Goal: Transaction & Acquisition: Purchase product/service

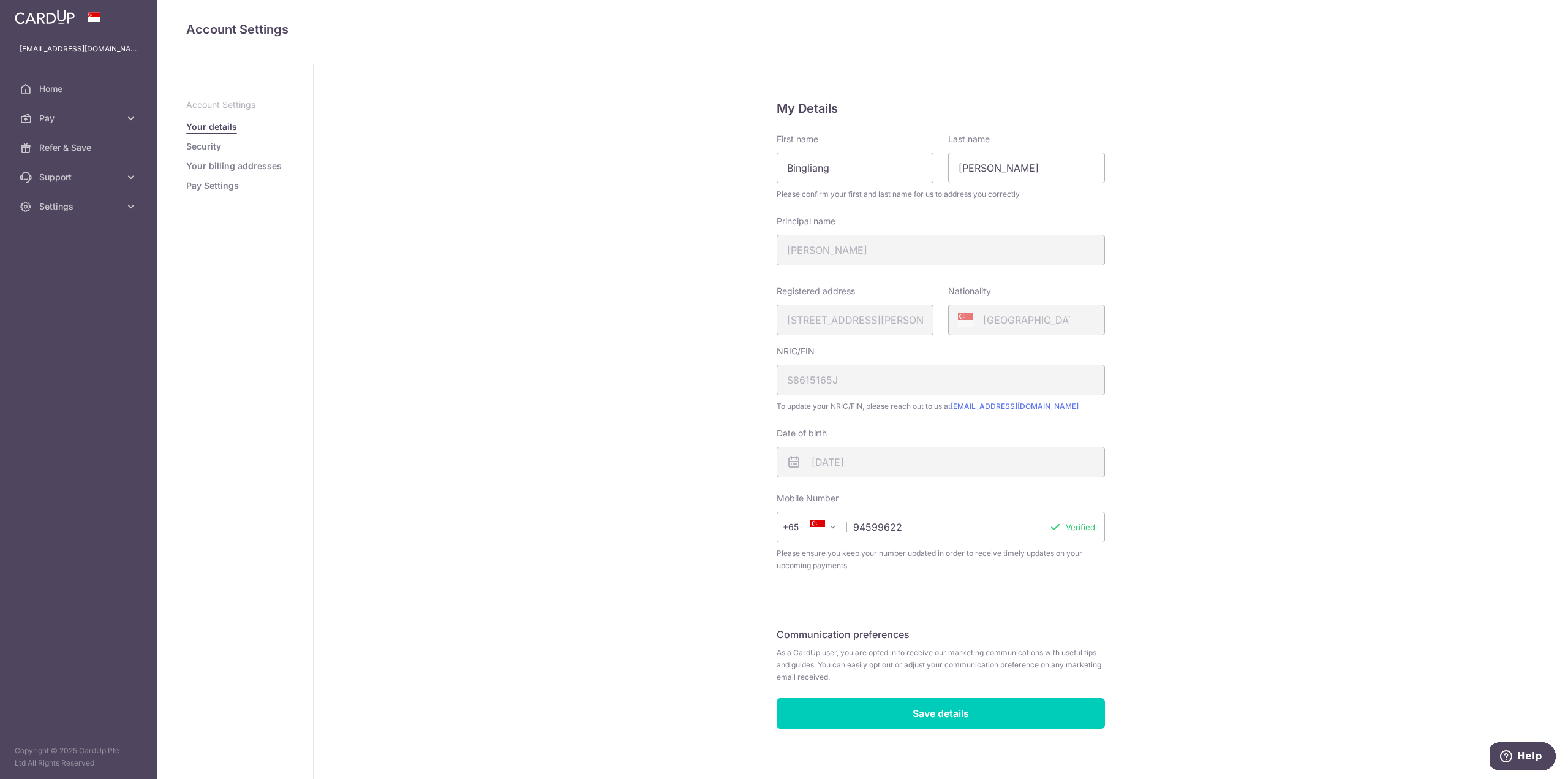
click at [60, 26] on link at bounding box center [44, 15] width 70 height 22
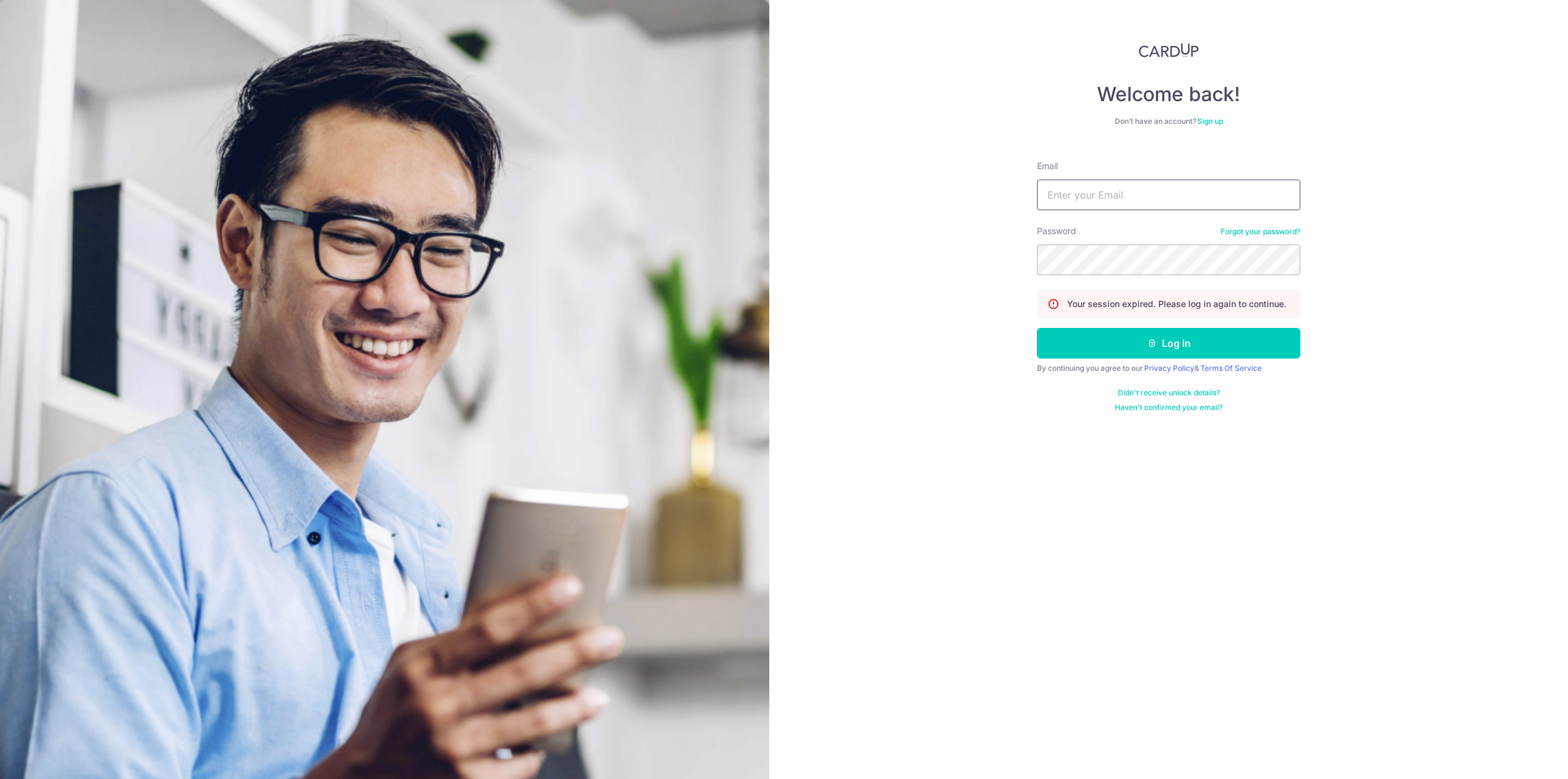
click at [1144, 191] on input "Email" at bounding box center [1168, 195] width 264 height 31
type input "bingliang_86@hotmail.com"
click at [1037, 328] on button "Log in" at bounding box center [1168, 343] width 264 height 31
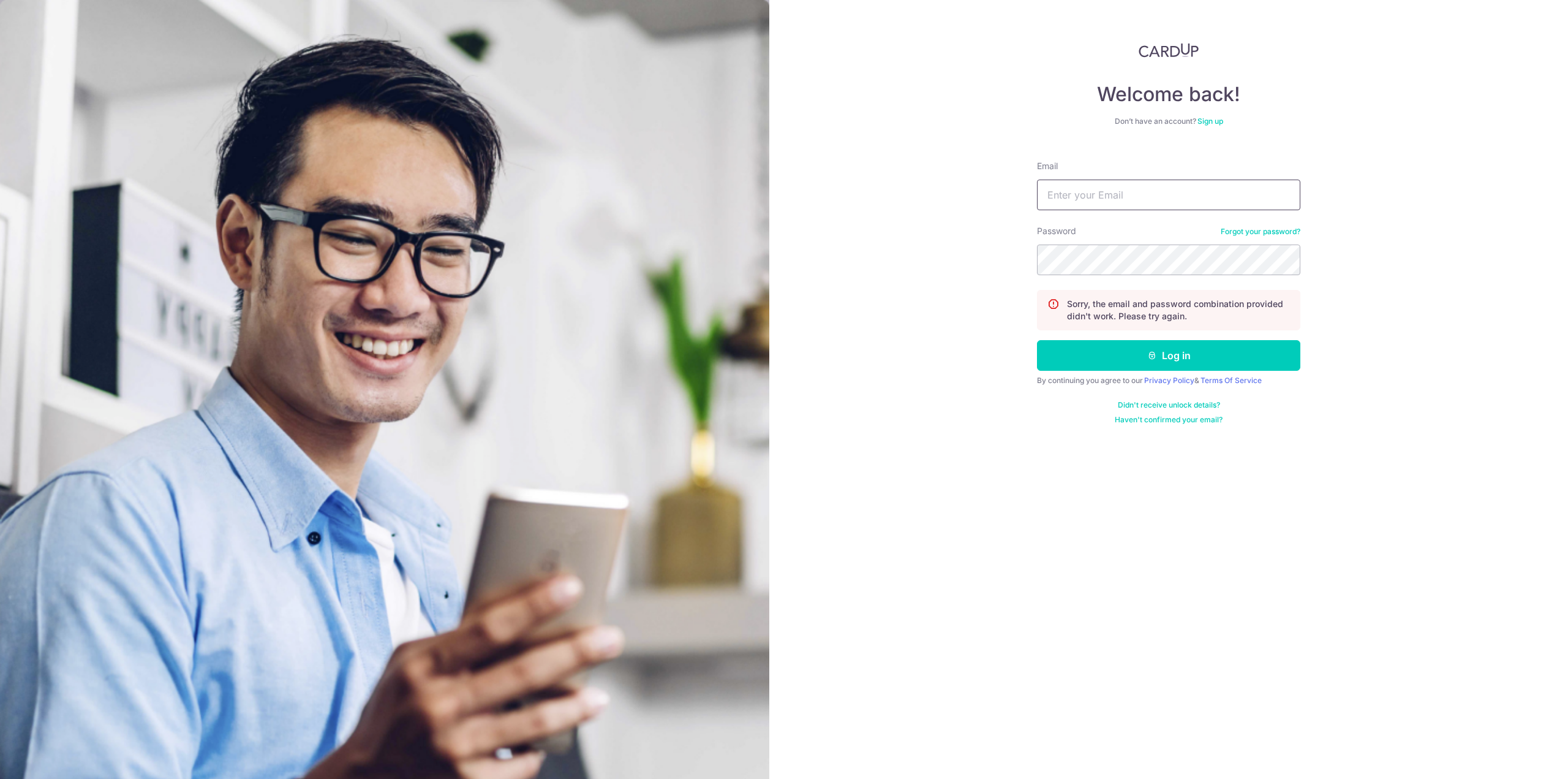
click at [1128, 192] on input "Email" at bounding box center [1168, 195] width 264 height 31
type input "bingliang_86@hotmail.com"
click at [1037, 341] on button "Log in" at bounding box center [1168, 356] width 264 height 31
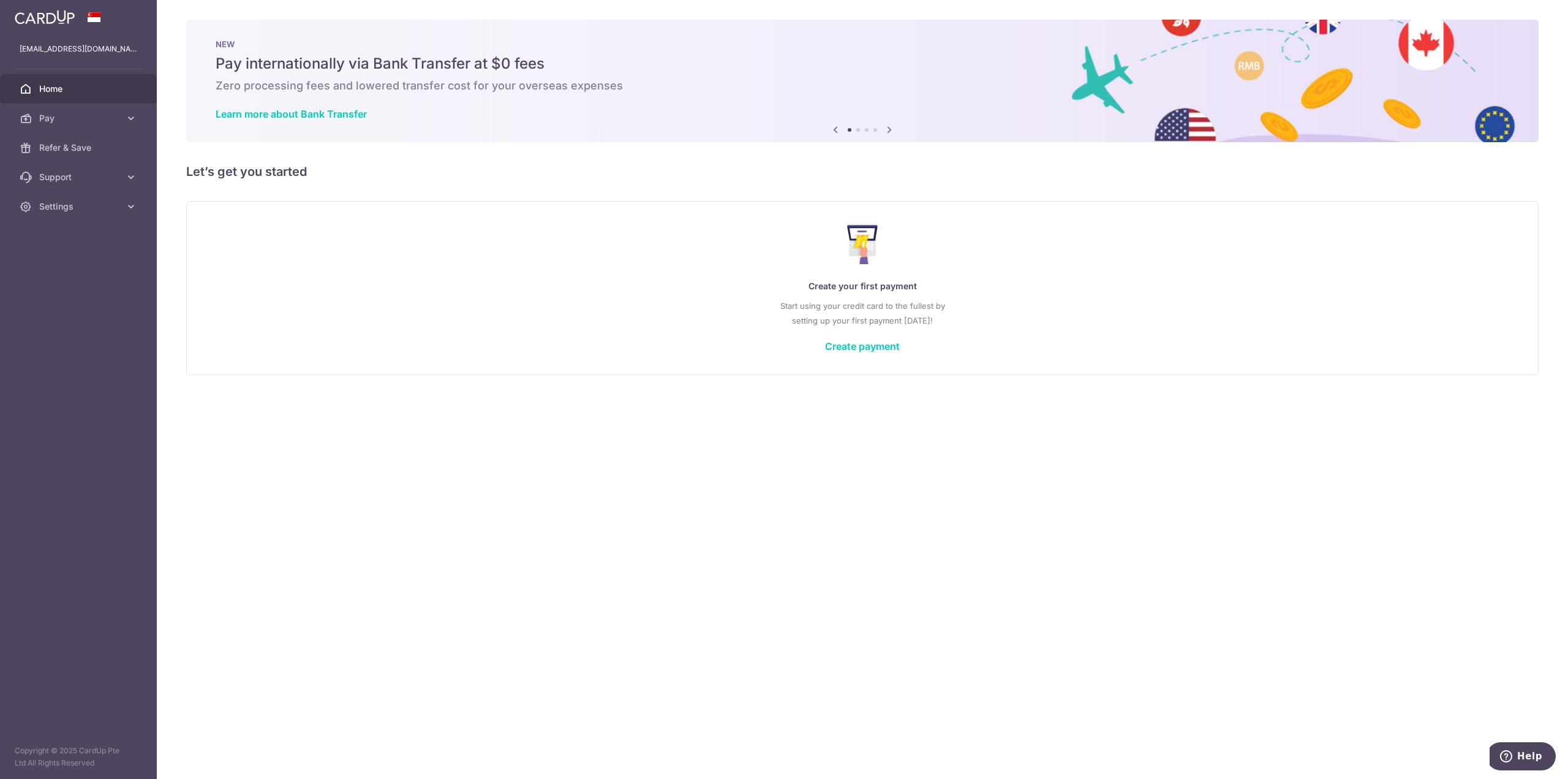
click at [873, 352] on div "Create your first payment Start using your credit card to the fullest by settin…" at bounding box center [862, 287] width 1322 height 145
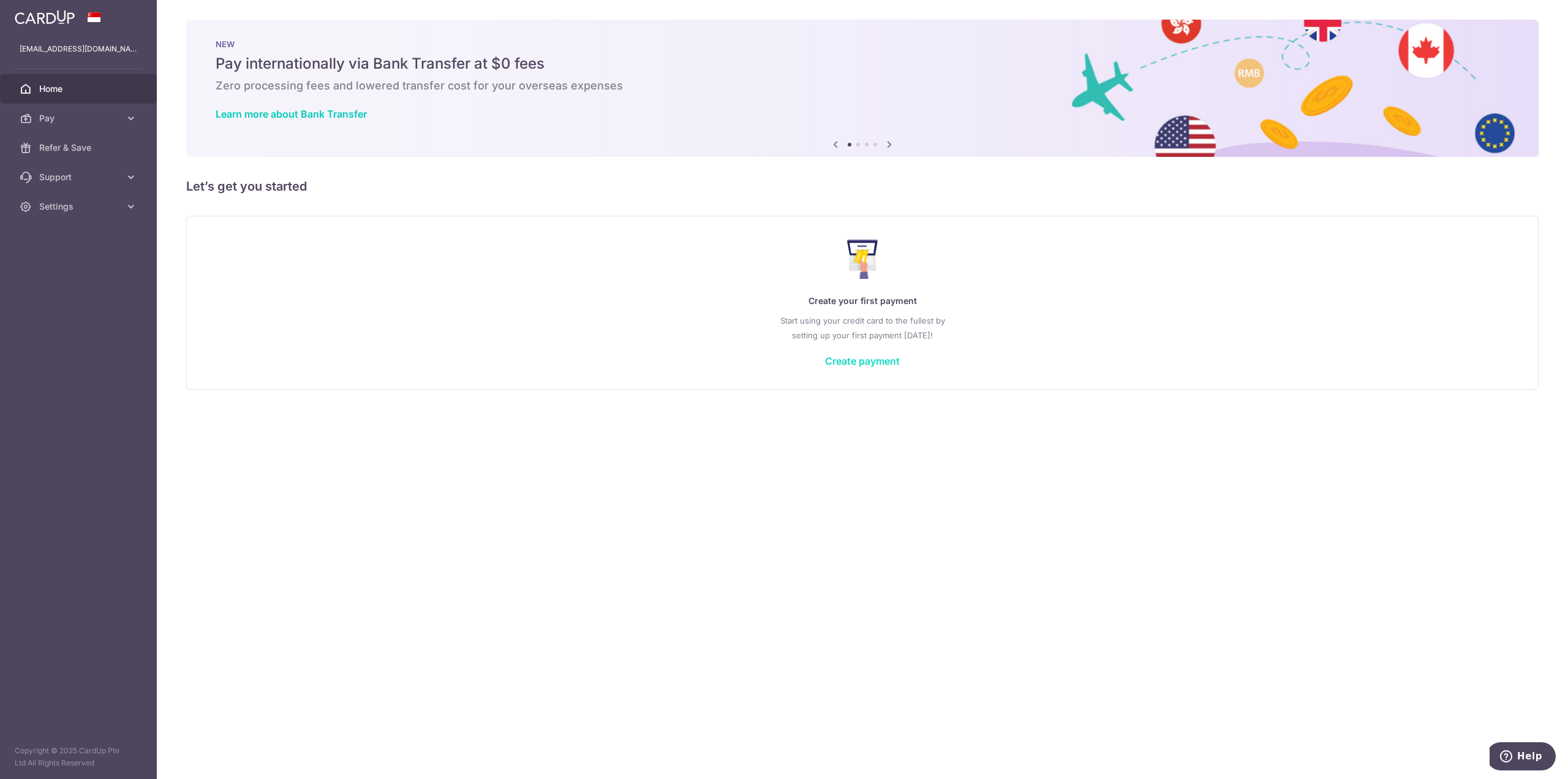
click at [864, 363] on link "Create payment" at bounding box center [862, 361] width 75 height 12
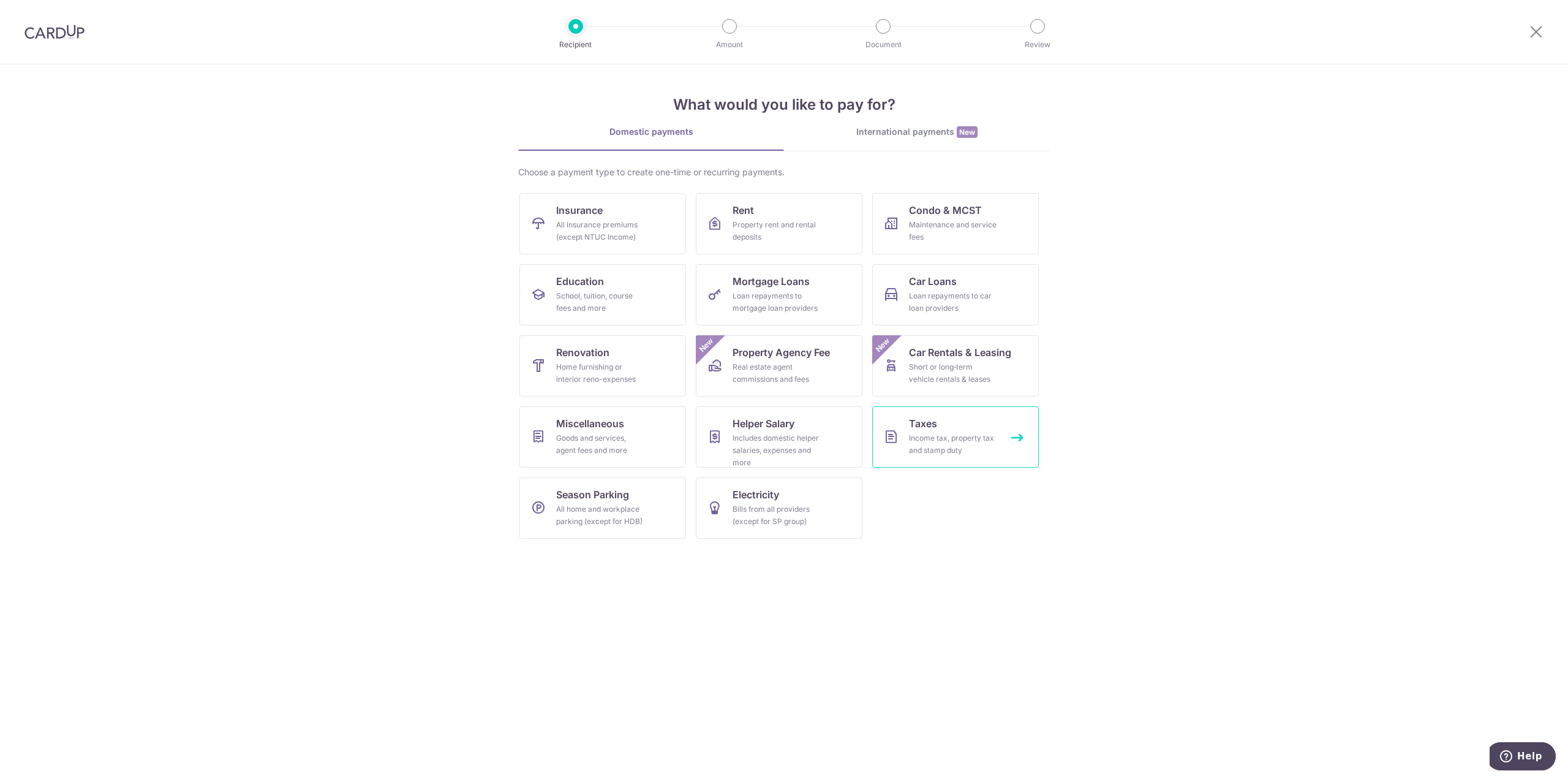
click at [961, 439] on div "Income tax, property tax and stamp duty" at bounding box center [953, 444] width 88 height 25
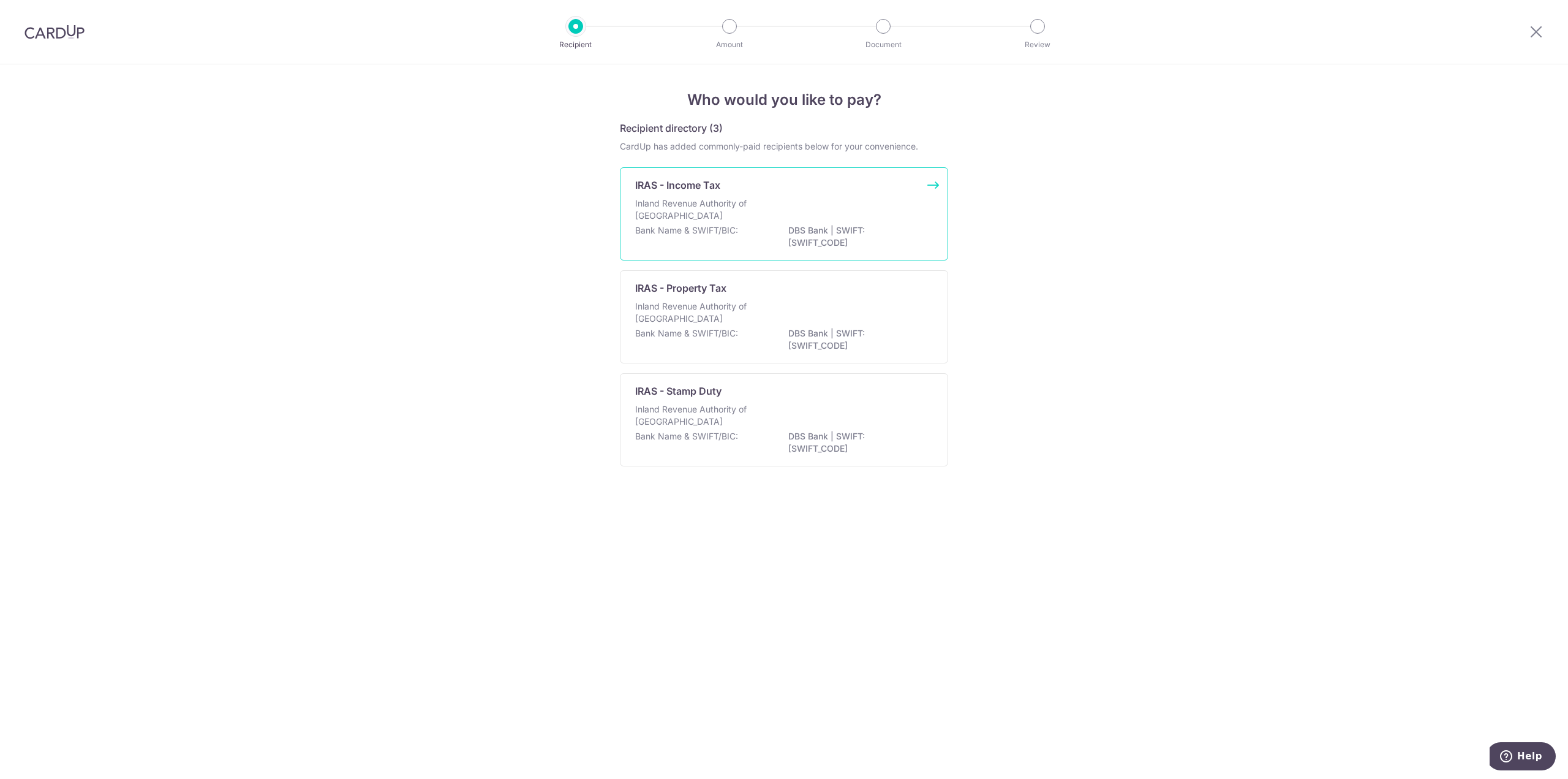
click at [835, 224] on p "DBS Bank | SWIFT: DBSSSGSGXXX" at bounding box center [856, 237] width 137 height 25
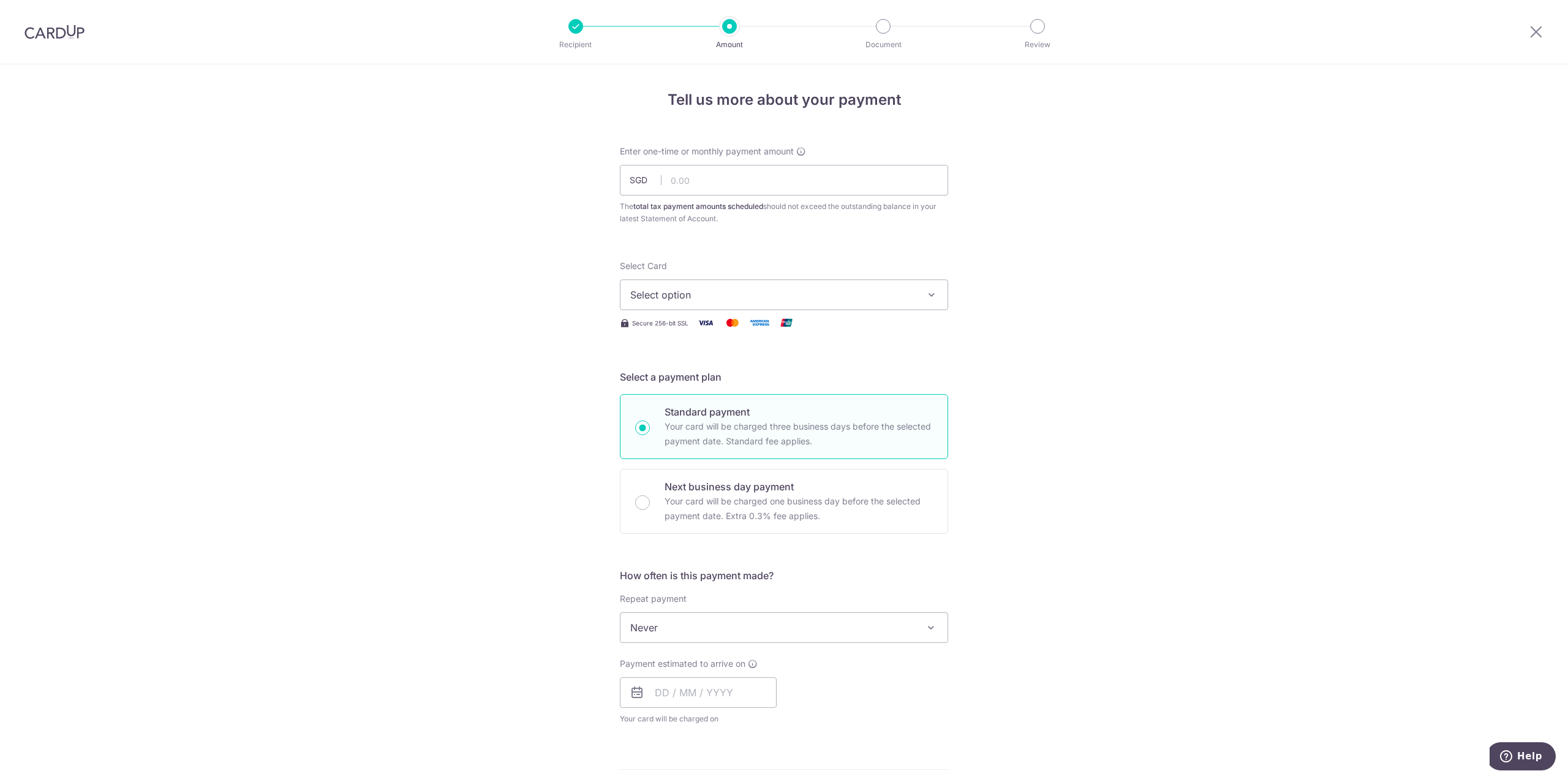
drag, startPoint x: 42, startPoint y: 34, endPoint x: 854, endPoint y: 52, distance: 812.2
click at [42, 34] on img at bounding box center [55, 32] width 60 height 14
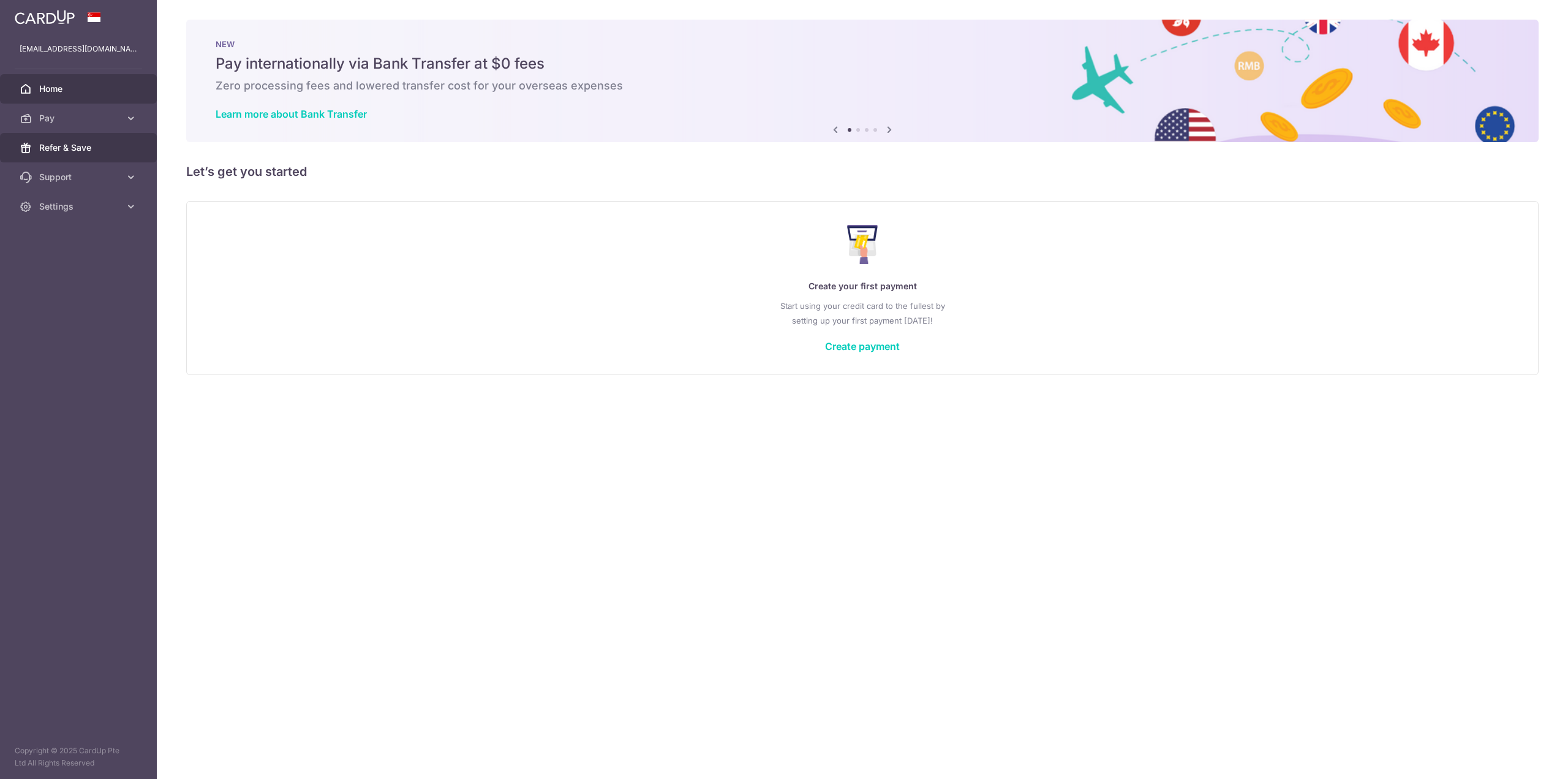
click at [104, 153] on link "Refer & Save" at bounding box center [79, 148] width 157 height 30
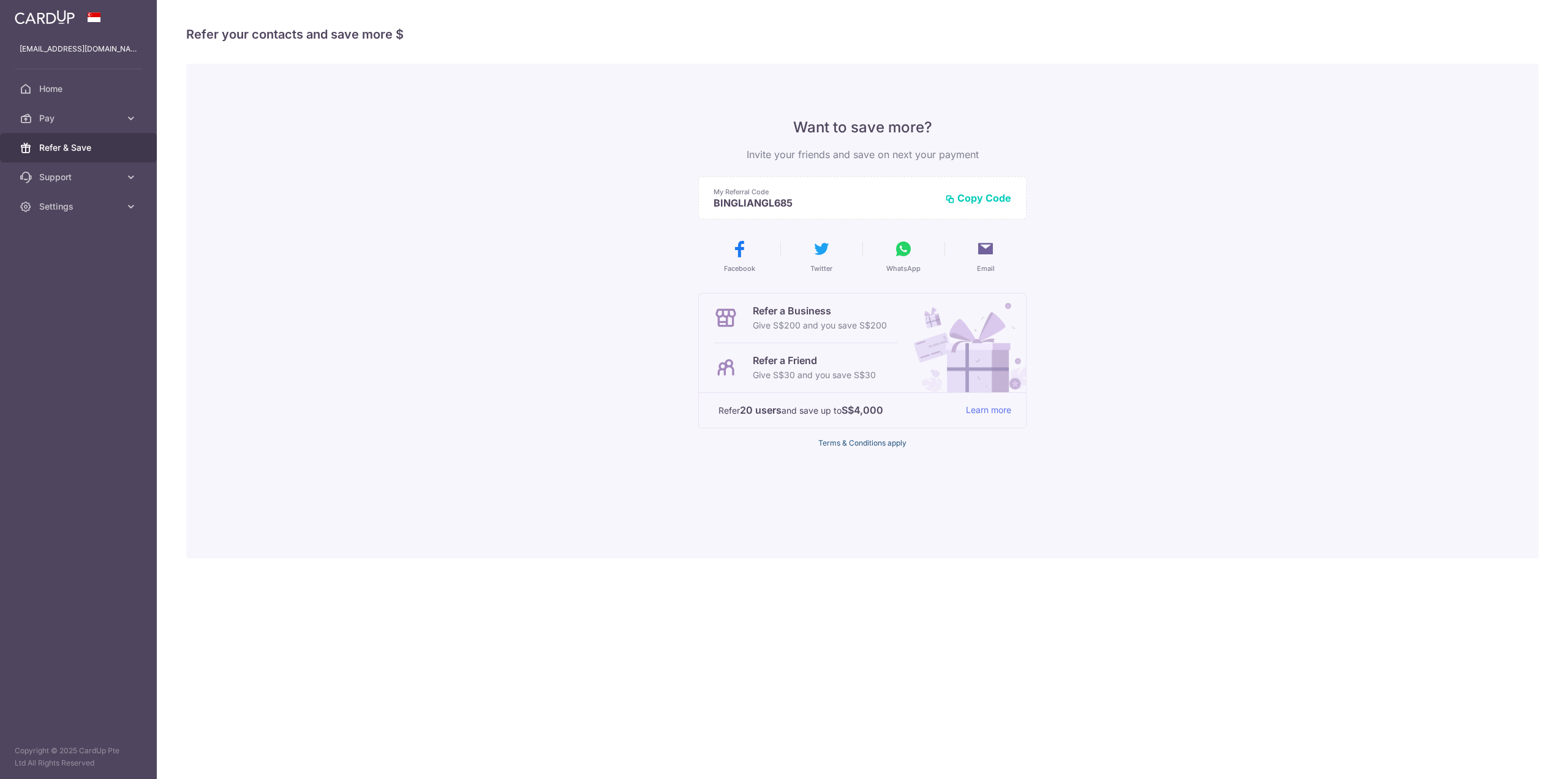
click at [855, 445] on link "Terms & Conditions apply" at bounding box center [862, 443] width 88 height 10
click at [56, 122] on span "Pay" at bounding box center [80, 118] width 81 height 12
click at [59, 148] on span "Payments" at bounding box center [80, 148] width 81 height 12
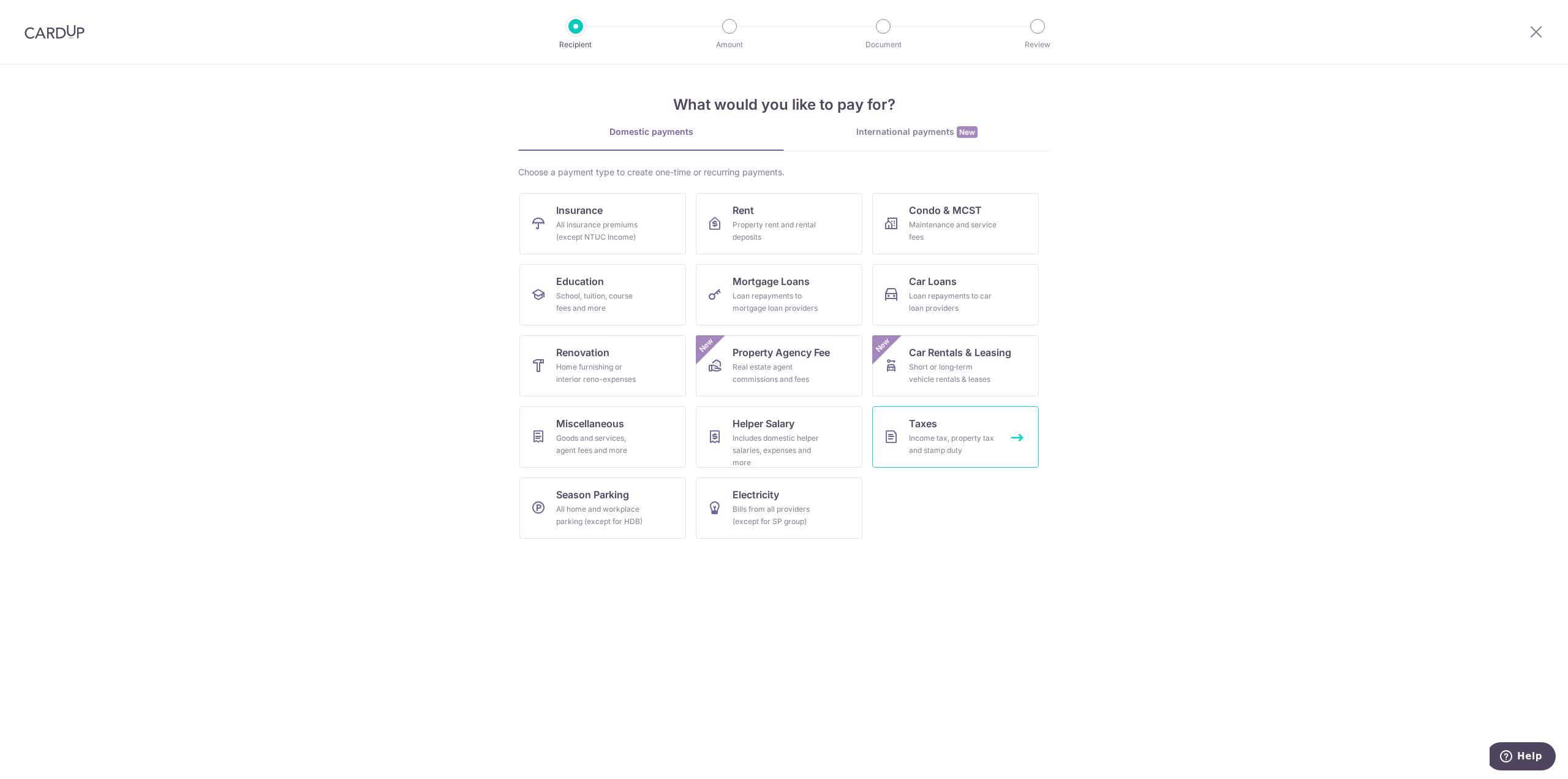
click at [925, 437] on div "Income tax, property tax and stamp duty" at bounding box center [953, 444] width 88 height 25
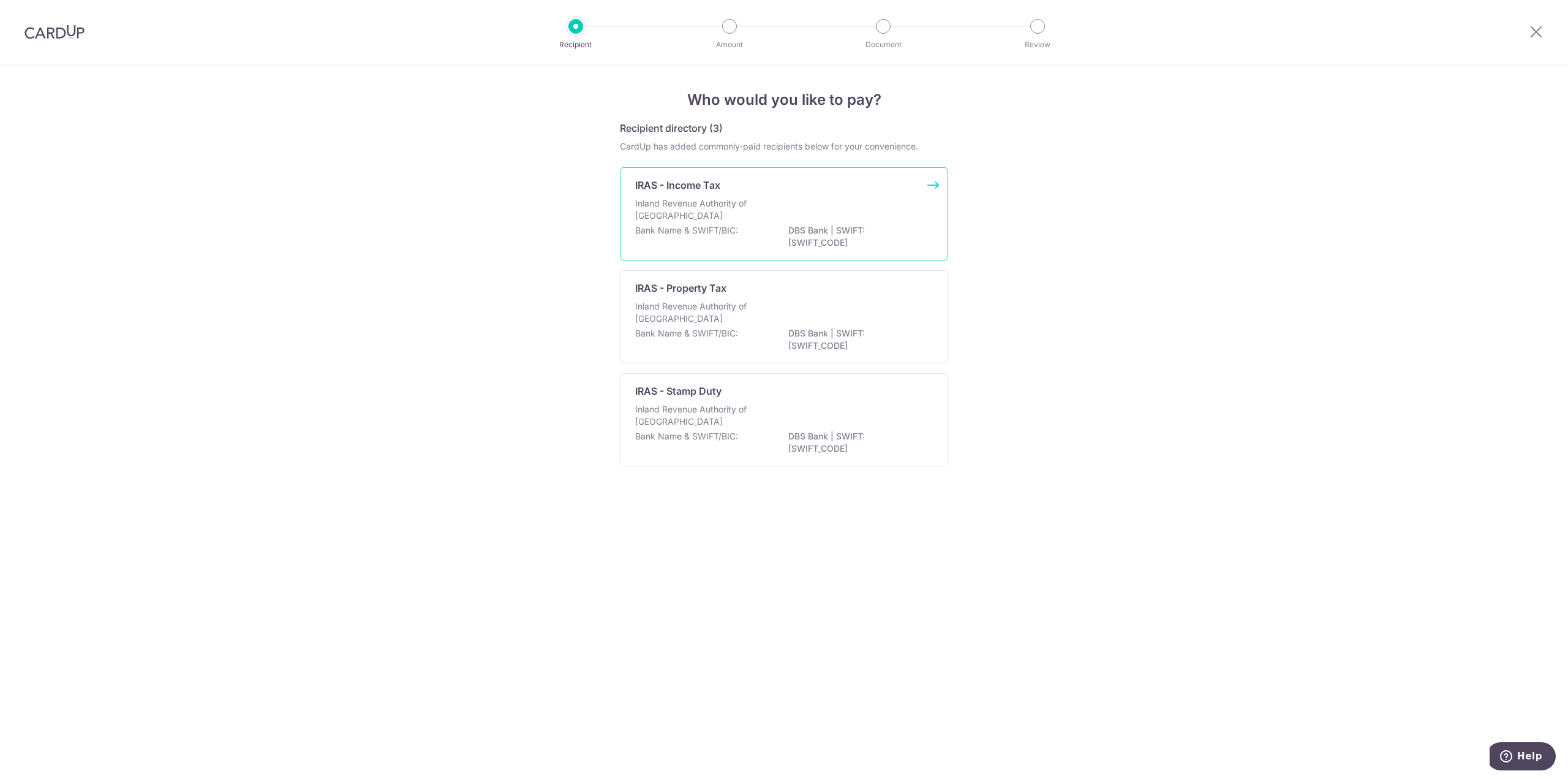
click at [696, 217] on p "Inland Revenue Authority of [GEOGRAPHIC_DATA]" at bounding box center [699, 210] width 129 height 25
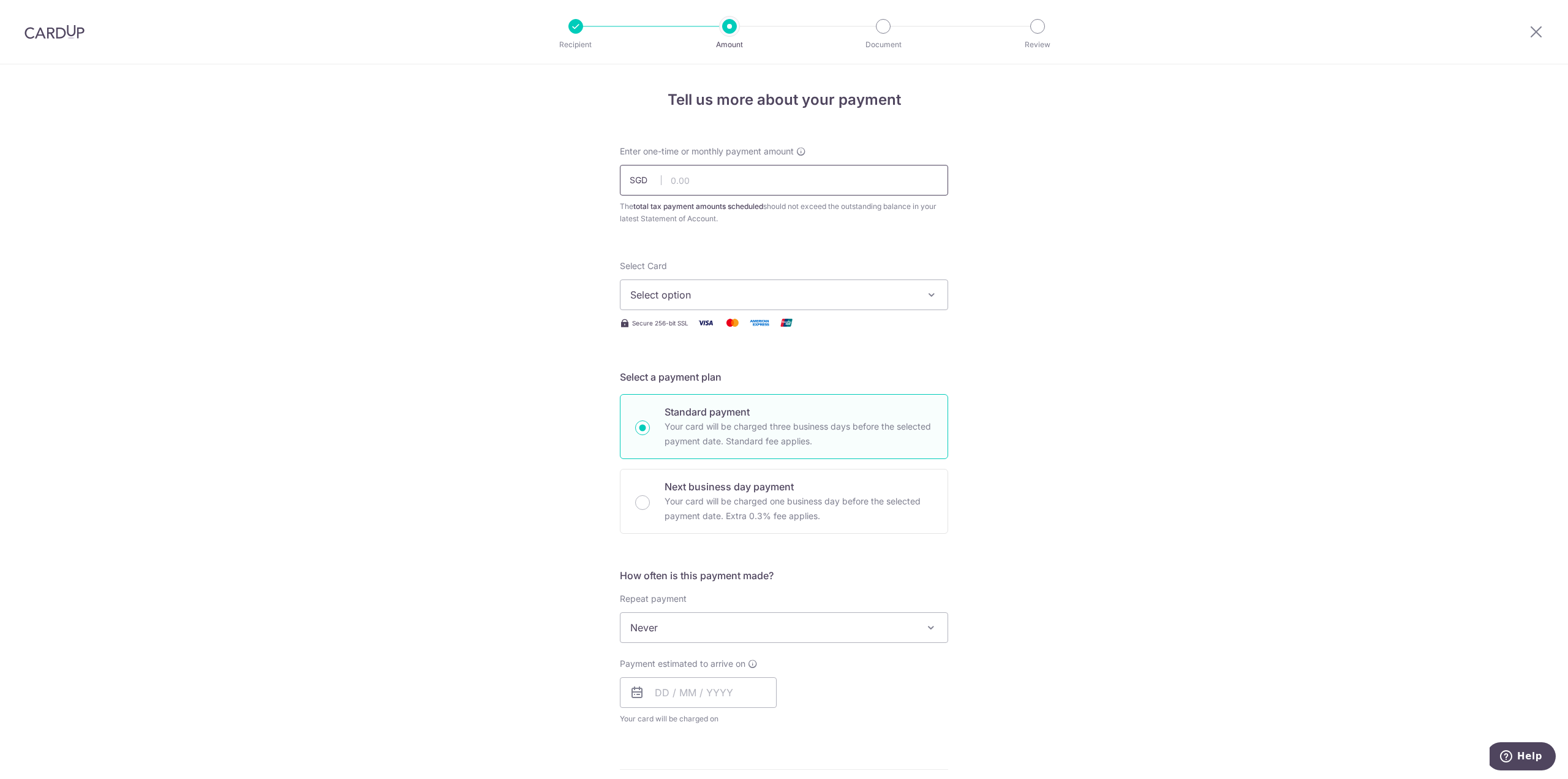
click at [721, 186] on input "text" at bounding box center [784, 180] width 328 height 31
click at [1288, 185] on div "Tell us more about your payment Enter one-time or monthly payment amount SGD Th…" at bounding box center [784, 633] width 1568 height 1138
click at [802, 145] on label "Enter one-time or monthly payment amount Enter a payment amount based on how of…" at bounding box center [713, 151] width 186 height 12
click at [802, 150] on icon at bounding box center [801, 152] width 10 height 10
click at [791, 183] on input "text" at bounding box center [784, 180] width 328 height 31
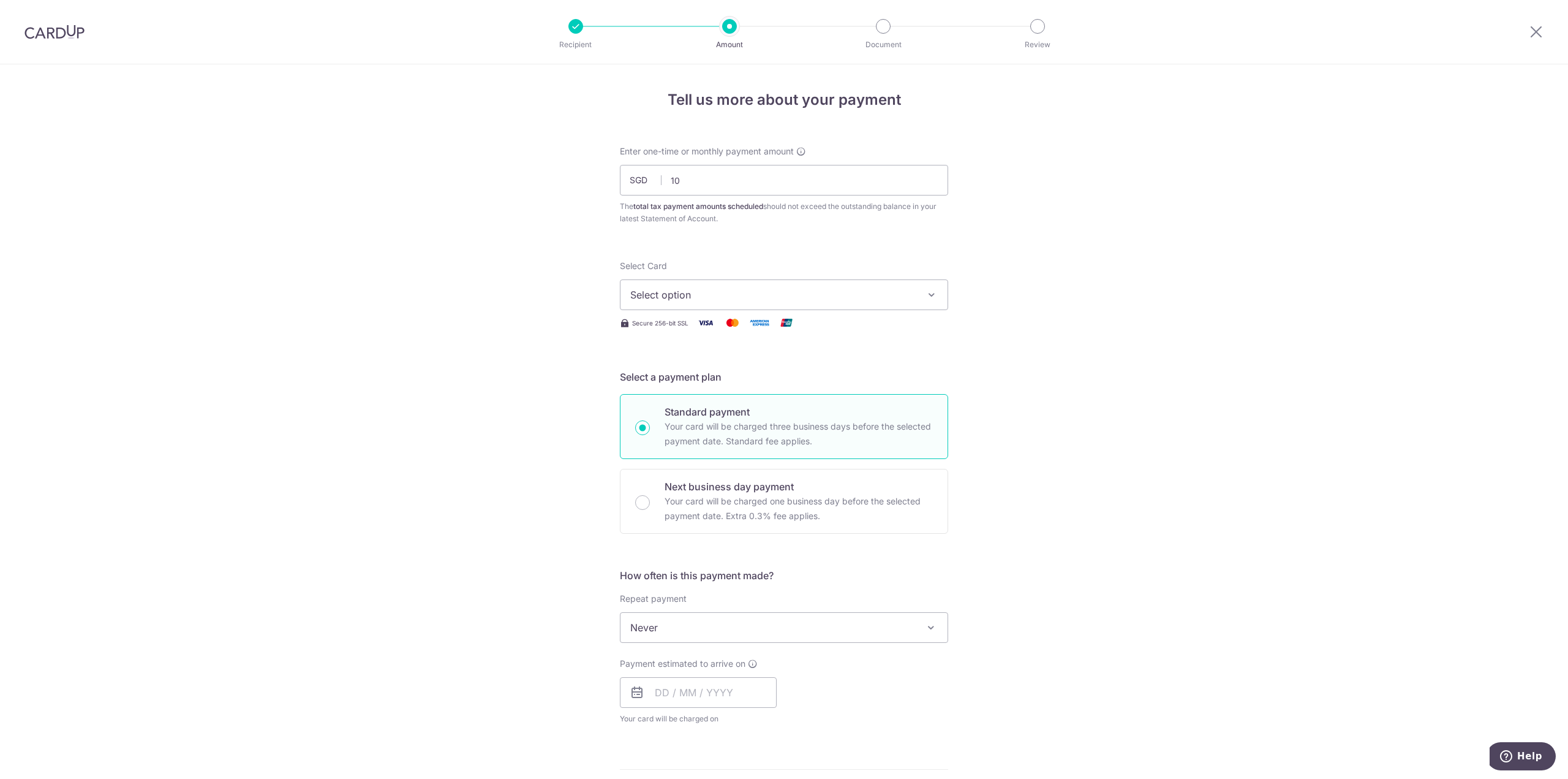
type input "10.00"
click at [1127, 211] on div "Tell us more about your payment Enter one-time or monthly payment amount SGD 10…" at bounding box center [784, 633] width 1568 height 1138
click at [794, 297] on span "Select option" at bounding box center [773, 295] width 286 height 14
click at [1346, 333] on div "Tell us more about your payment Enter one-time or monthly payment amount SGD 10…" at bounding box center [784, 633] width 1568 height 1138
click at [686, 297] on span "Select option" at bounding box center [773, 295] width 286 height 14
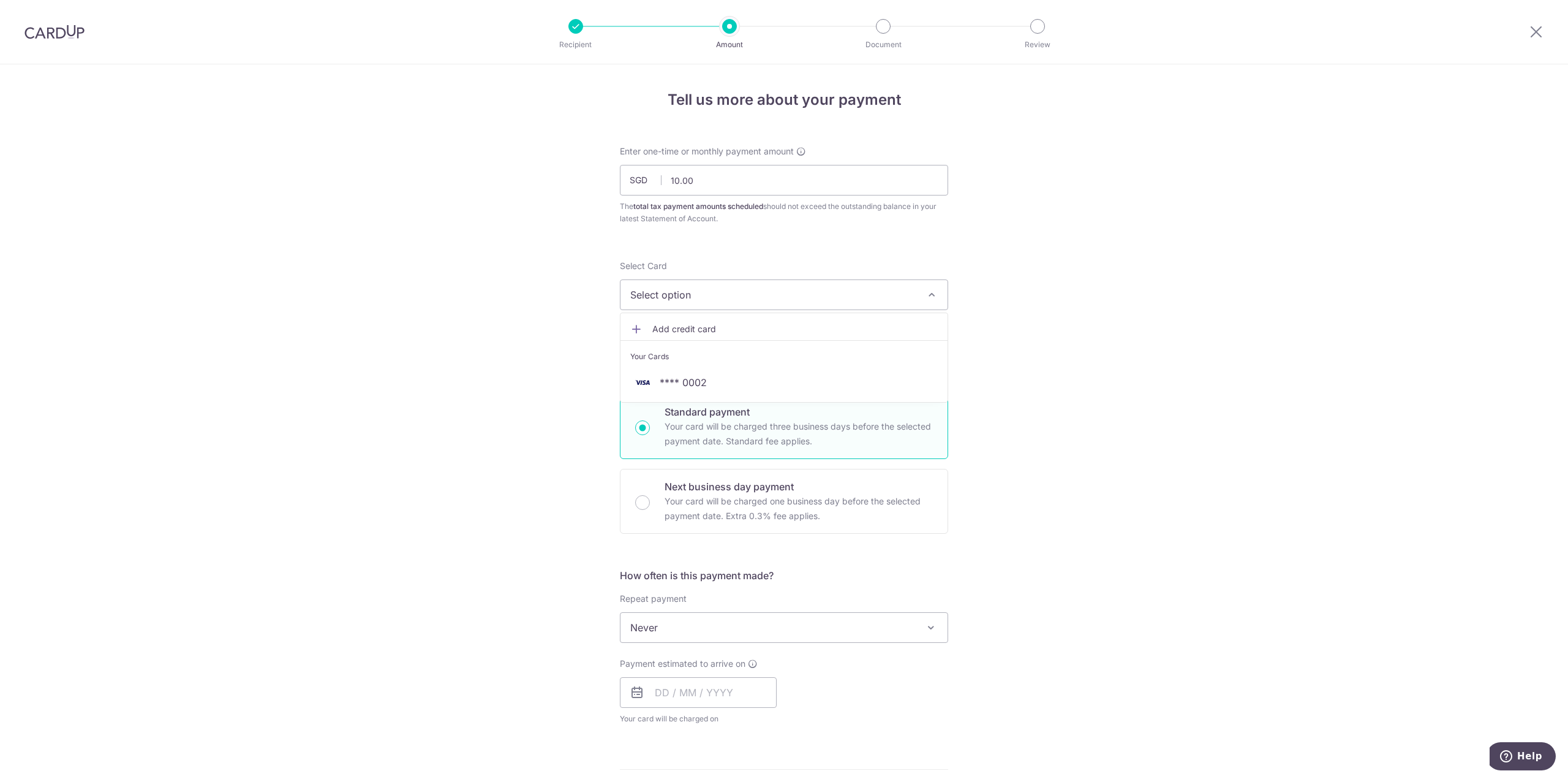
click at [685, 326] on span "Add credit card" at bounding box center [795, 329] width 286 height 12
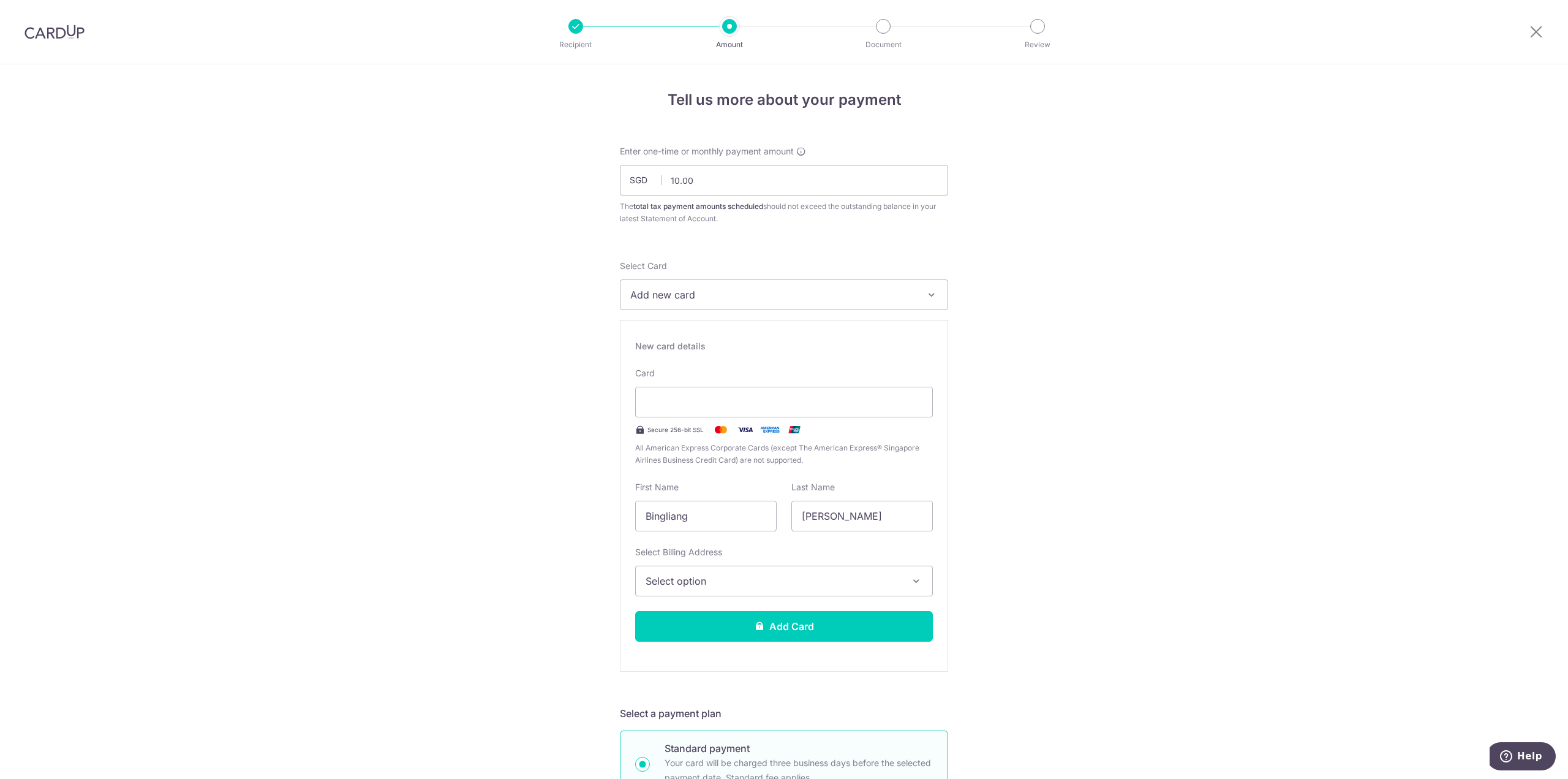
click at [784, 581] on span "Select option" at bounding box center [773, 580] width 255 height 14
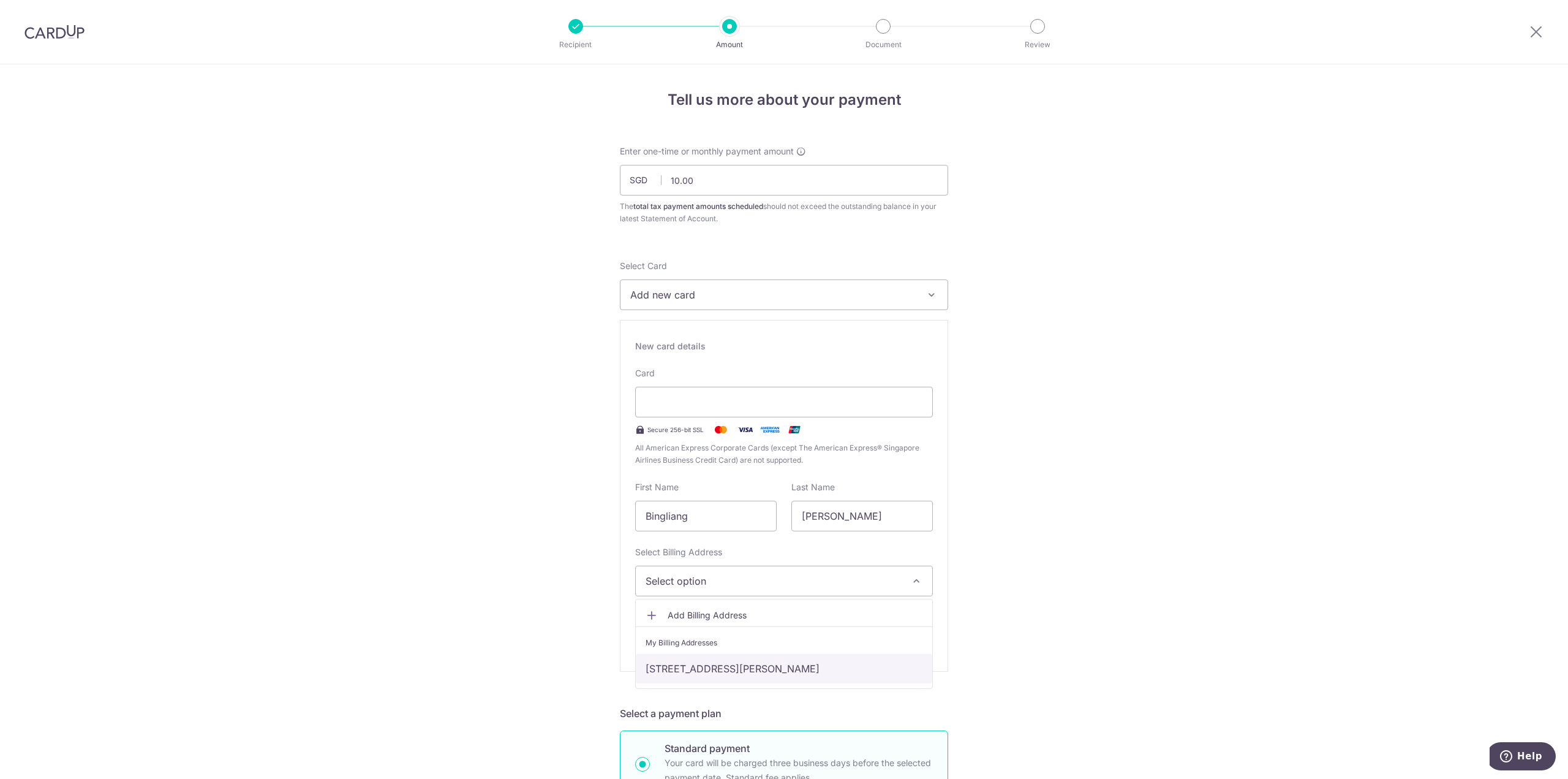
click at [761, 665] on link "[STREET_ADDRESS][PERSON_NAME]" at bounding box center [784, 669] width 296 height 30
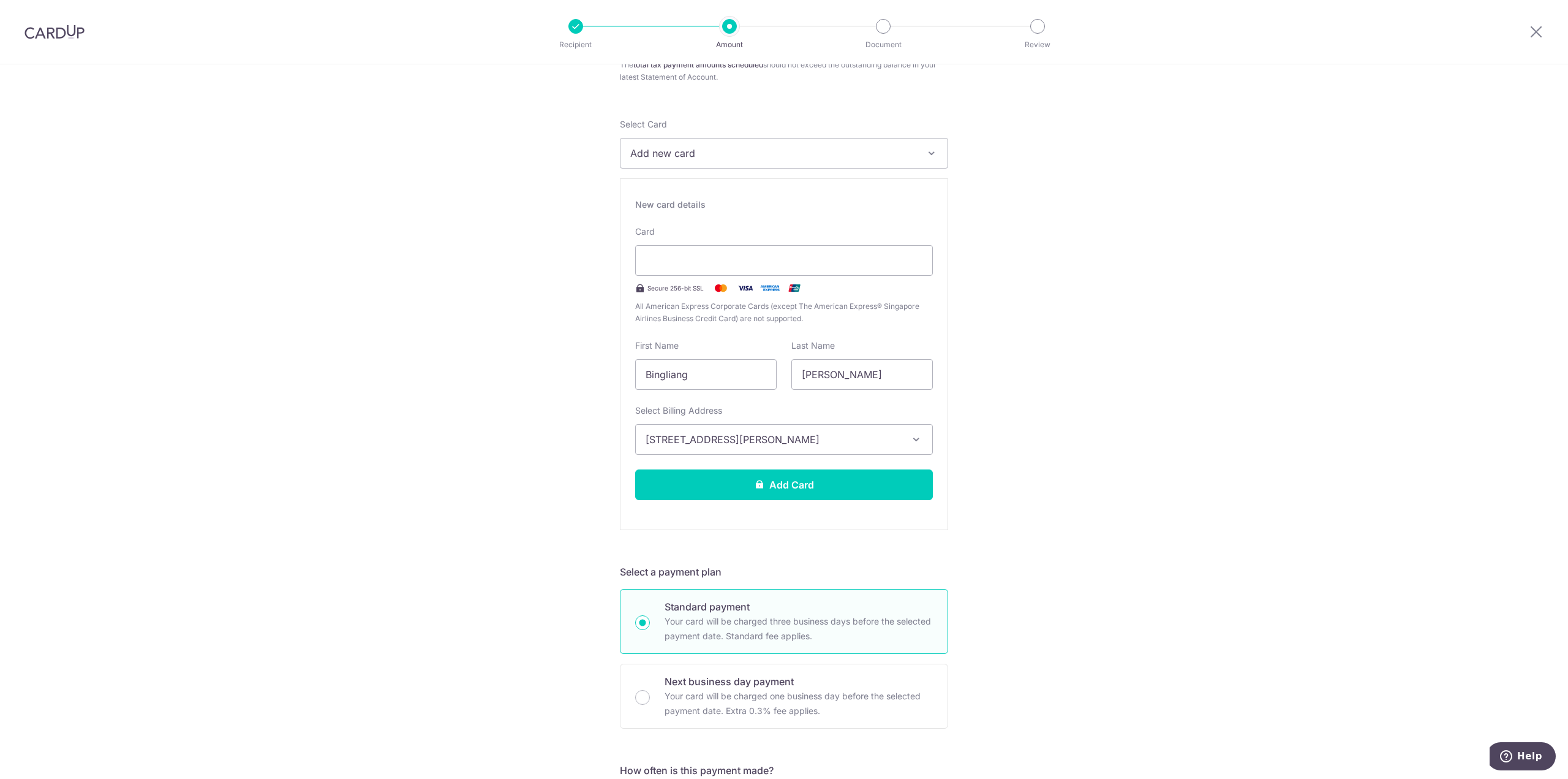
scroll to position [246, 0]
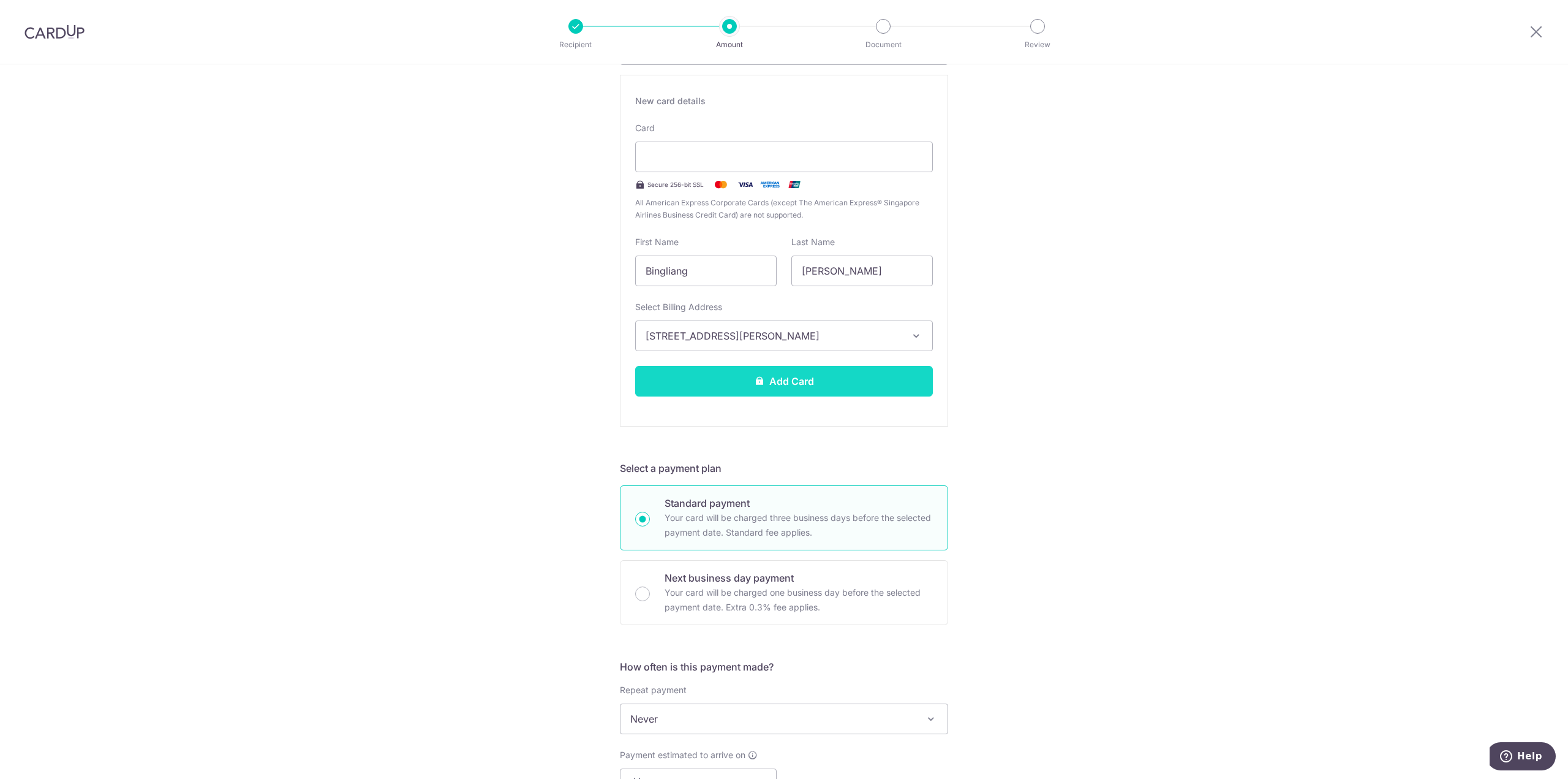
click at [756, 392] on button "Add Card" at bounding box center [784, 381] width 297 height 31
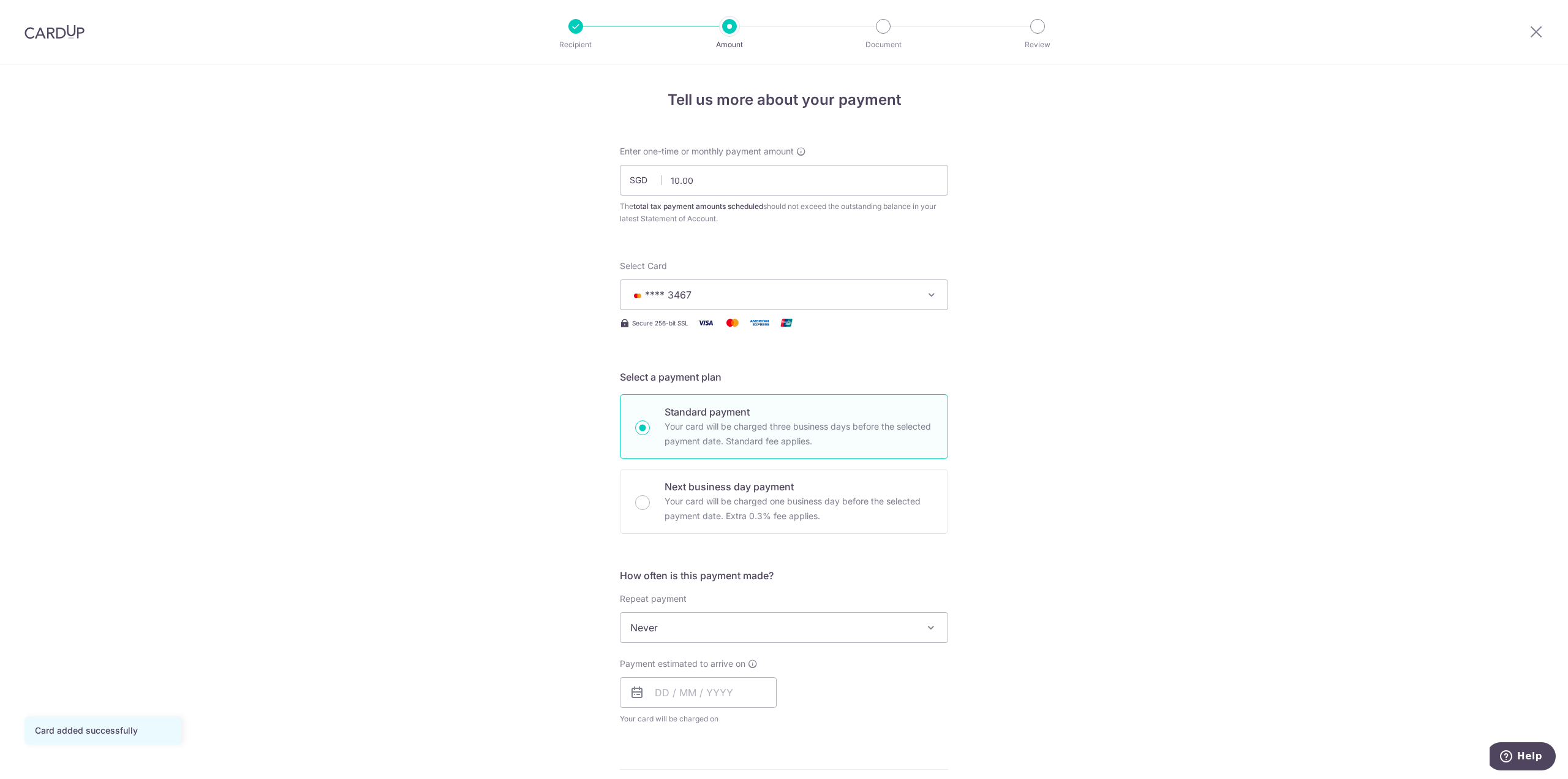
click at [924, 301] on button "**** 3467" at bounding box center [784, 295] width 328 height 31
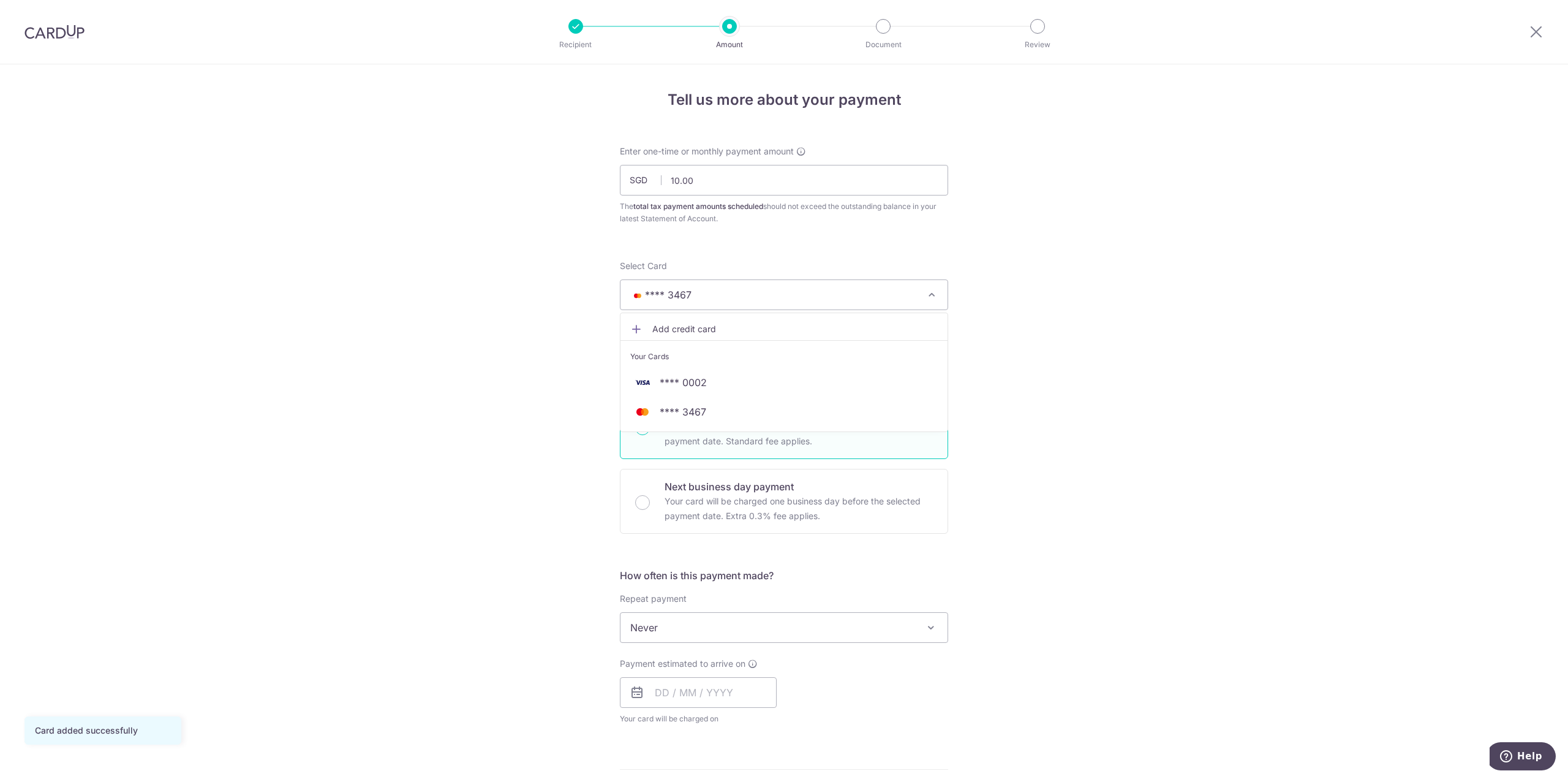
click at [1092, 295] on div "Tell us more about your payment Enter one-time or monthly payment amount SGD 10…" at bounding box center [784, 658] width 1568 height 1189
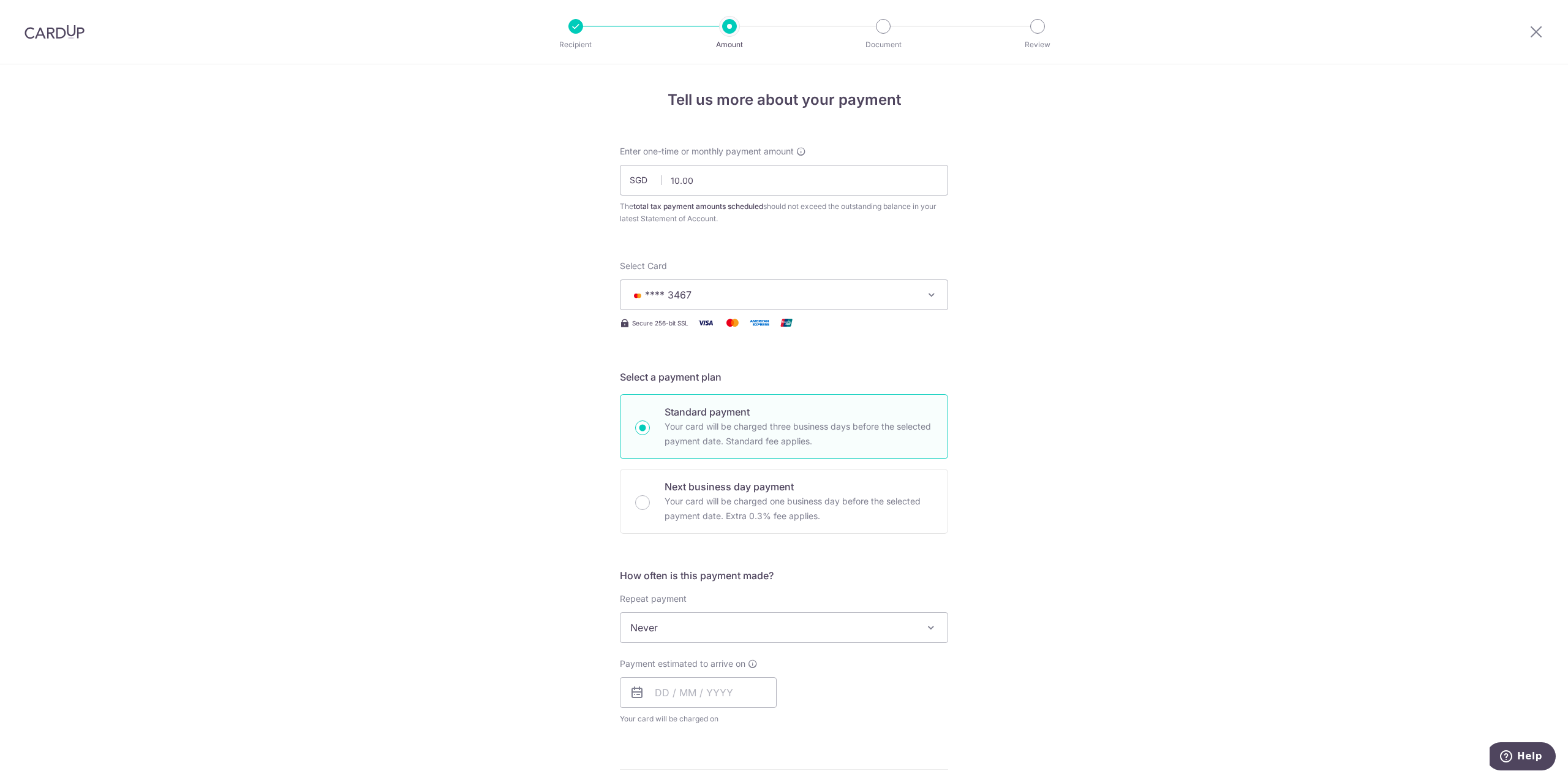
click at [889, 296] on span "**** 3467" at bounding box center [773, 295] width 286 height 14
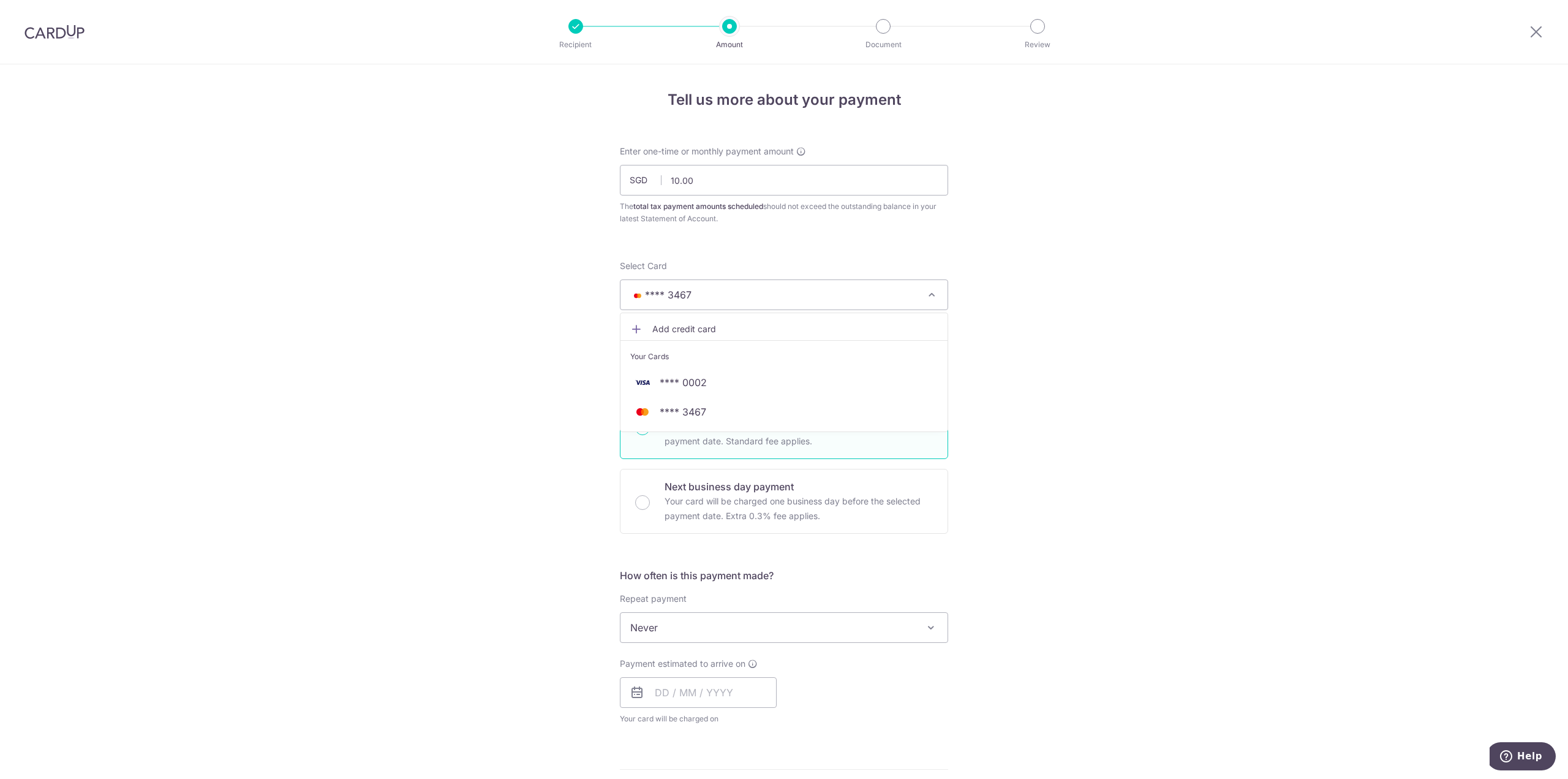
click at [1136, 377] on div "Tell us more about your payment Enter one-time or monthly payment amount SGD 10…" at bounding box center [784, 658] width 1568 height 1189
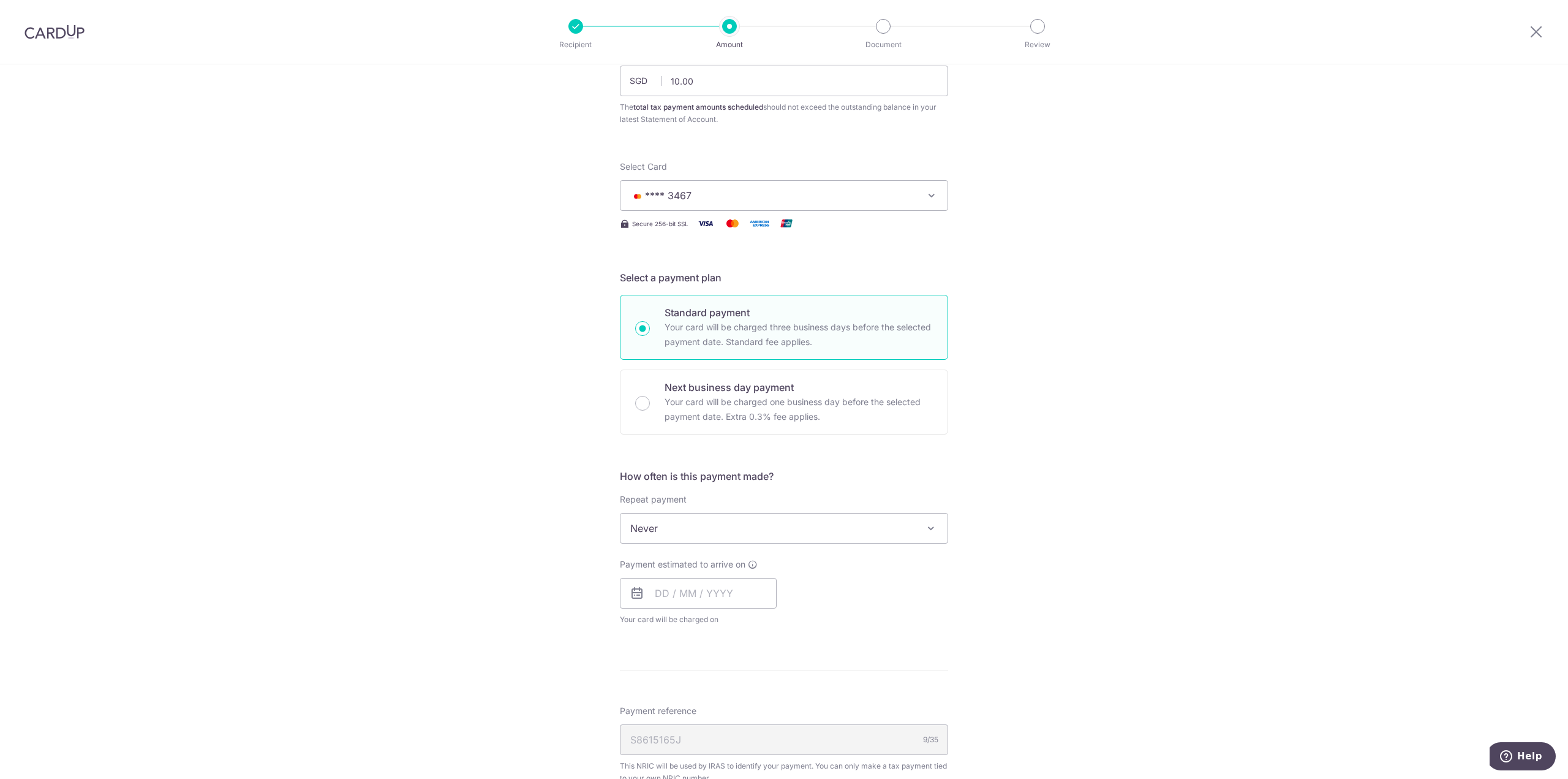
scroll to position [123, 0]
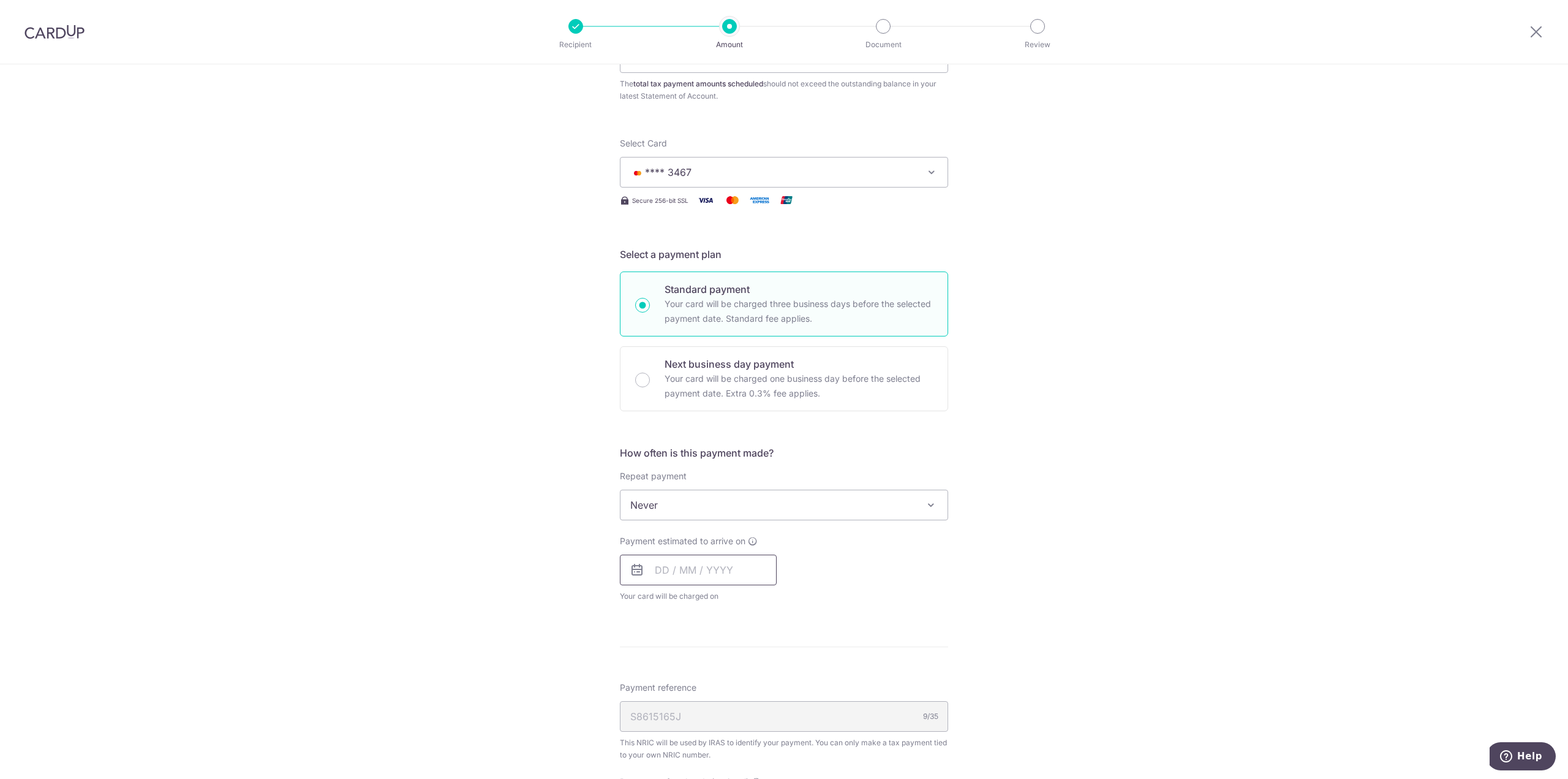
click at [728, 568] on input "text" at bounding box center [698, 570] width 157 height 31
click at [738, 680] on table "Sun Mon Tue Wed Thu Fri Sat 1 2 3 4 5 6 7 8 9 10 11 12 13 14 15 16 17 18 19 20 …" at bounding box center [718, 693] width 172 height 147
click at [765, 677] on link "10" at bounding box center [767, 681] width 19 height 19
type input "[DATE]"
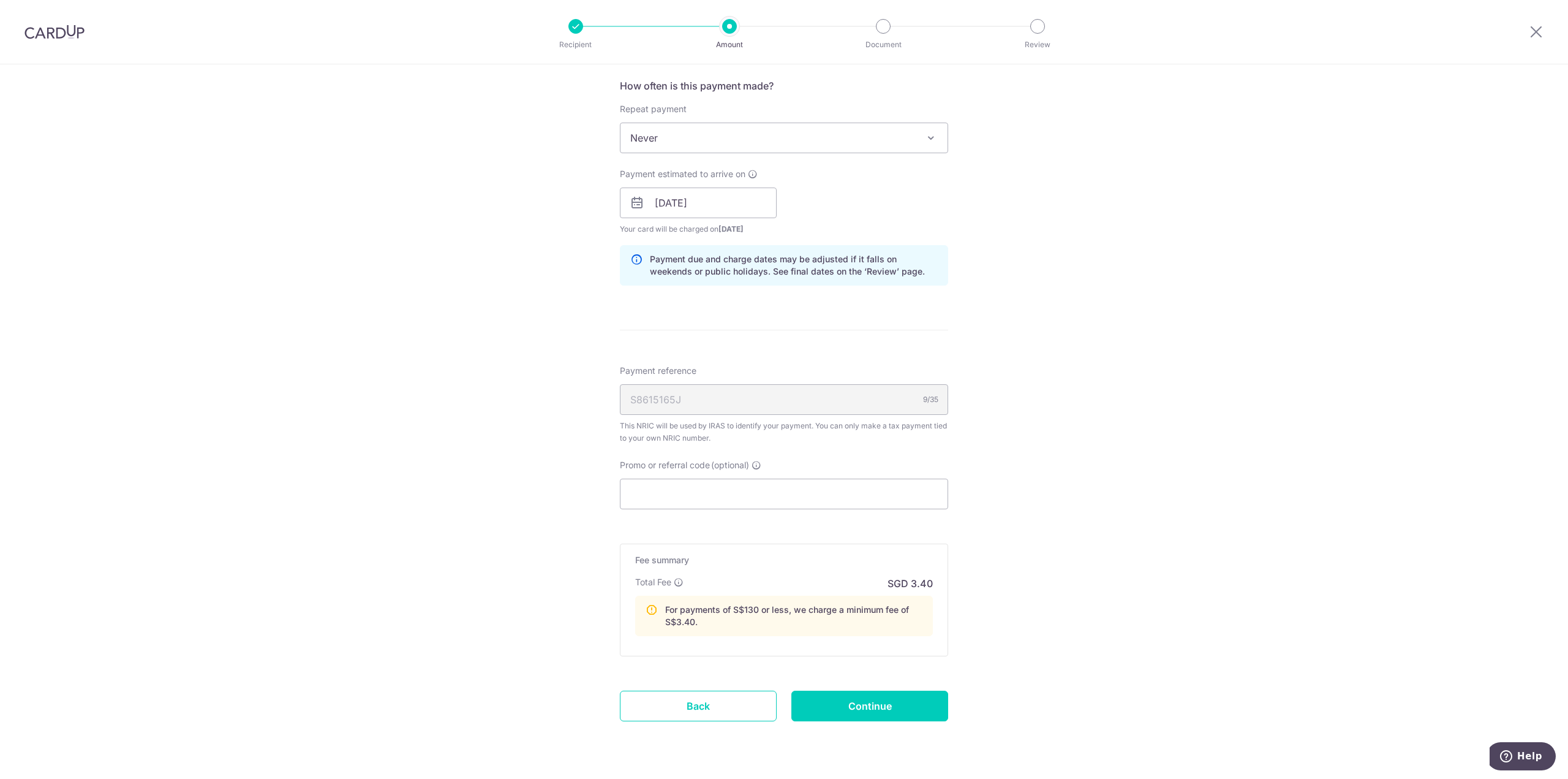
scroll to position [490, 0]
click at [740, 488] on input "Promo or referral code (optional)" at bounding box center [784, 493] width 328 height 31
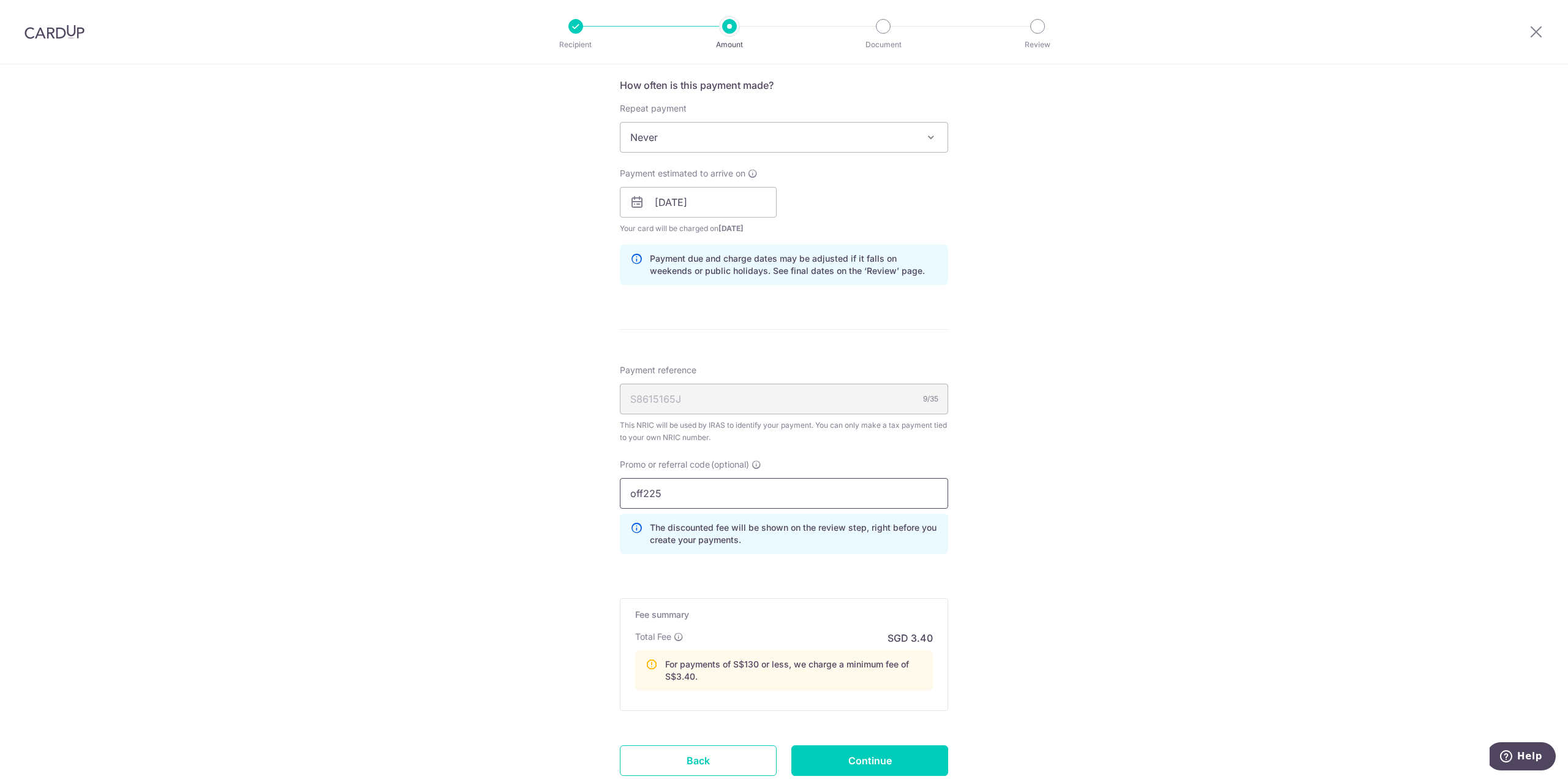
type input "off225"
click at [1075, 476] on div "Tell us more about your payment Enter one-time or monthly payment amount SGD 10…" at bounding box center [784, 221] width 1568 height 1293
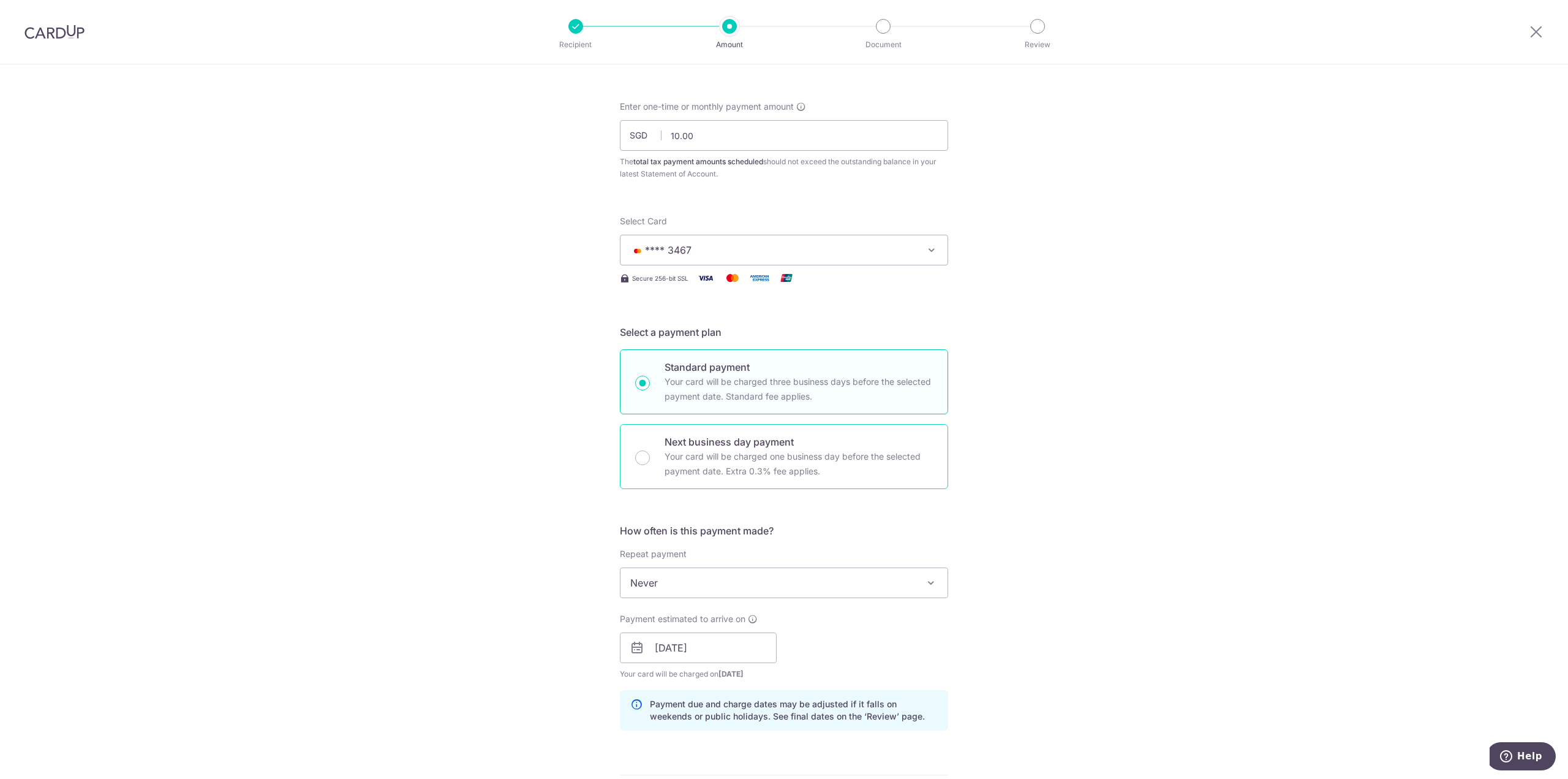
scroll to position [0, 0]
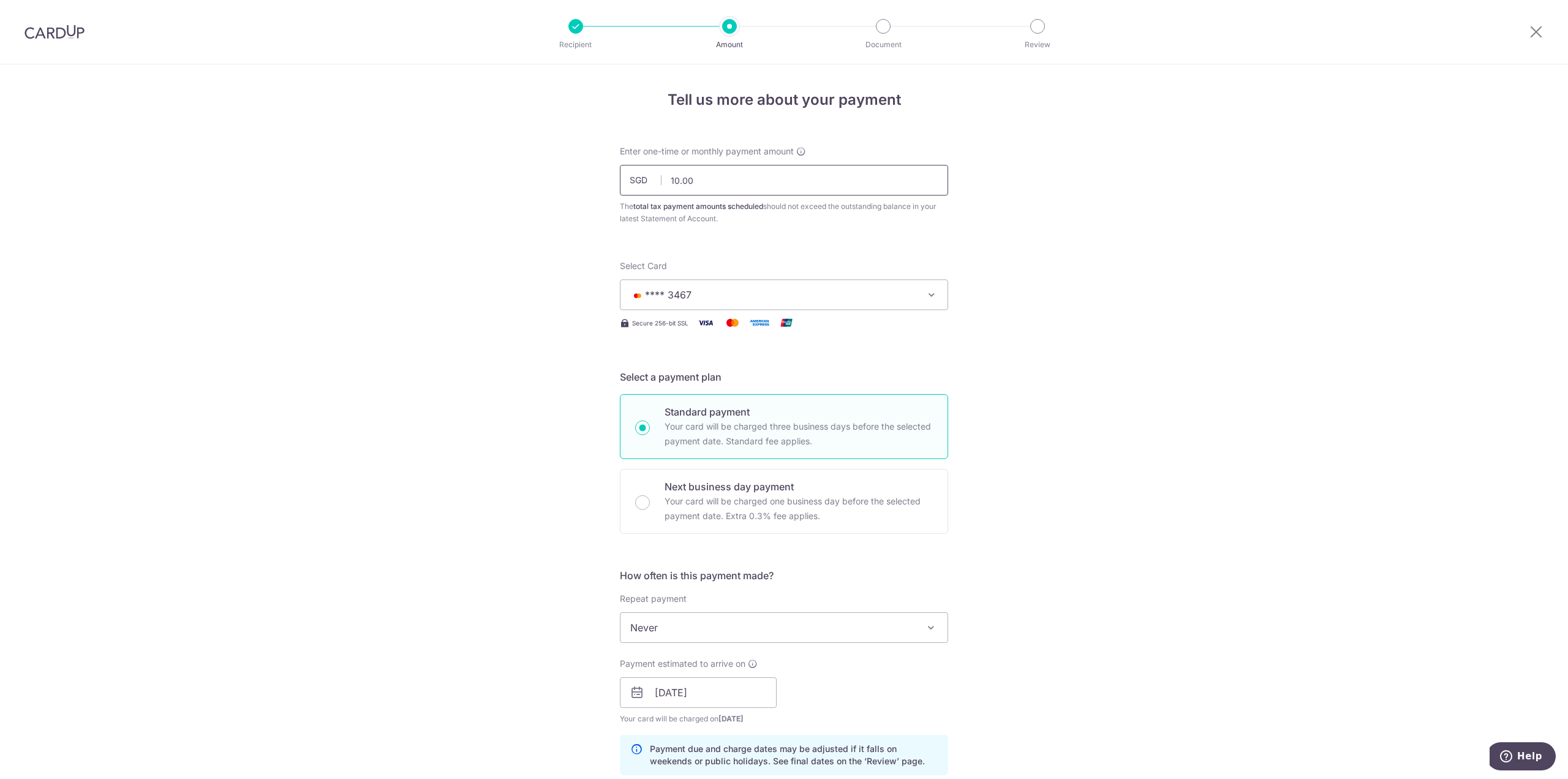
drag, startPoint x: 720, startPoint y: 183, endPoint x: 626, endPoint y: 177, distance: 94.2
click at [626, 177] on div "SGD 10.00 10.00" at bounding box center [784, 180] width 328 height 31
click at [1032, 243] on div "Tell us more about your payment Enter one-time or monthly payment amount SGD 20…" at bounding box center [784, 711] width 1568 height 1293
type input "200.00"
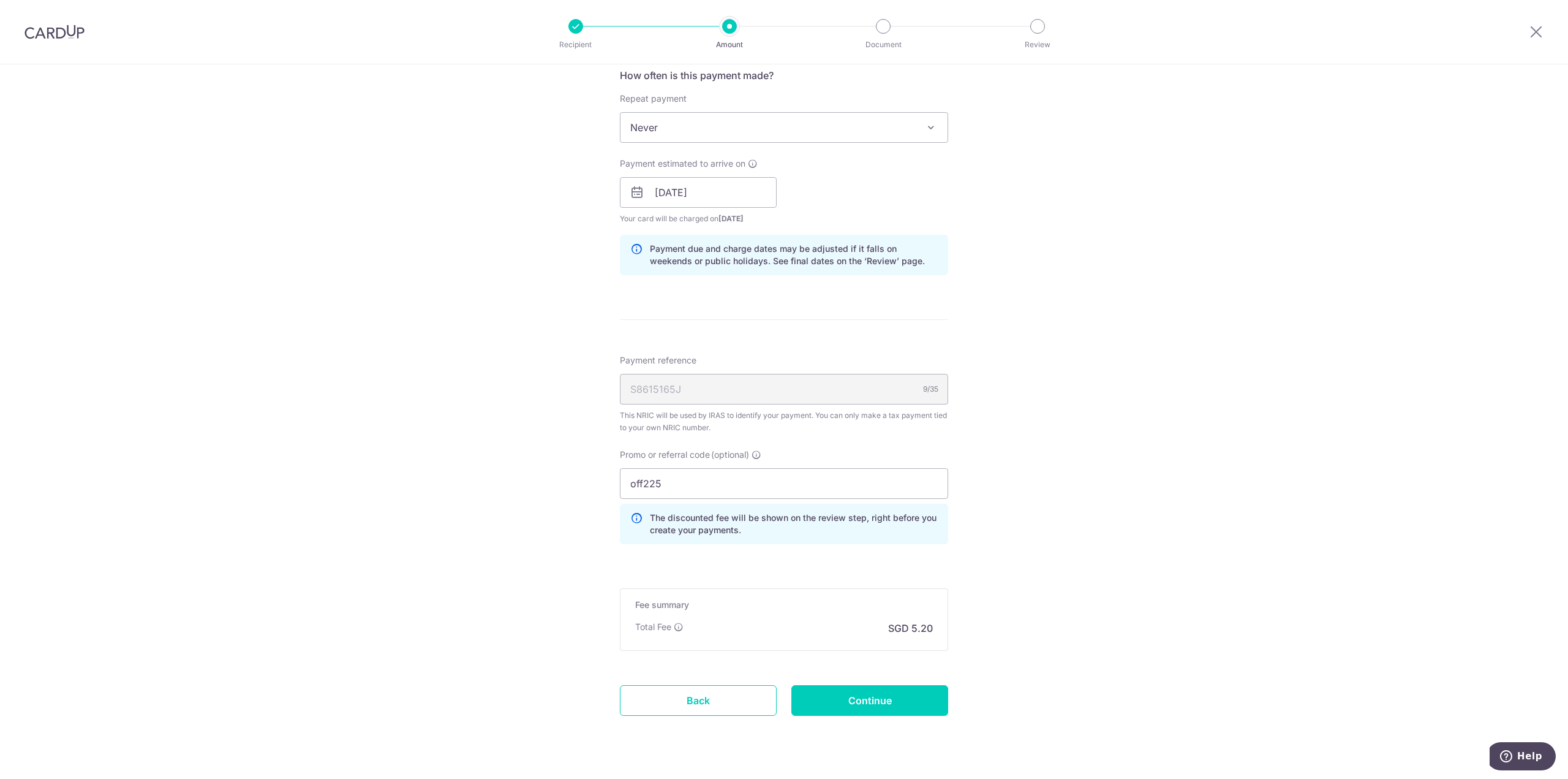
scroll to position [529, 0]
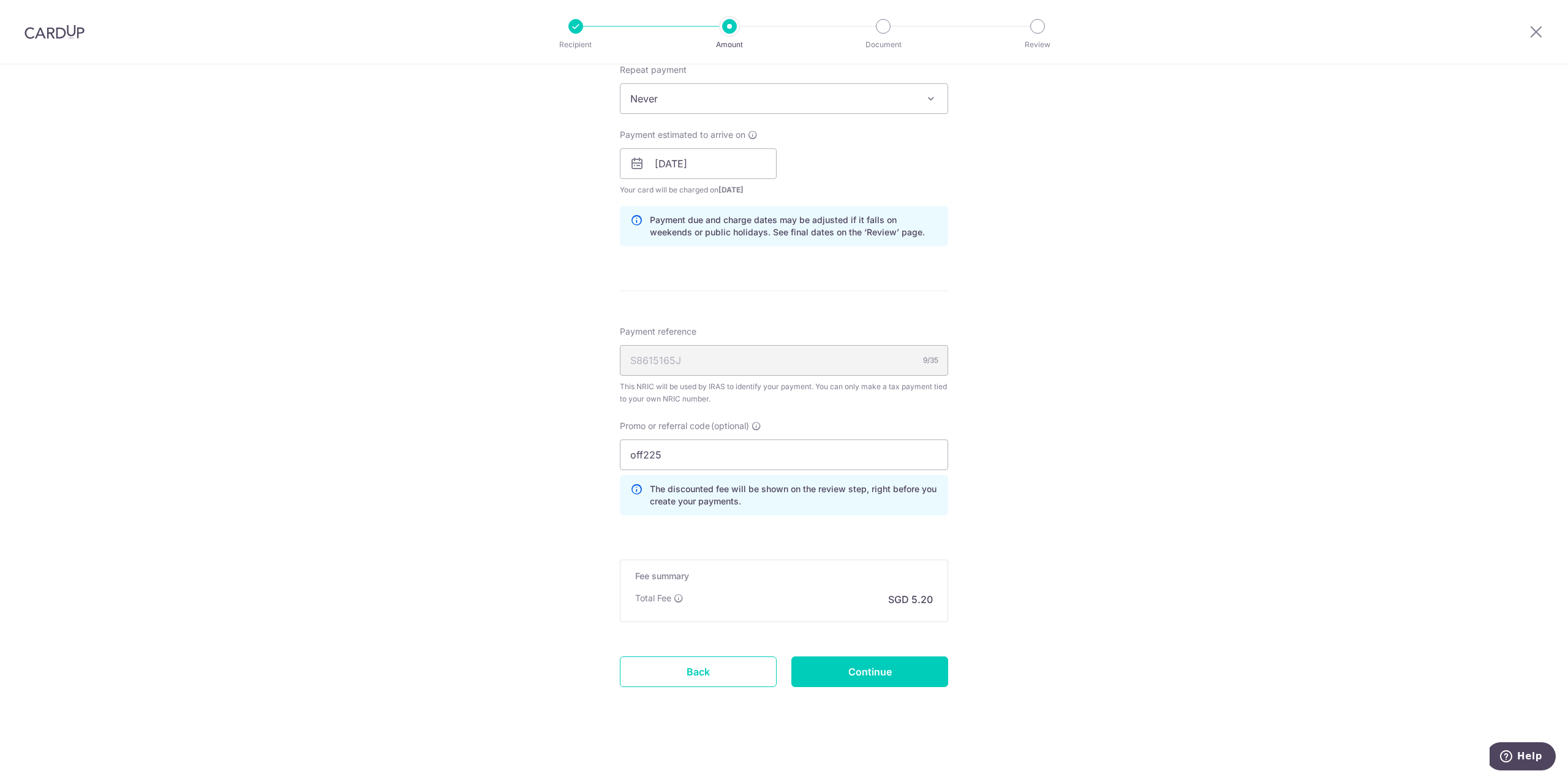
click at [1229, 568] on div "Tell us more about your payment Enter one-time or monthly payment amount SGD 20…" at bounding box center [784, 157] width 1568 height 1243
drag, startPoint x: 691, startPoint y: 458, endPoint x: 574, endPoint y: 452, distance: 117.2
click at [574, 452] on div "Tell us more about your payment Enter one-time or monthly payment amount SGD 20…" at bounding box center [784, 157] width 1568 height 1243
click at [674, 598] on icon at bounding box center [679, 598] width 10 height 10
click at [674, 595] on icon at bounding box center [679, 598] width 10 height 10
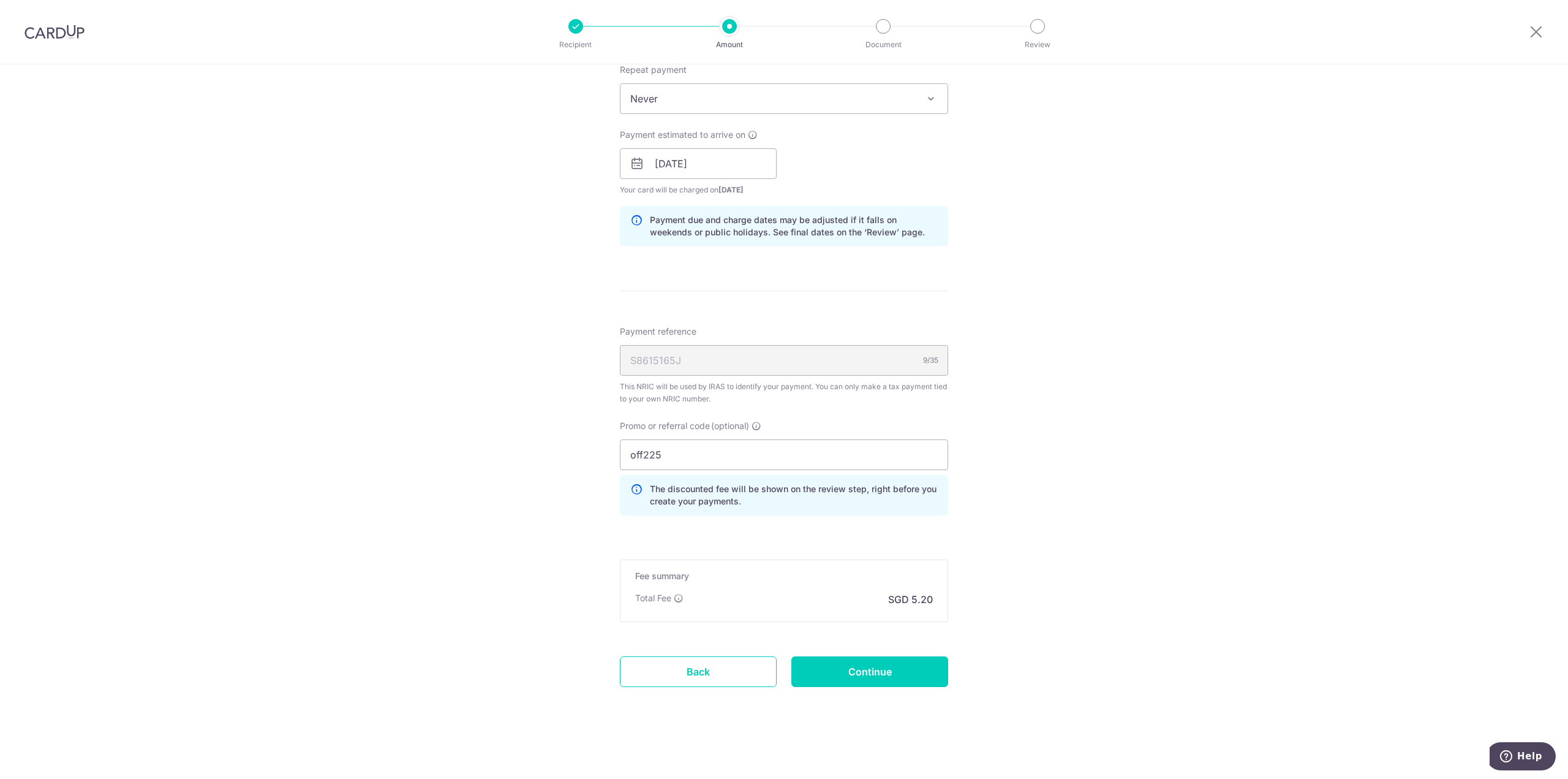
click at [1018, 436] on div "Tell us more about your payment Enter one-time or monthly payment amount SGD 20…" at bounding box center [784, 157] width 1568 height 1243
click at [849, 682] on input "Continue" at bounding box center [870, 672] width 157 height 31
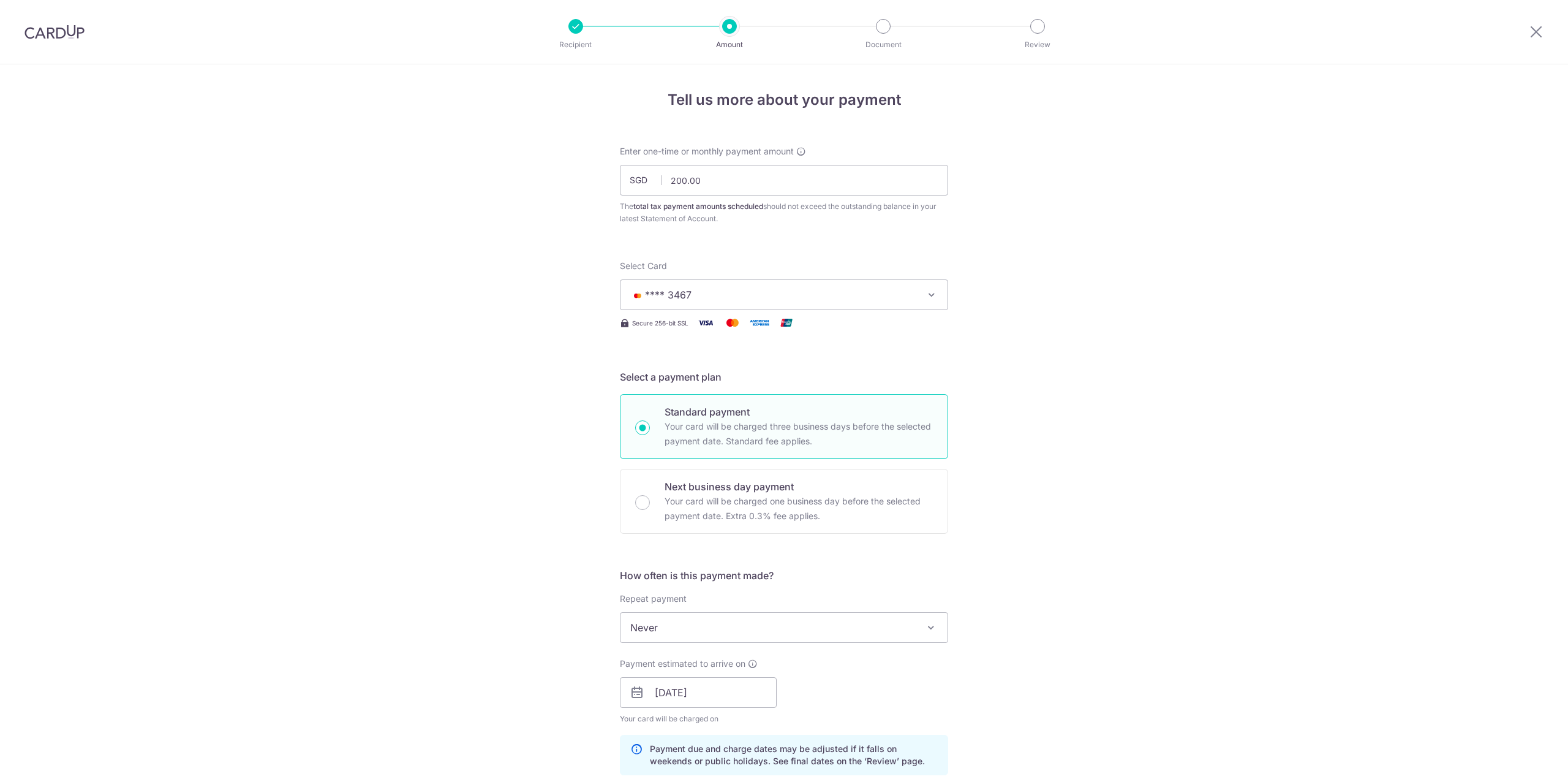
scroll to position [546, 0]
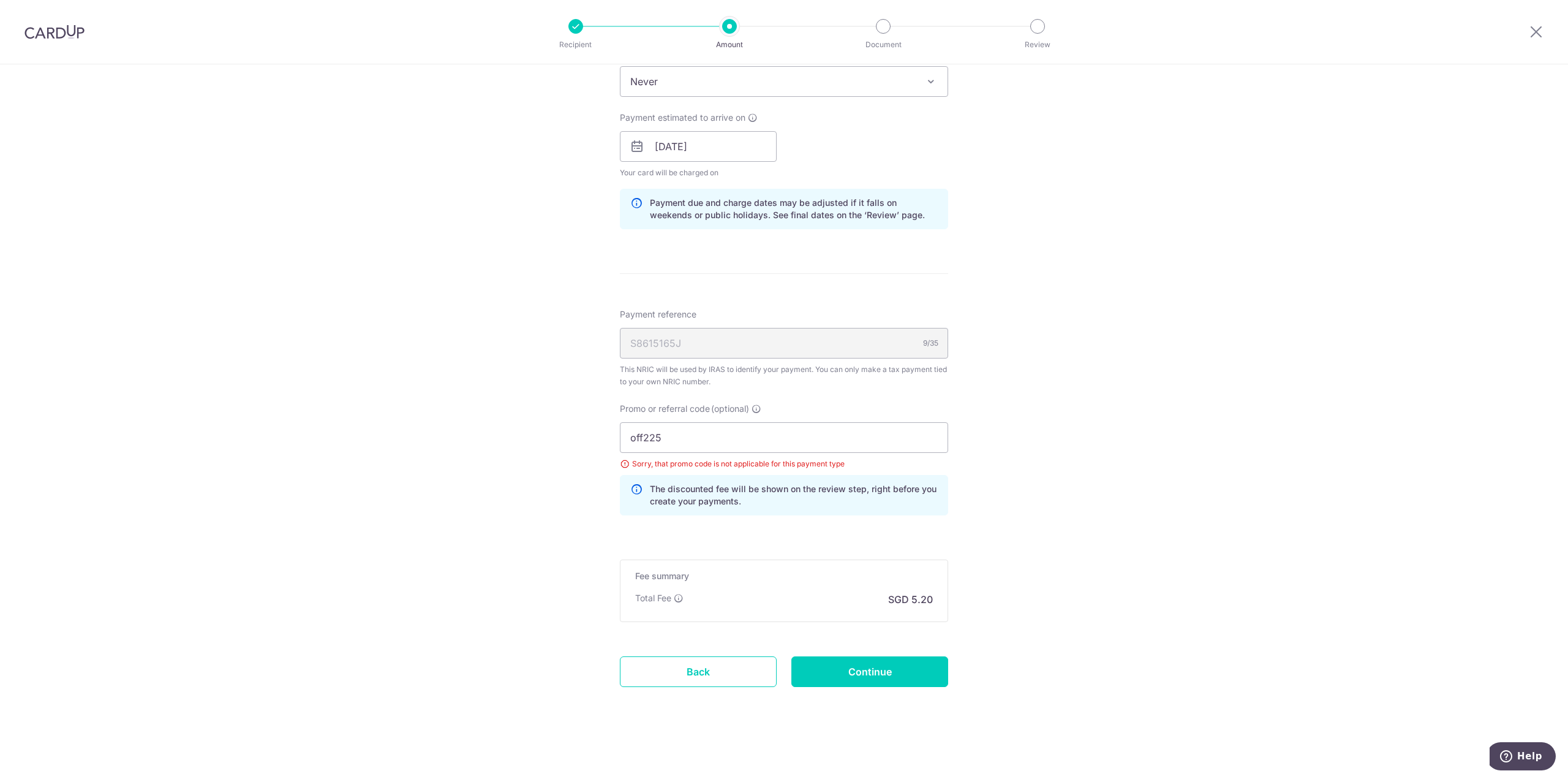
click at [1026, 273] on div "Tell us more about your payment Enter one-time or monthly payment amount SGD 20…" at bounding box center [784, 149] width 1568 height 1261
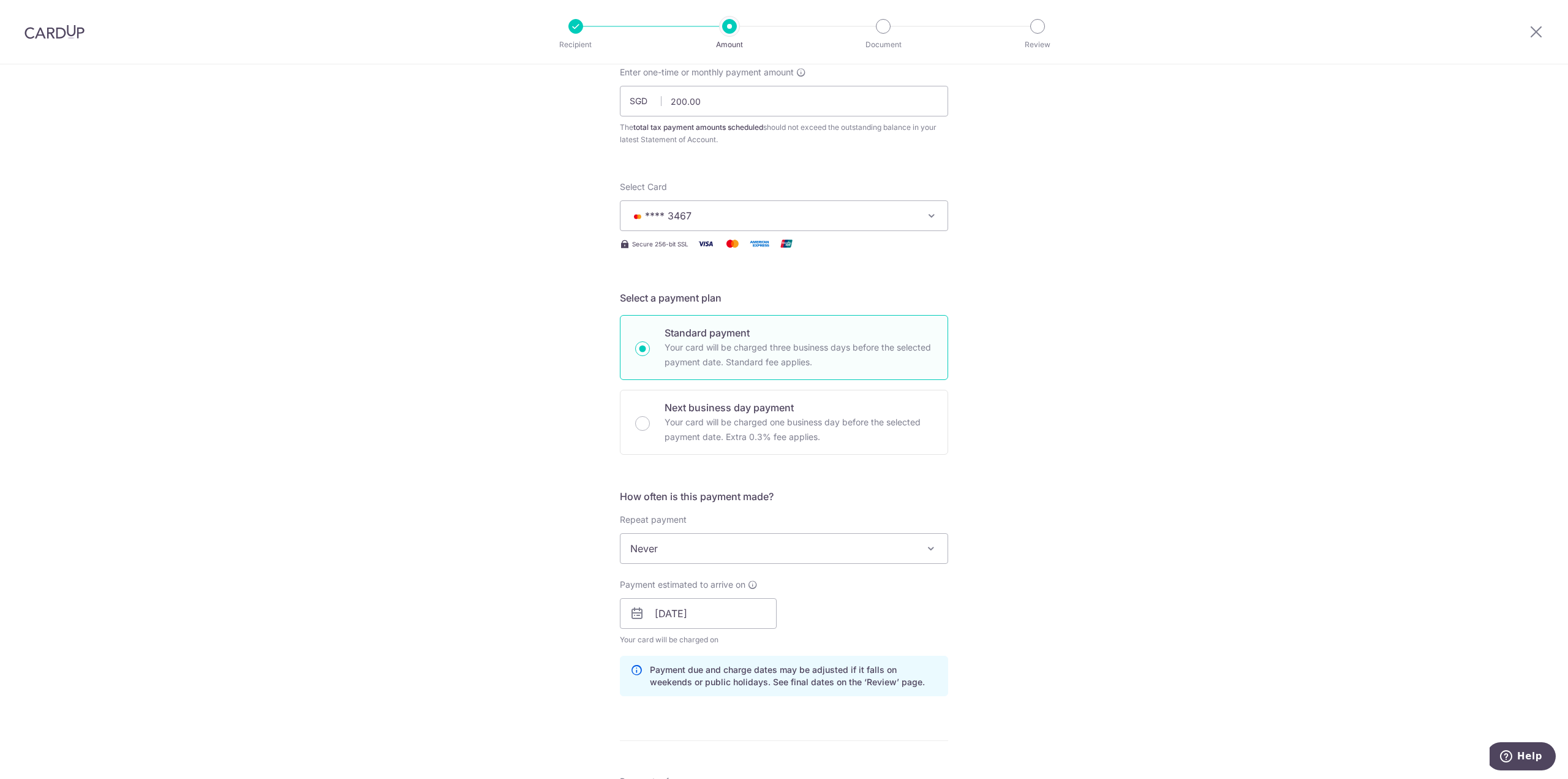
scroll to position [0, 0]
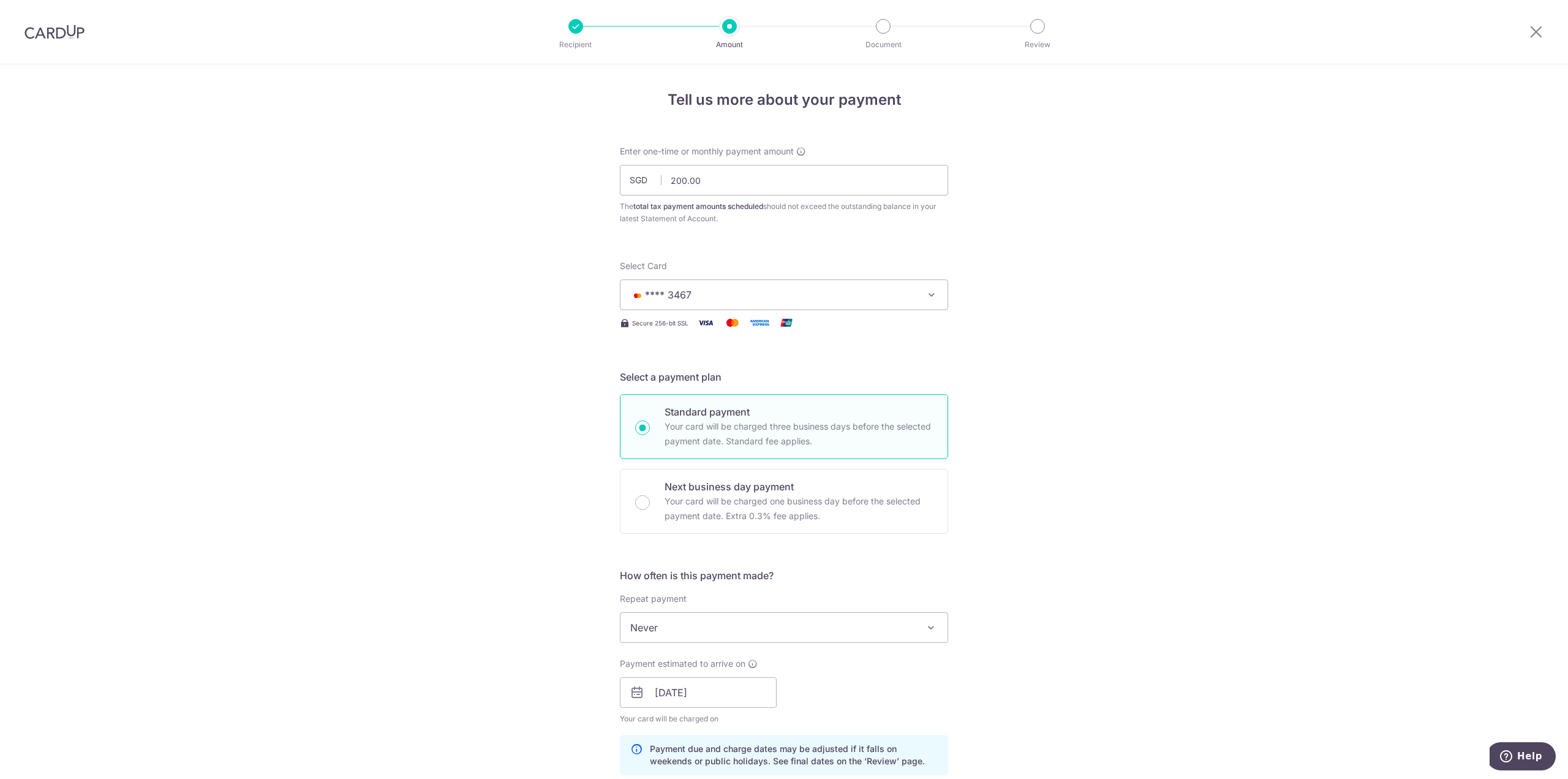
click at [51, 32] on img at bounding box center [55, 32] width 60 height 14
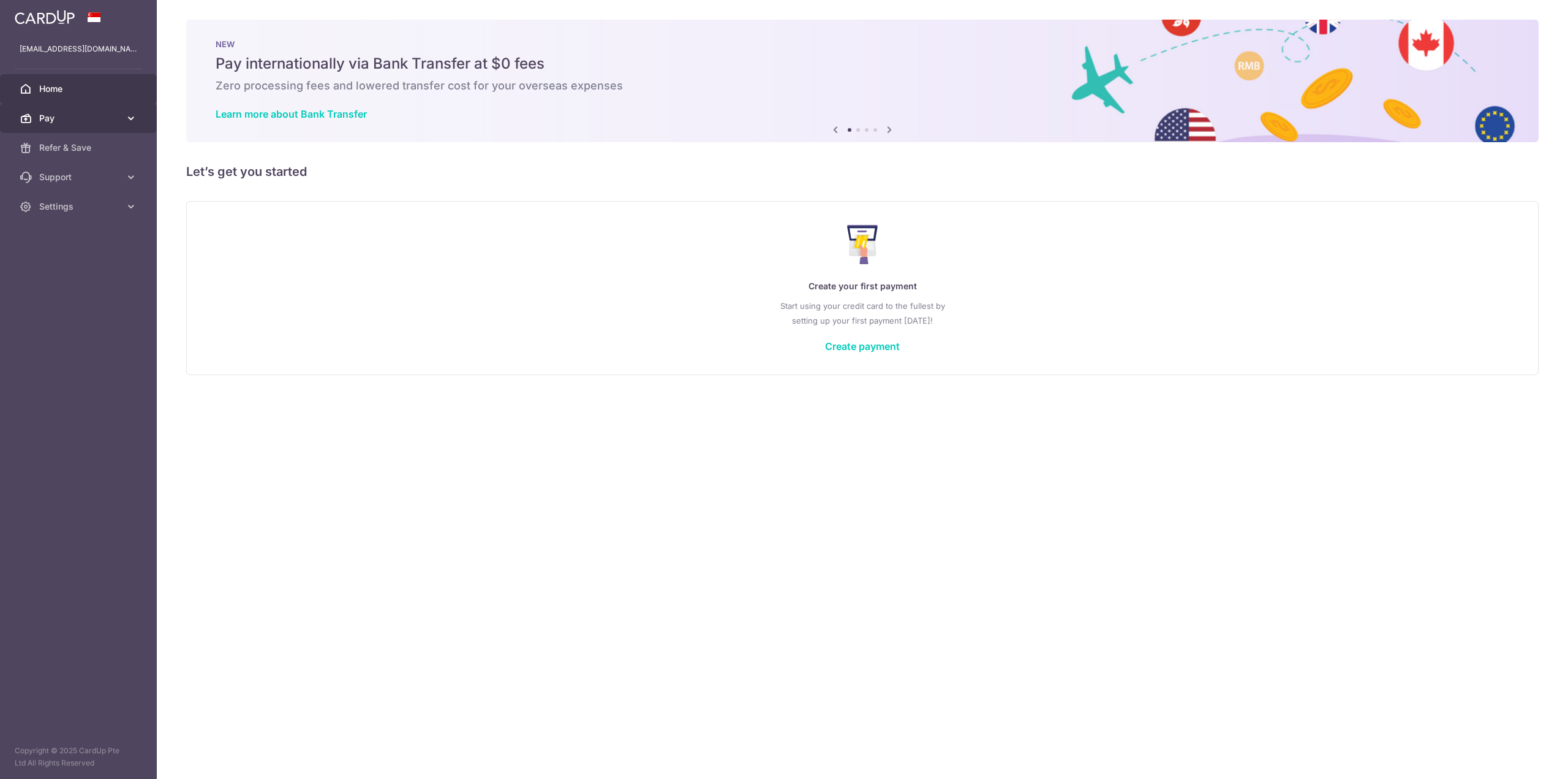
click at [59, 118] on span "Pay" at bounding box center [80, 118] width 81 height 12
click at [75, 158] on link "Payments" at bounding box center [79, 148] width 157 height 30
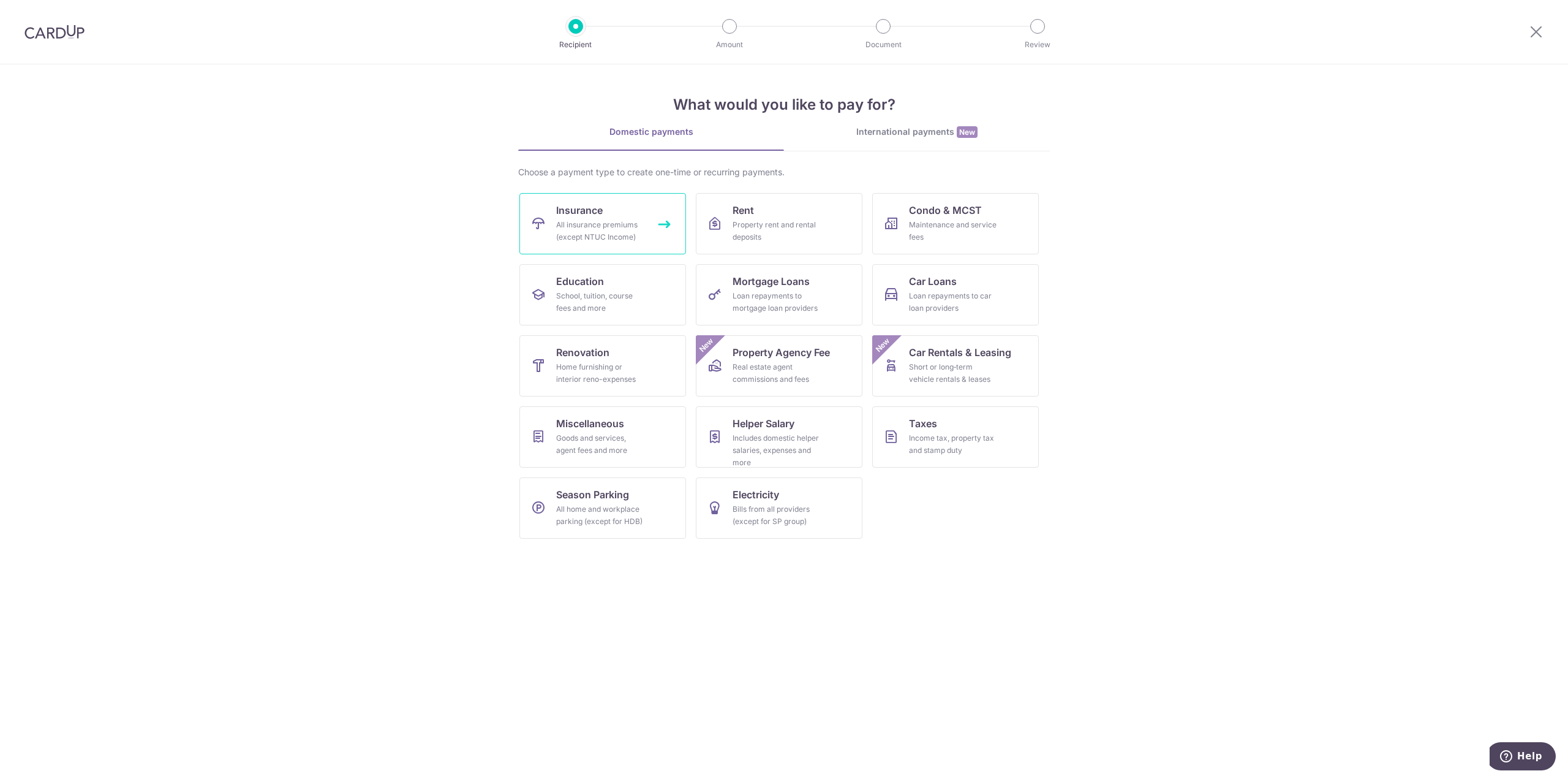
click at [630, 221] on div "All insurance premiums (except NTUC Income)" at bounding box center [600, 231] width 88 height 25
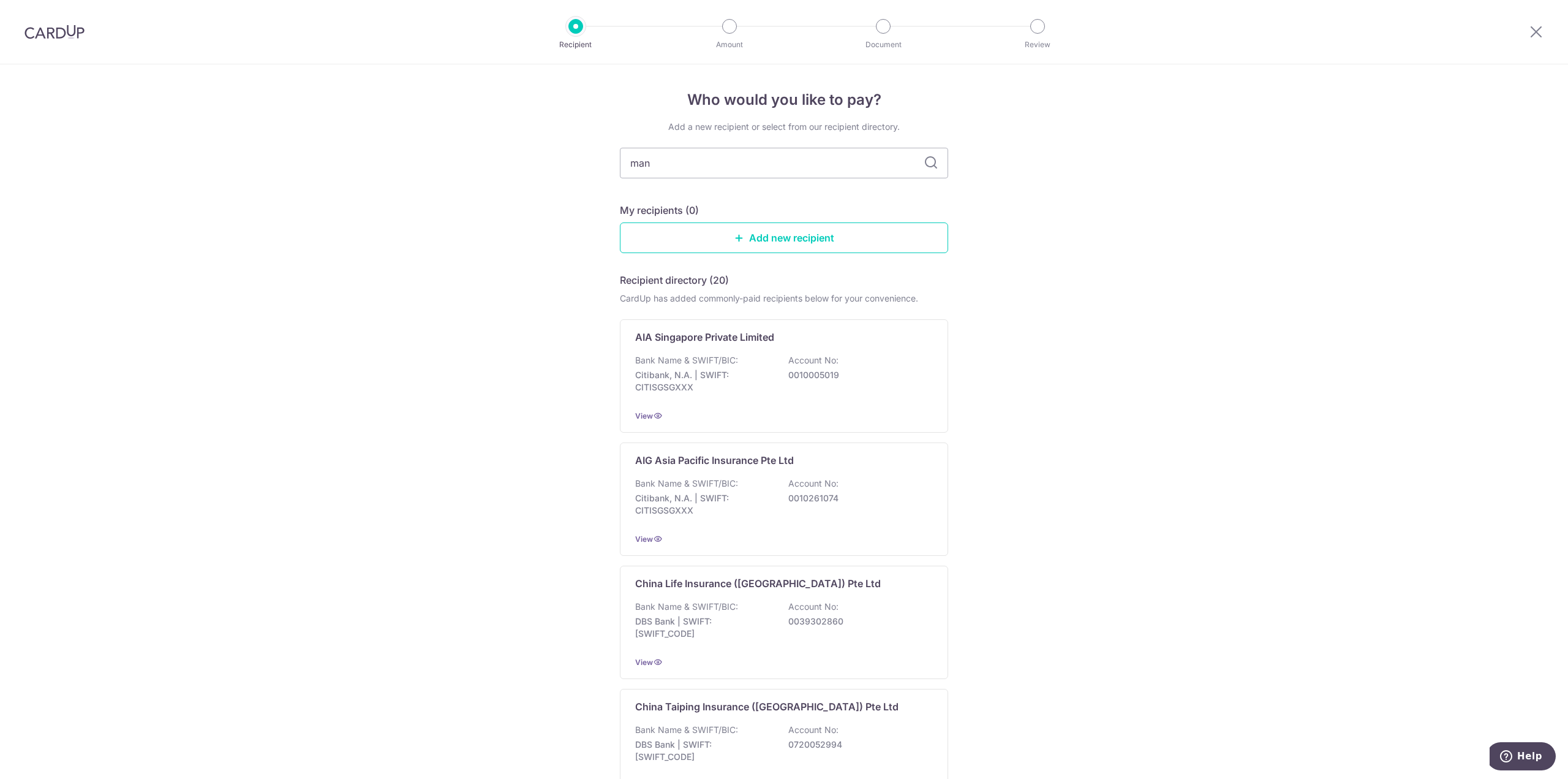
type input "manu"
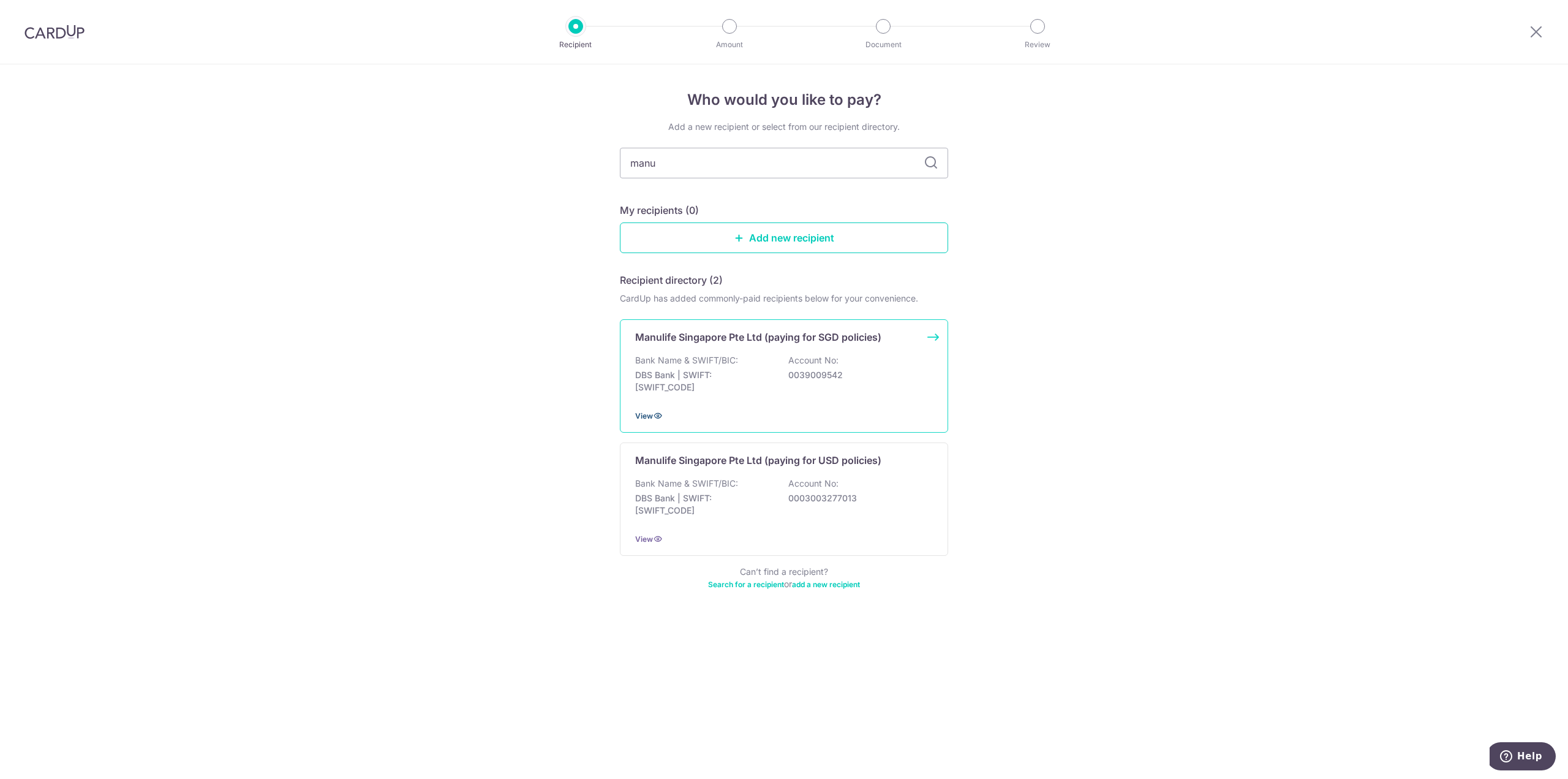
click at [655, 418] on icon at bounding box center [658, 415] width 10 height 10
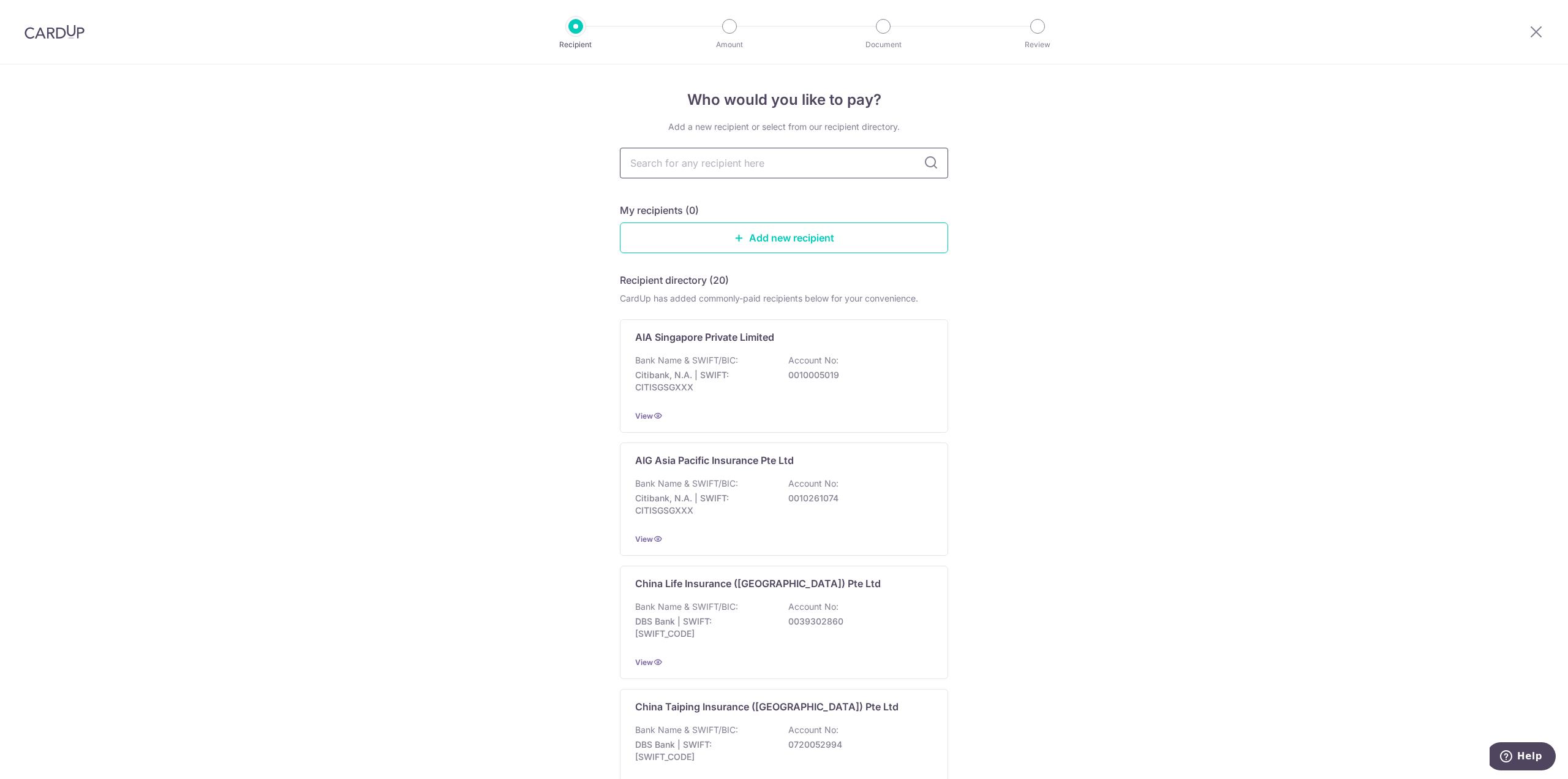
click at [891, 169] on input "text" at bounding box center [784, 163] width 328 height 31
type input "manu"
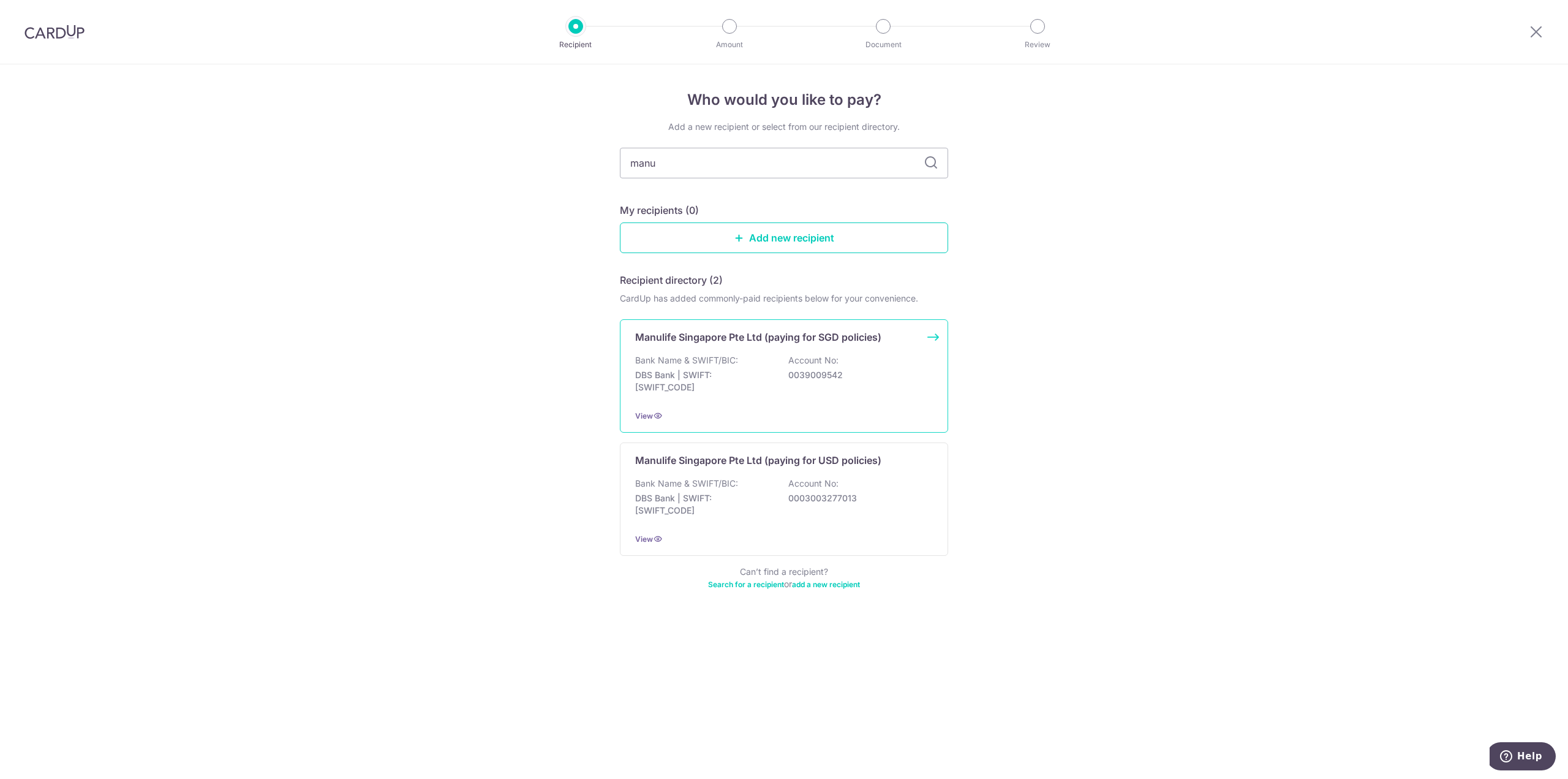
click at [806, 374] on p "0039009542" at bounding box center [856, 375] width 137 height 12
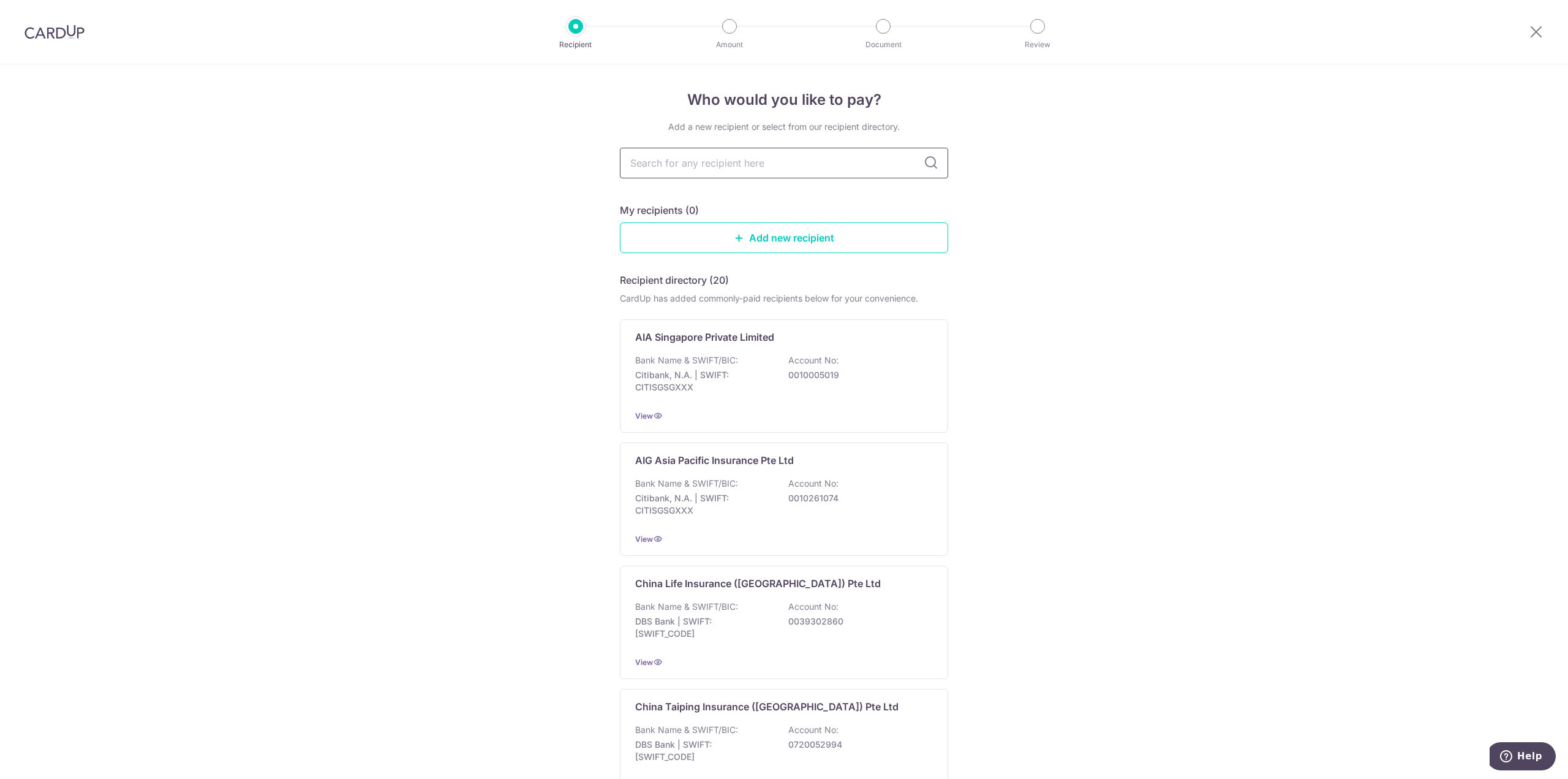
click at [795, 164] on input "text" at bounding box center [784, 163] width 328 height 31
type input "manu"
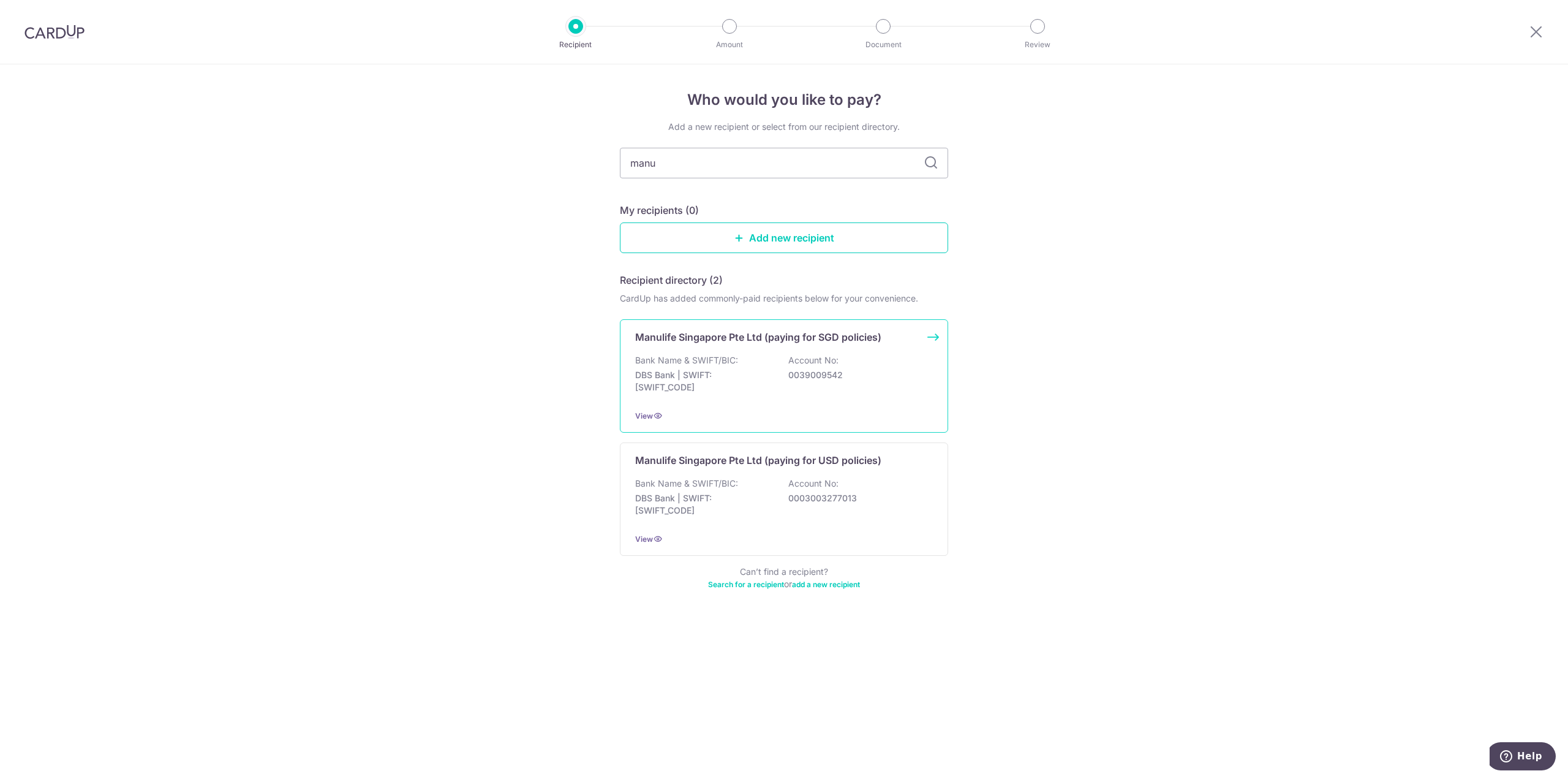
click at [793, 405] on div "Manulife Singapore Pte Ltd (paying for SGD policies) Bank Name & SWIFT/BIC: DBS…" at bounding box center [784, 376] width 328 height 113
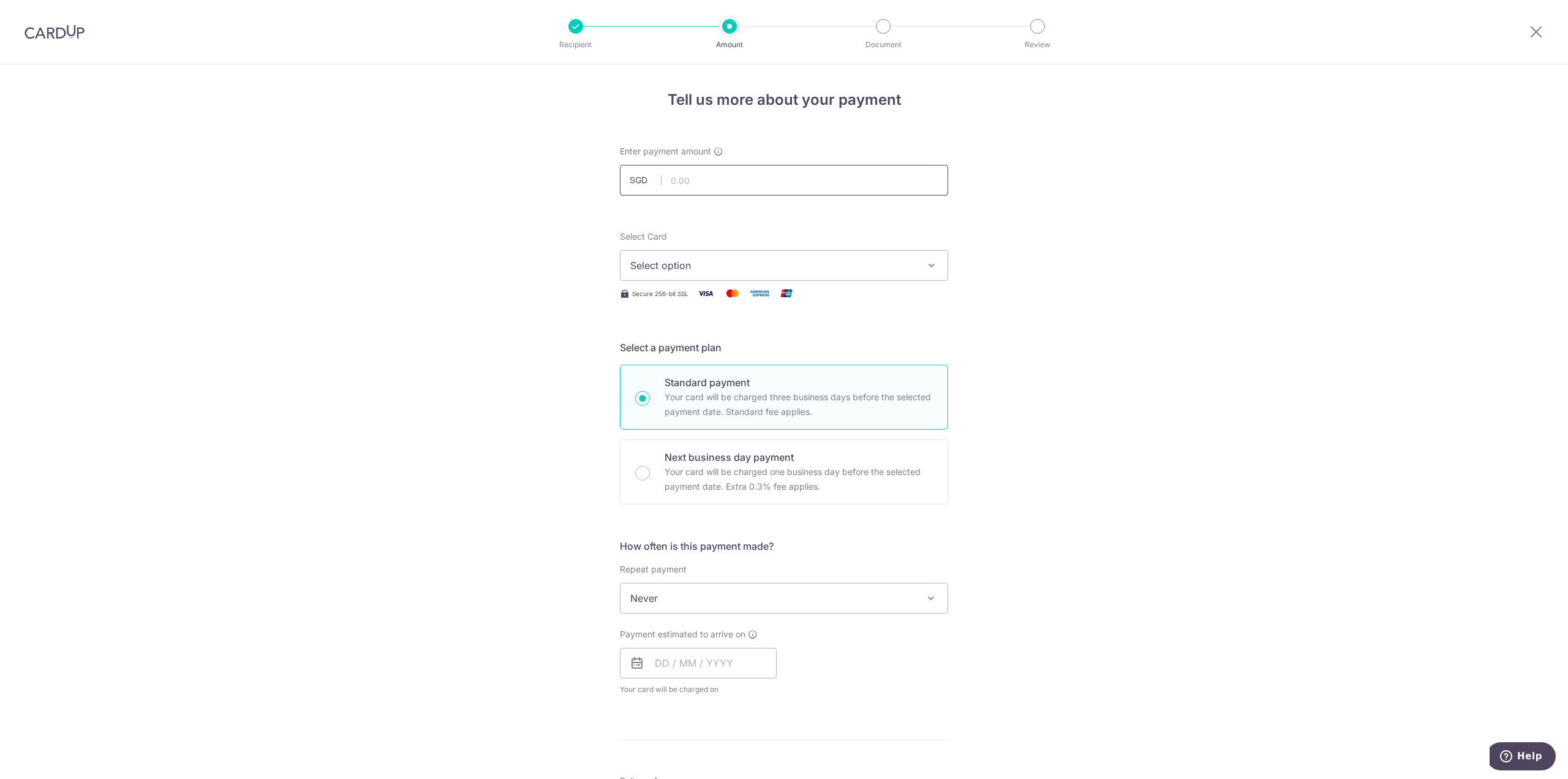
click at [747, 175] on input "text" at bounding box center [784, 180] width 328 height 31
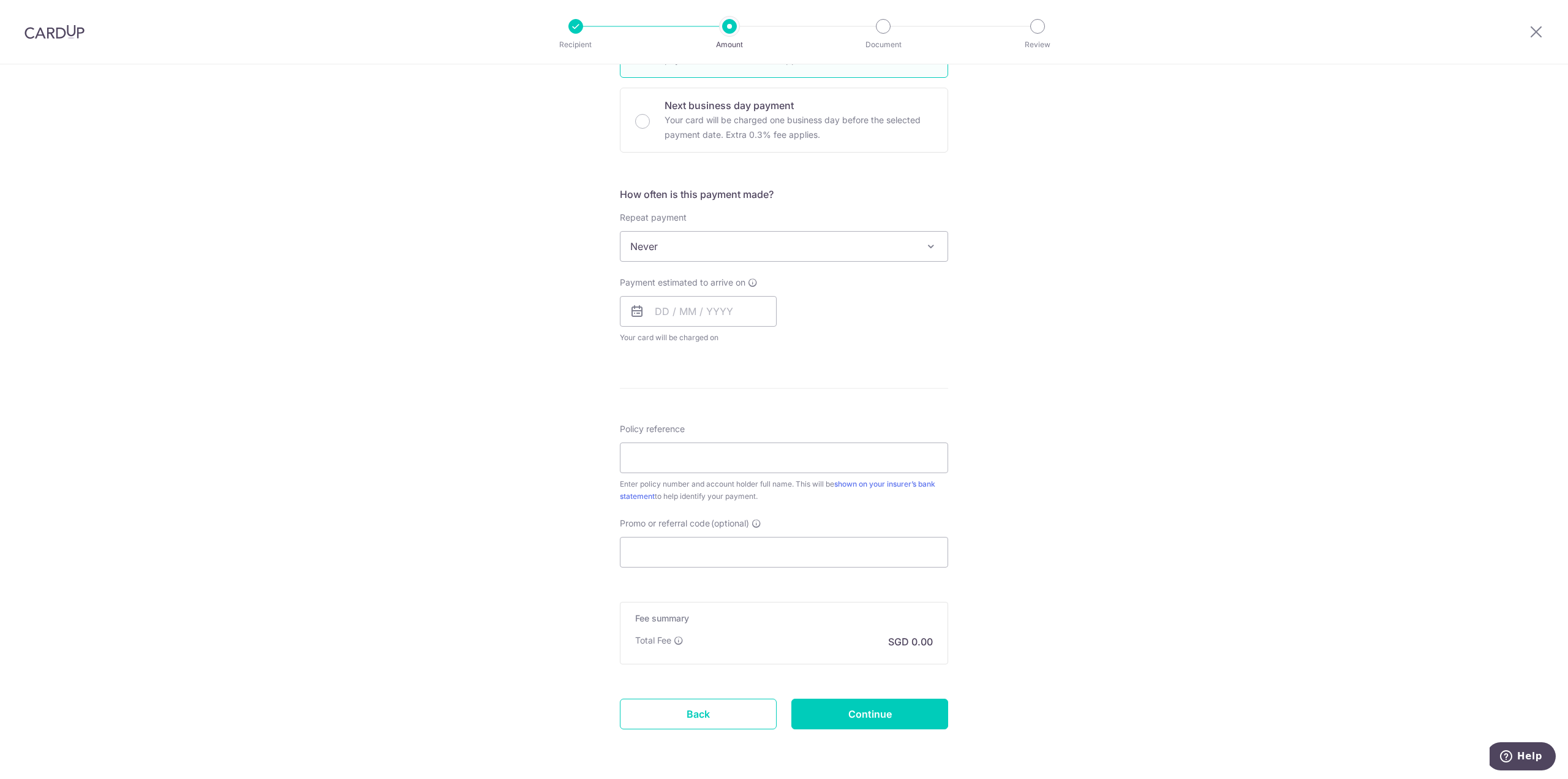
scroll to position [394, 0]
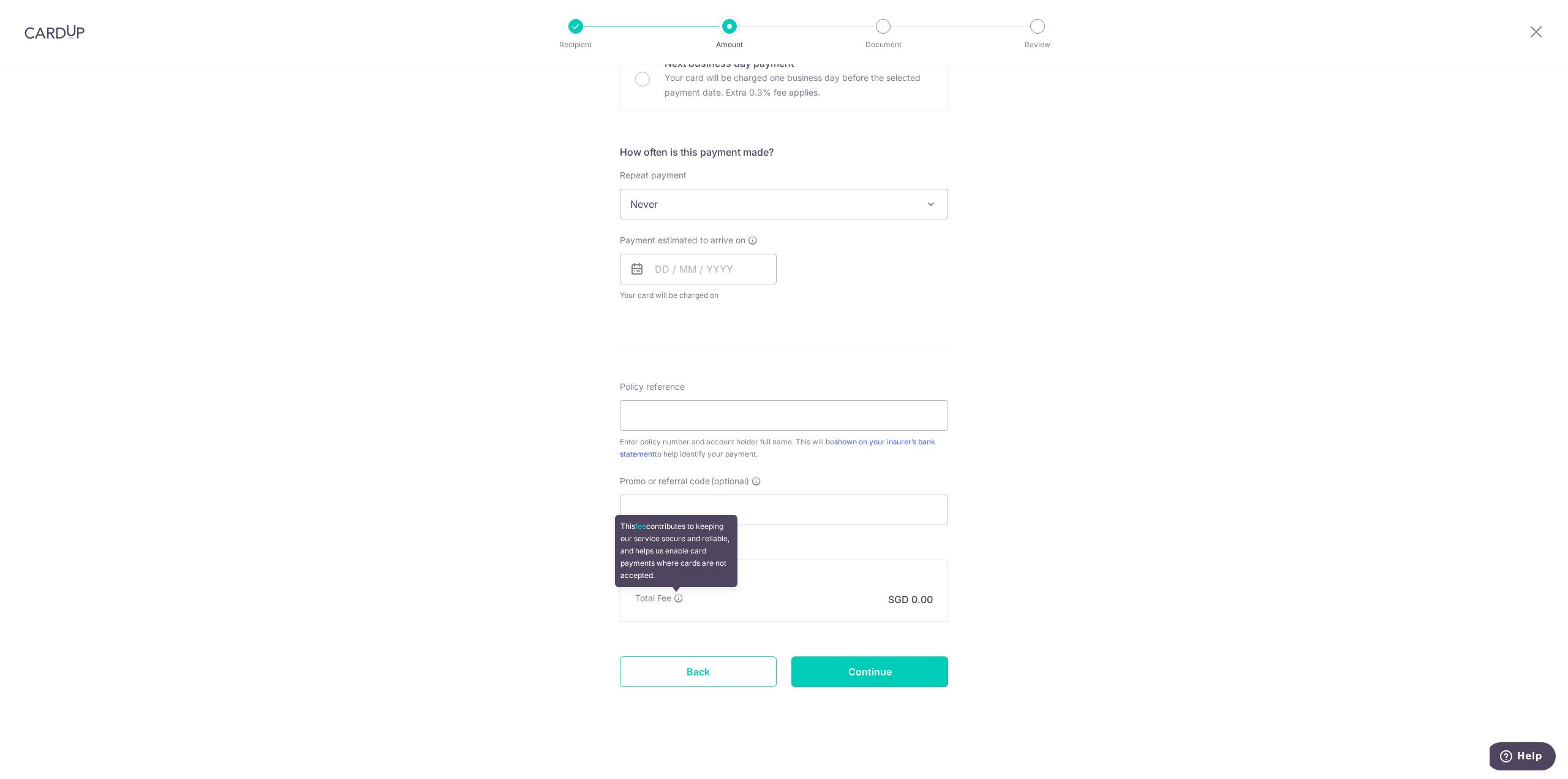
click at [676, 596] on icon at bounding box center [679, 598] width 10 height 10
click at [1508, 480] on div "Tell us more about your payment Enter payment amount SGD Select Card Select opt…" at bounding box center [784, 224] width 1568 height 1109
click at [676, 415] on input "Policy reference" at bounding box center [784, 415] width 328 height 31
click at [1056, 422] on div "Tell us more about your payment Enter payment amount SGD Select Card Select opt…" at bounding box center [784, 224] width 1568 height 1109
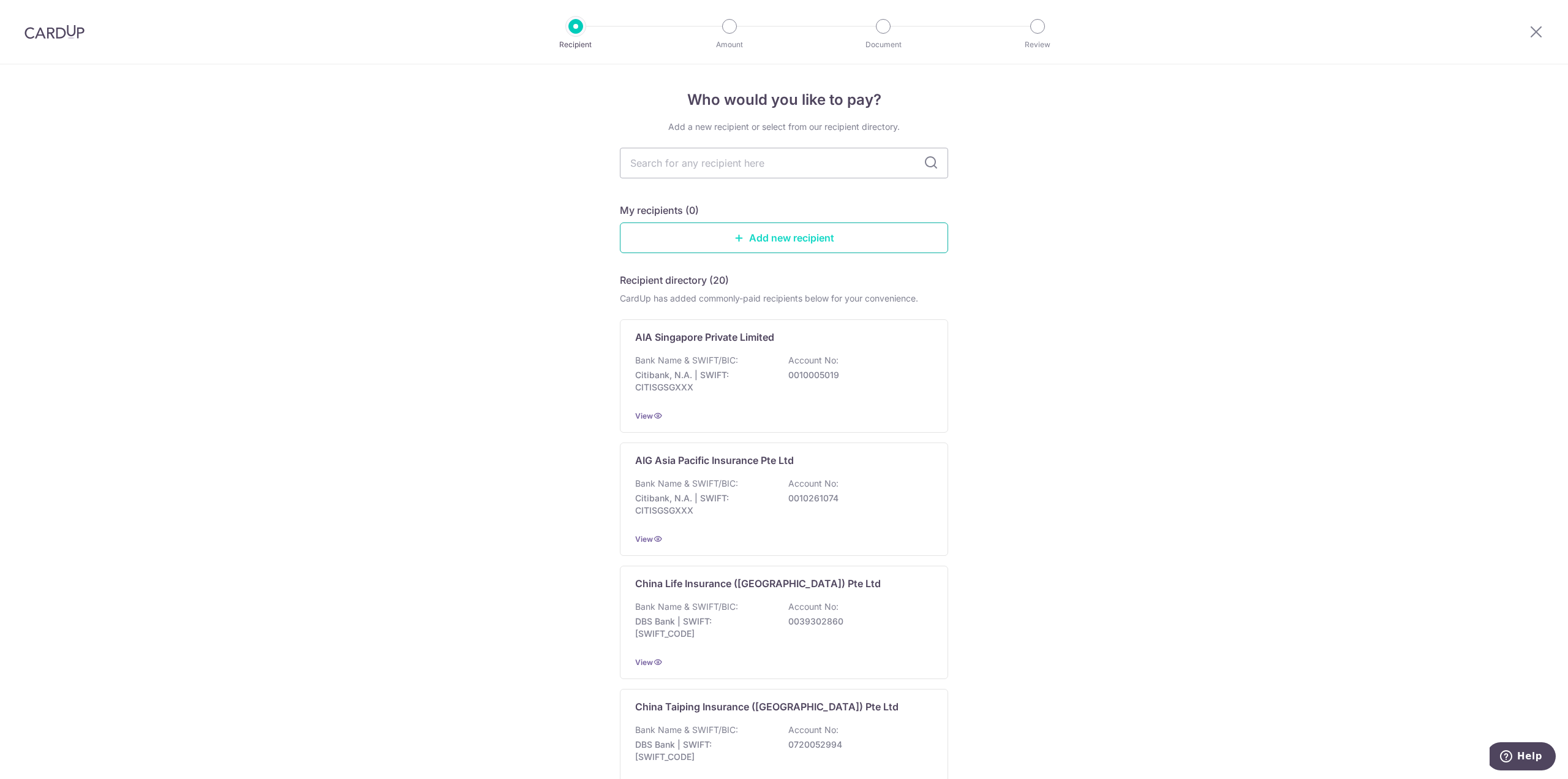
click at [799, 234] on link "Add new recipient" at bounding box center [784, 238] width 328 height 31
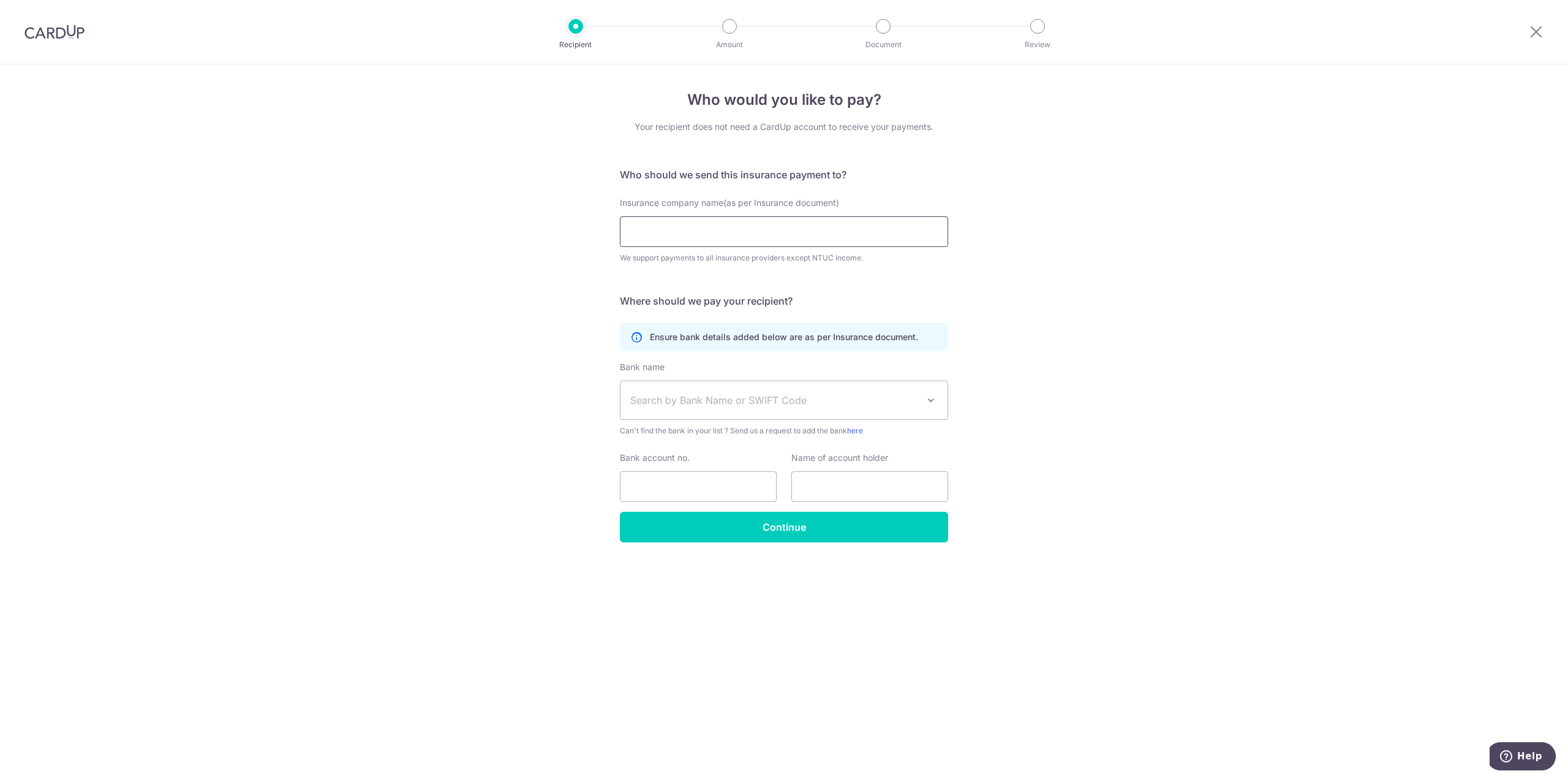
click at [854, 237] on input "Insurance company name(as per Insurance document)" at bounding box center [784, 231] width 328 height 31
click at [1054, 293] on div "Who would you like to pay? Your recipient does not need a CardUp account to rec…" at bounding box center [784, 421] width 1568 height 715
click at [753, 240] on input "Insurance company name(as per Insurance document)" at bounding box center [784, 231] width 328 height 31
click at [1142, 253] on div "Who would you like to pay? Your recipient does not need a CardUp account to rec…" at bounding box center [784, 421] width 1568 height 715
click at [1292, 447] on div "Who would you like to pay? Your recipient does not need a CardUp account to rec…" at bounding box center [784, 421] width 1568 height 715
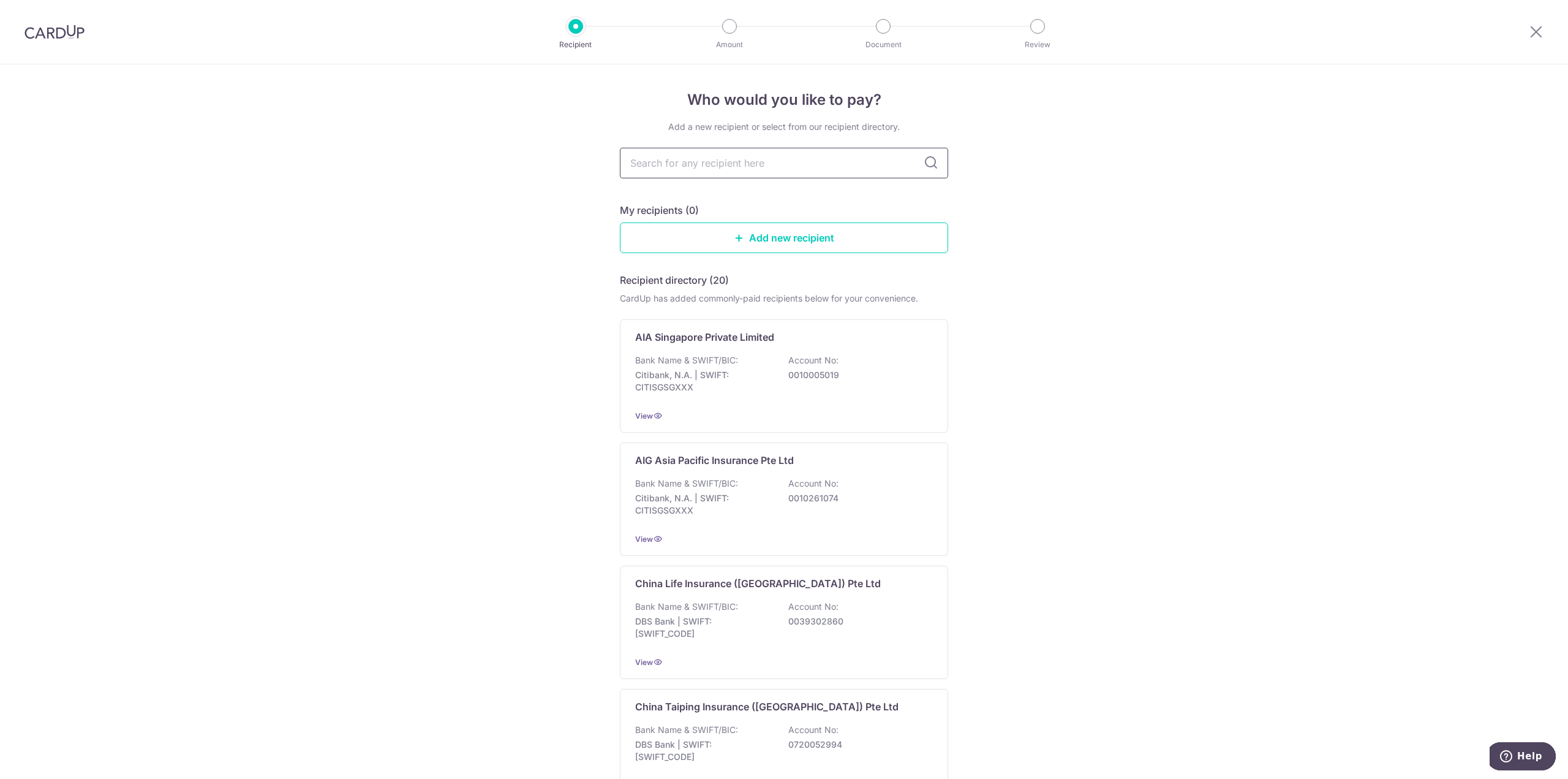
drag, startPoint x: 723, startPoint y: 161, endPoint x: 735, endPoint y: 161, distance: 12.0
click at [723, 161] on input "text" at bounding box center [784, 163] width 328 height 31
type input "manu"
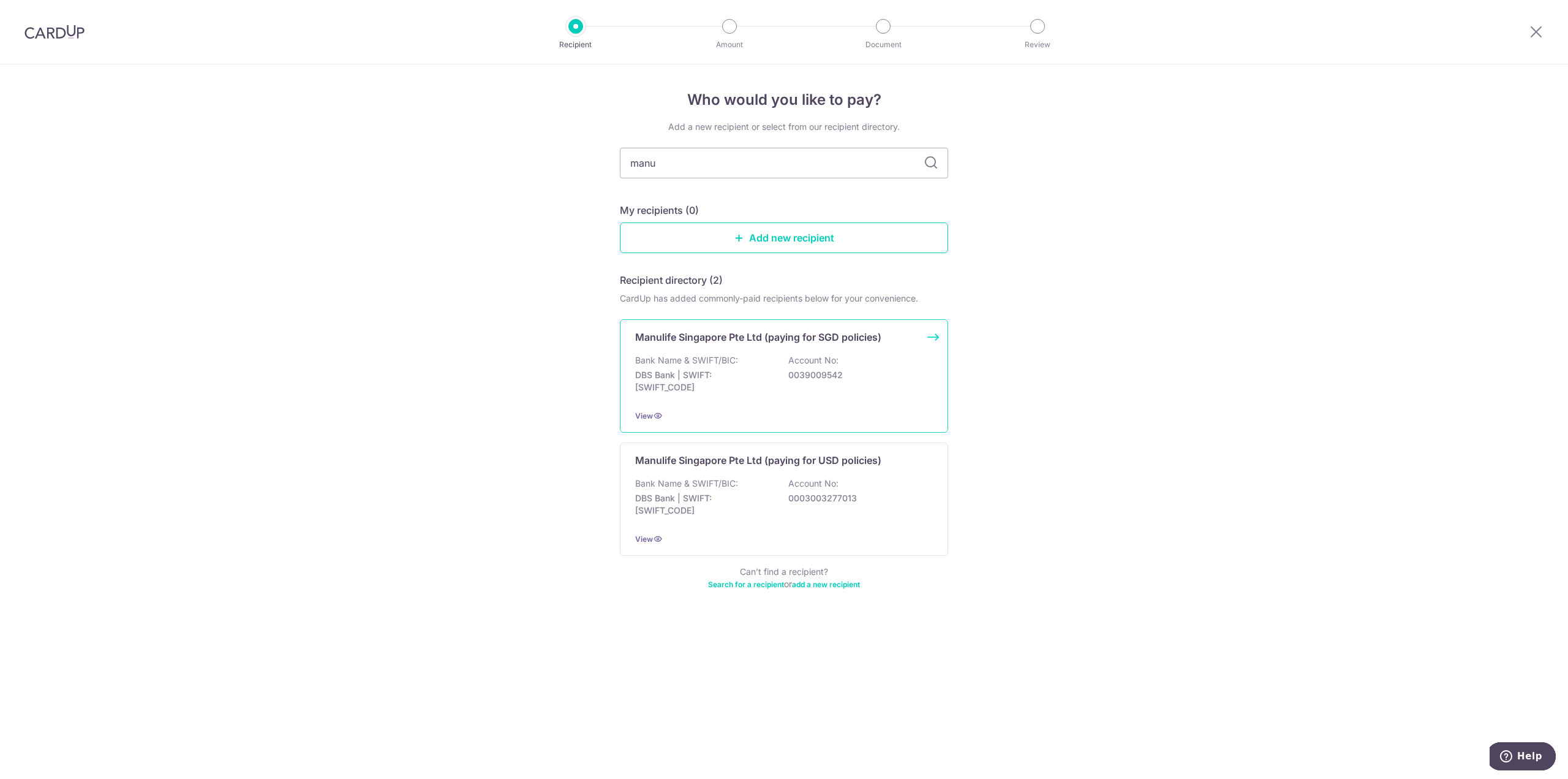
click at [859, 386] on div "Bank Name & SWIFT/BIC: DBS Bank | SWIFT: DBSSSGSGXXX Account No: 0039009542" at bounding box center [784, 376] width 297 height 45
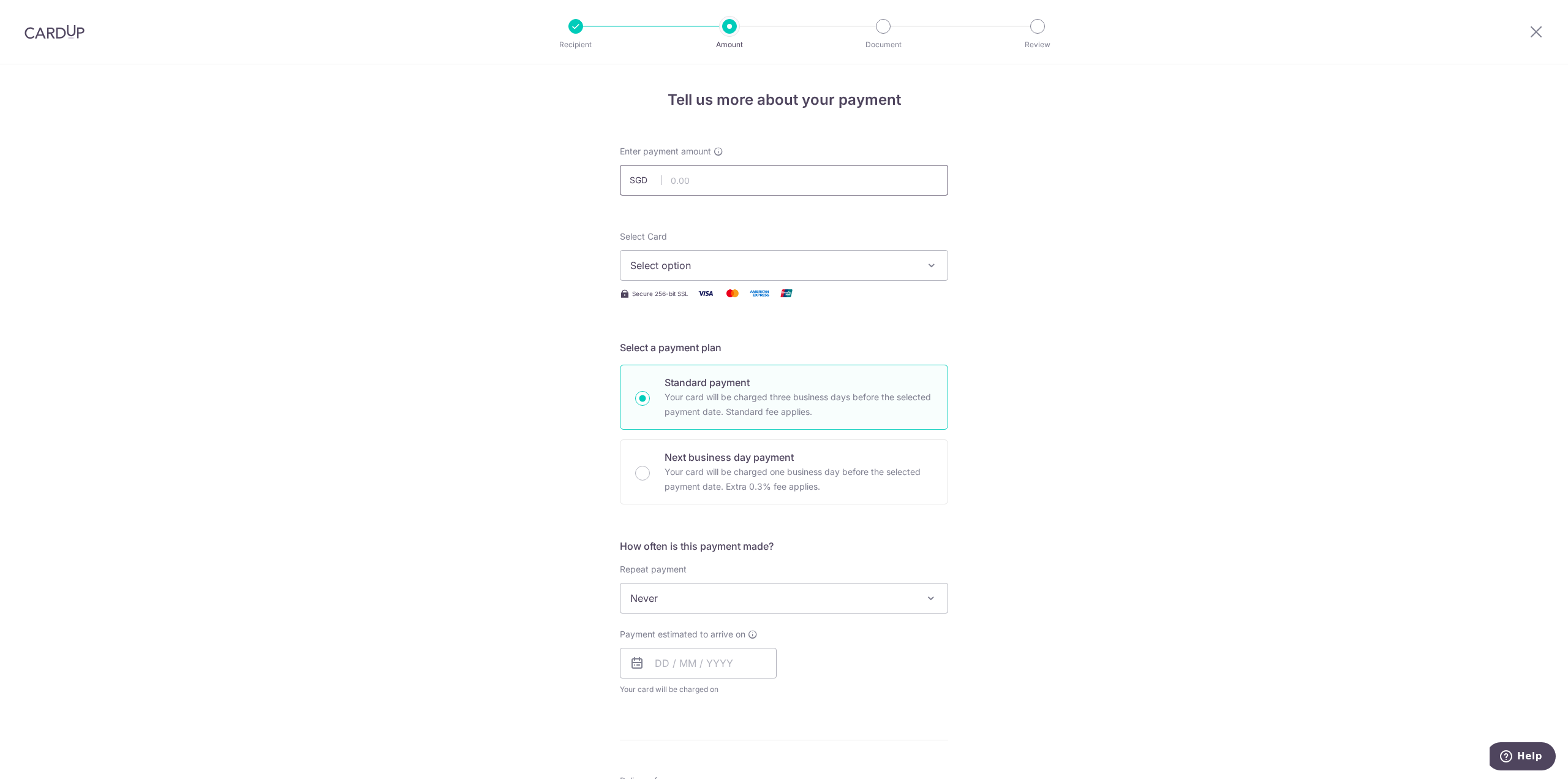
click at [758, 182] on input "text" at bounding box center [784, 180] width 328 height 31
click at [337, 194] on div "Tell us more about your payment Enter payment amount SGD Select Card Select opt…" at bounding box center [784, 619] width 1568 height 1109
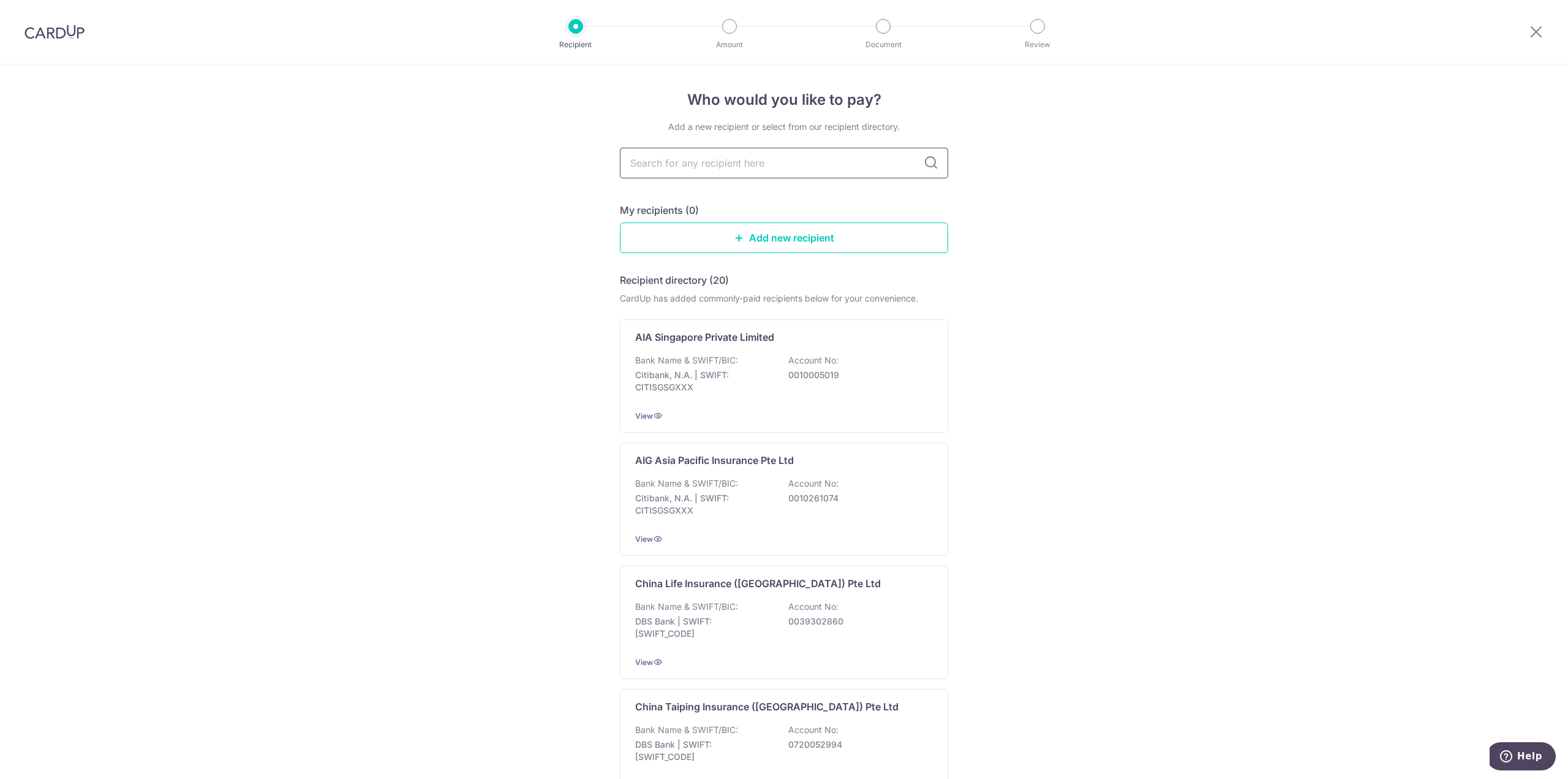
click at [698, 165] on input "text" at bounding box center [784, 163] width 328 height 31
type input "manu"
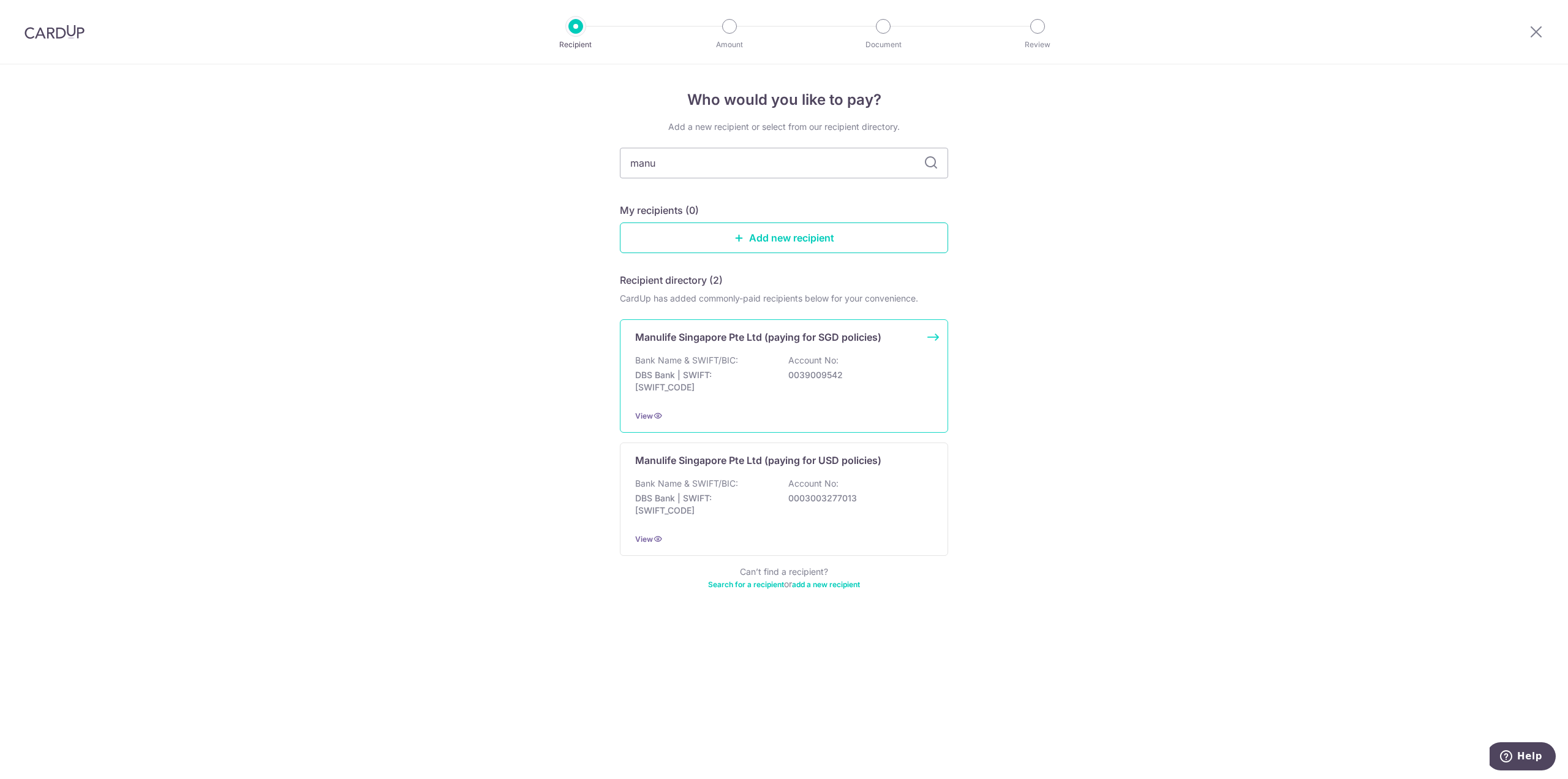
click at [863, 384] on div "Bank Name & SWIFT/BIC: DBS Bank | SWIFT: DBSSSGSGXXX Account No: 0039009542" at bounding box center [784, 376] width 297 height 45
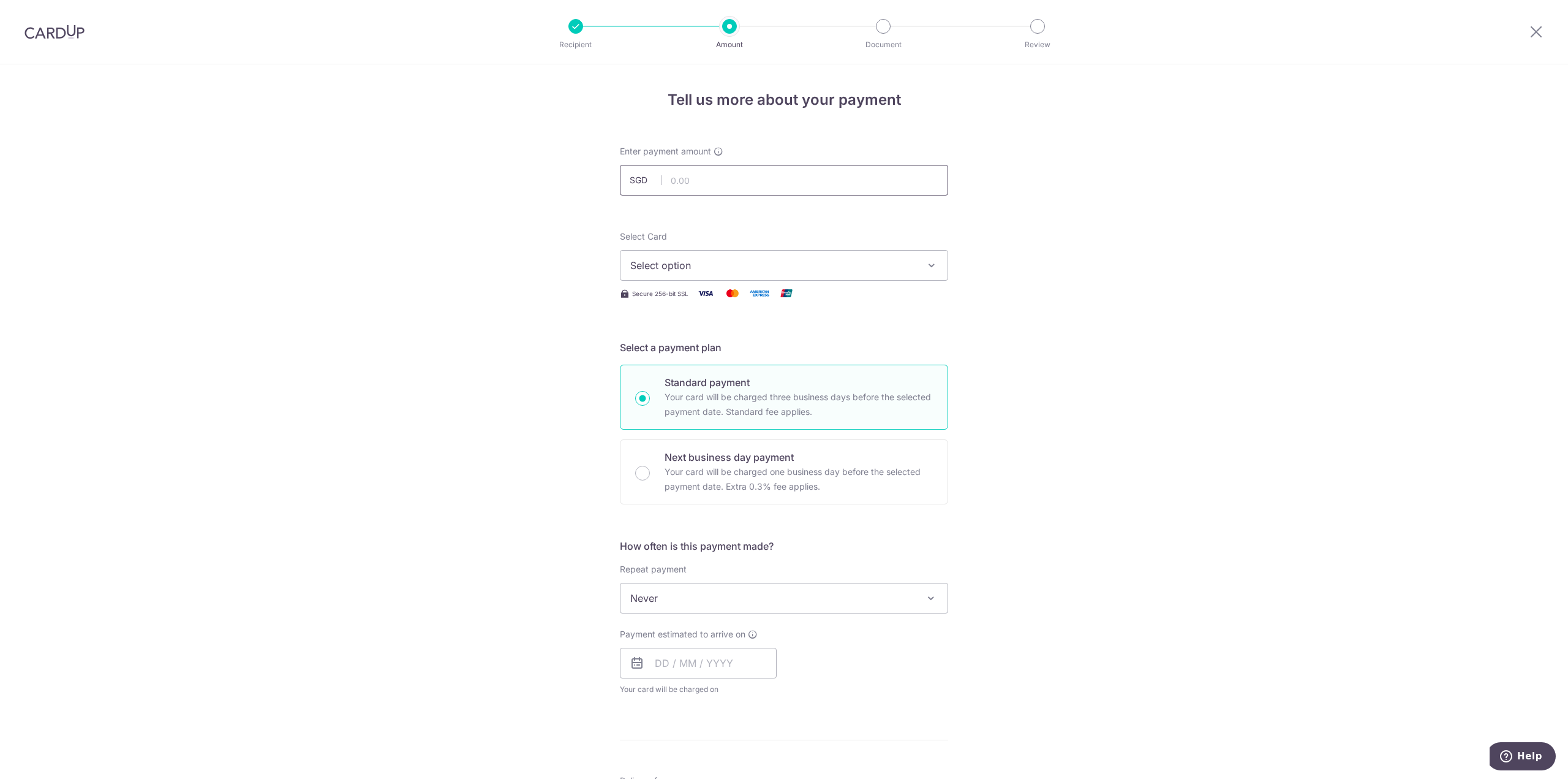
click at [751, 182] on input "text" at bounding box center [784, 180] width 328 height 31
type input "200.00"
drag, startPoint x: 1159, startPoint y: 230, endPoint x: 1144, endPoint y: 233, distance: 15.3
click at [1159, 230] on div "Tell us more about your payment Enter payment amount SGD 200.00 200.00 Select C…" at bounding box center [784, 619] width 1568 height 1109
click at [750, 266] on span "Select option" at bounding box center [773, 265] width 286 height 14
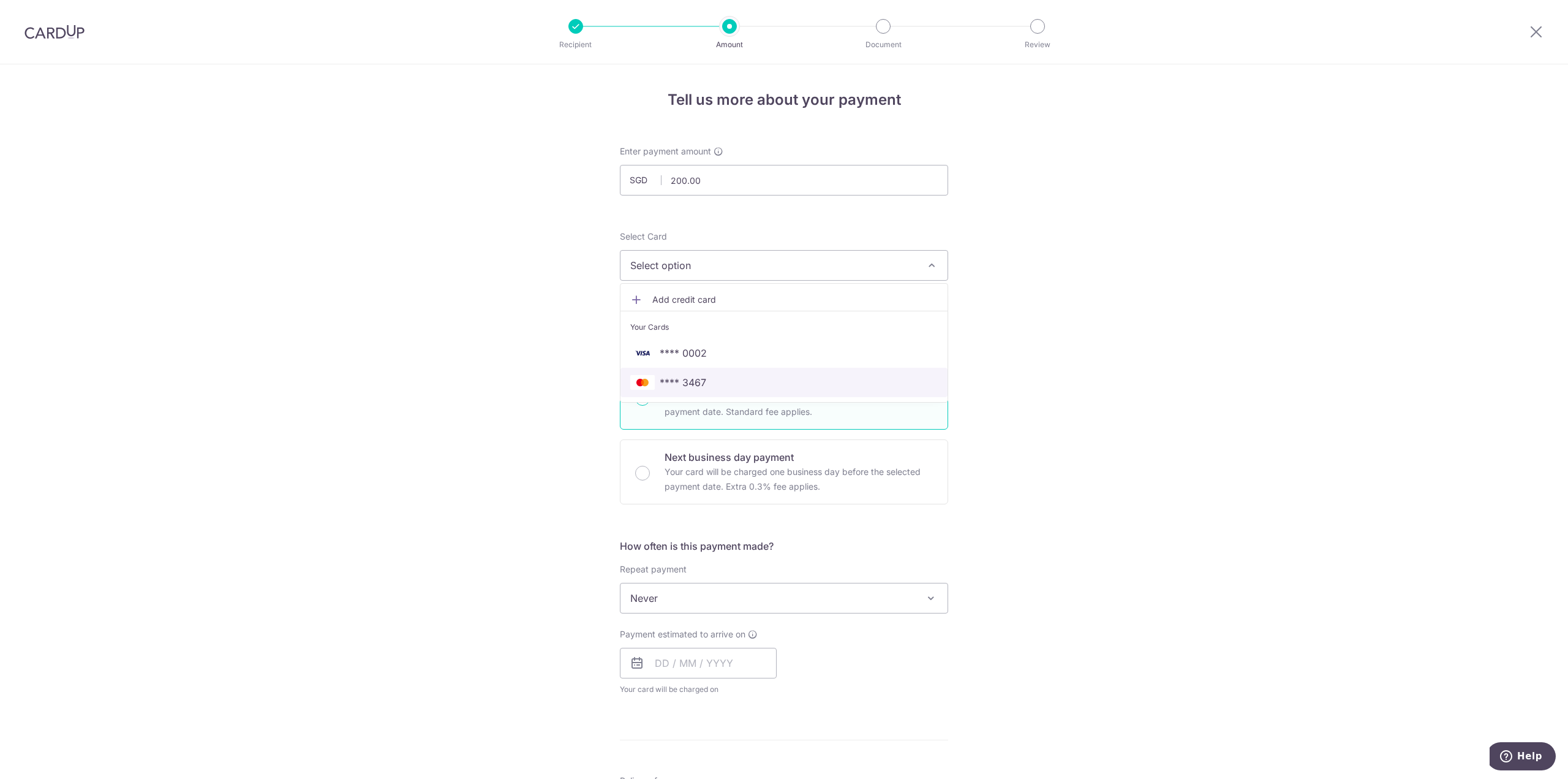
drag, startPoint x: 700, startPoint y: 388, endPoint x: 727, endPoint y: 390, distance: 27.1
click at [700, 388] on span "**** 3467" at bounding box center [683, 382] width 47 height 14
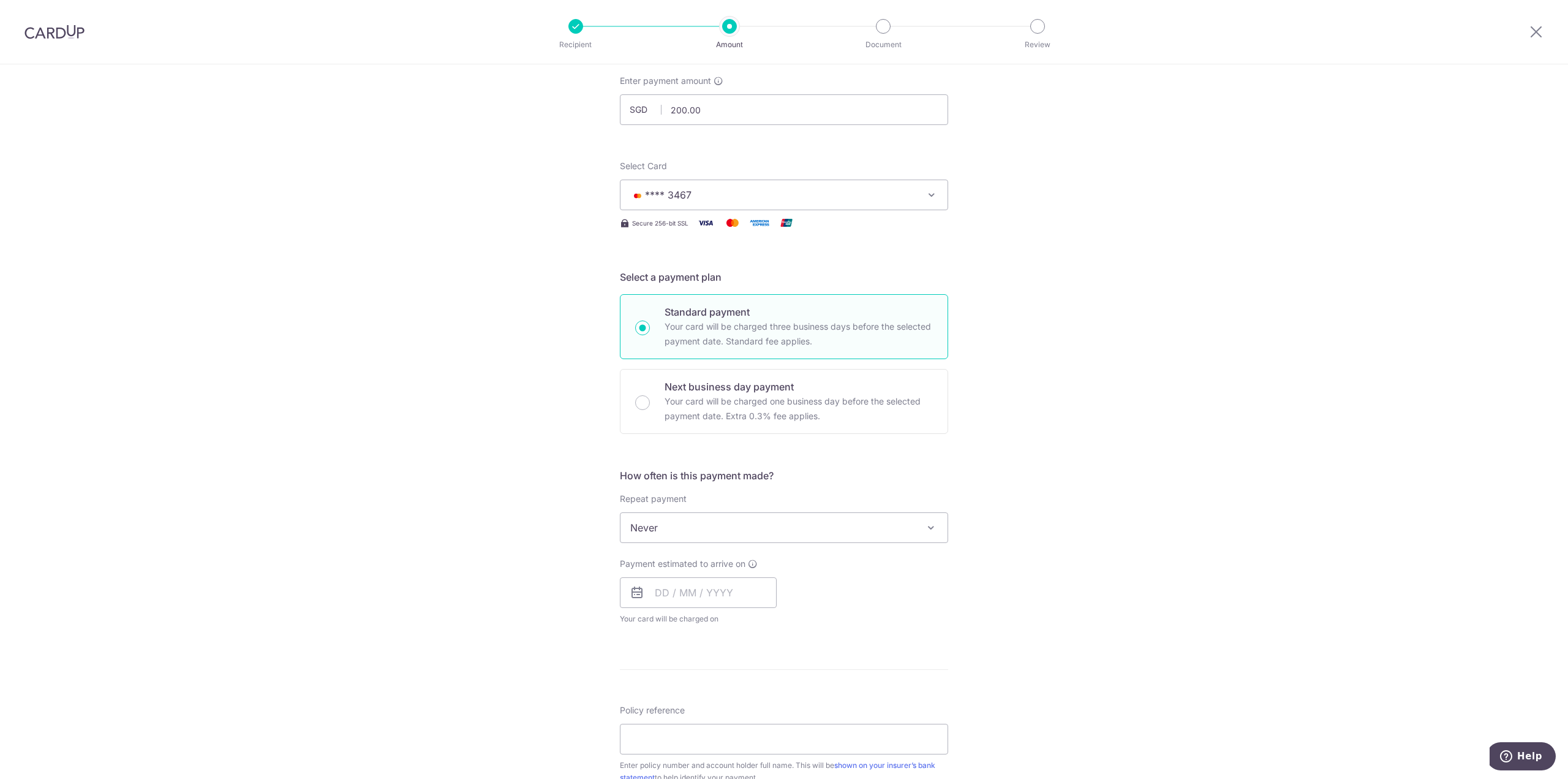
scroll to position [184, 0]
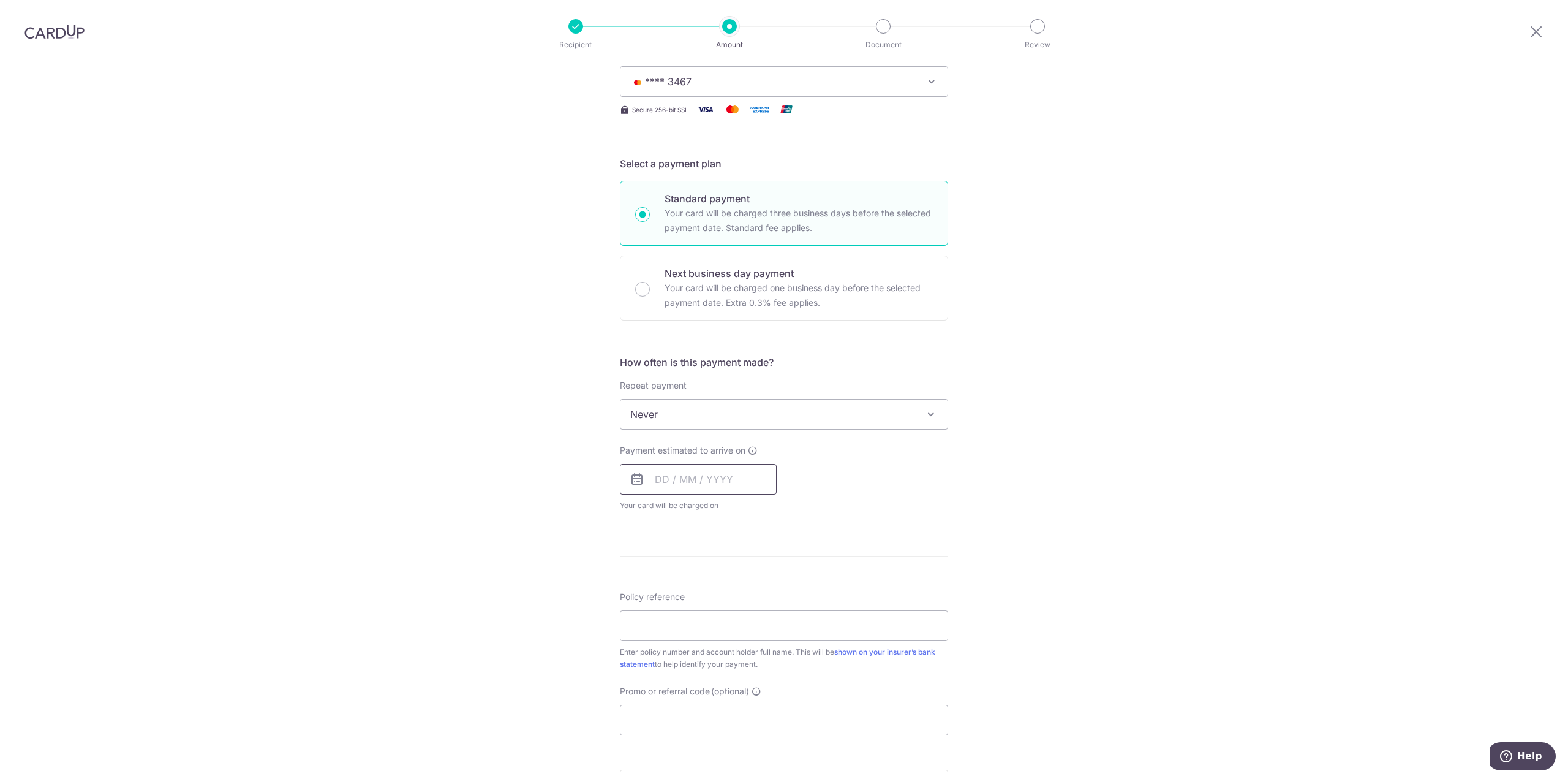
click at [720, 487] on input "text" at bounding box center [698, 480] width 157 height 31
click at [771, 595] on link "10" at bounding box center [767, 591] width 19 height 19
type input "[DATE]"
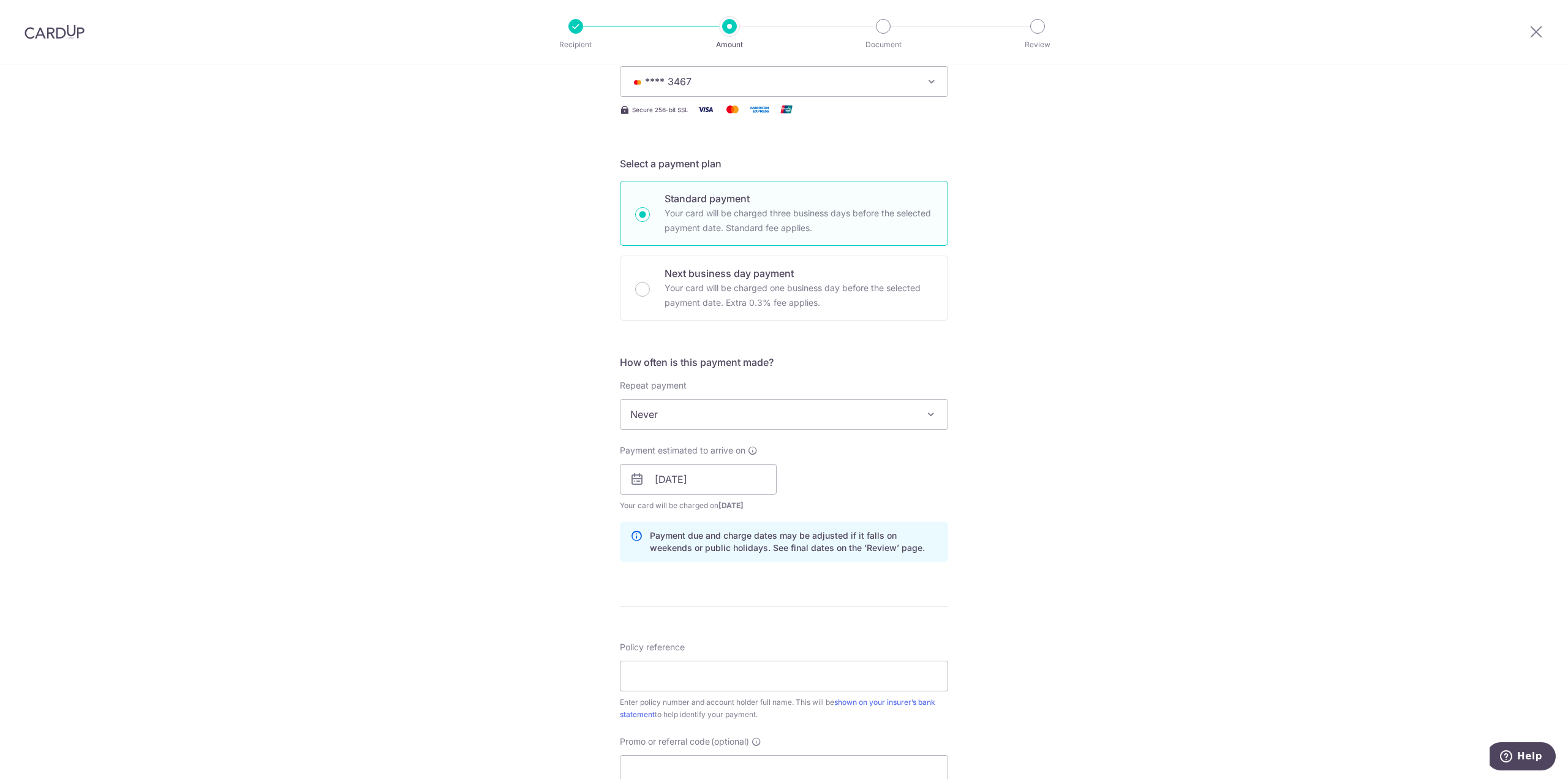
click at [1033, 483] on div "Tell us more about your payment Enter payment amount SGD 200.00 200.00 Select C…" at bounding box center [784, 460] width 1568 height 1159
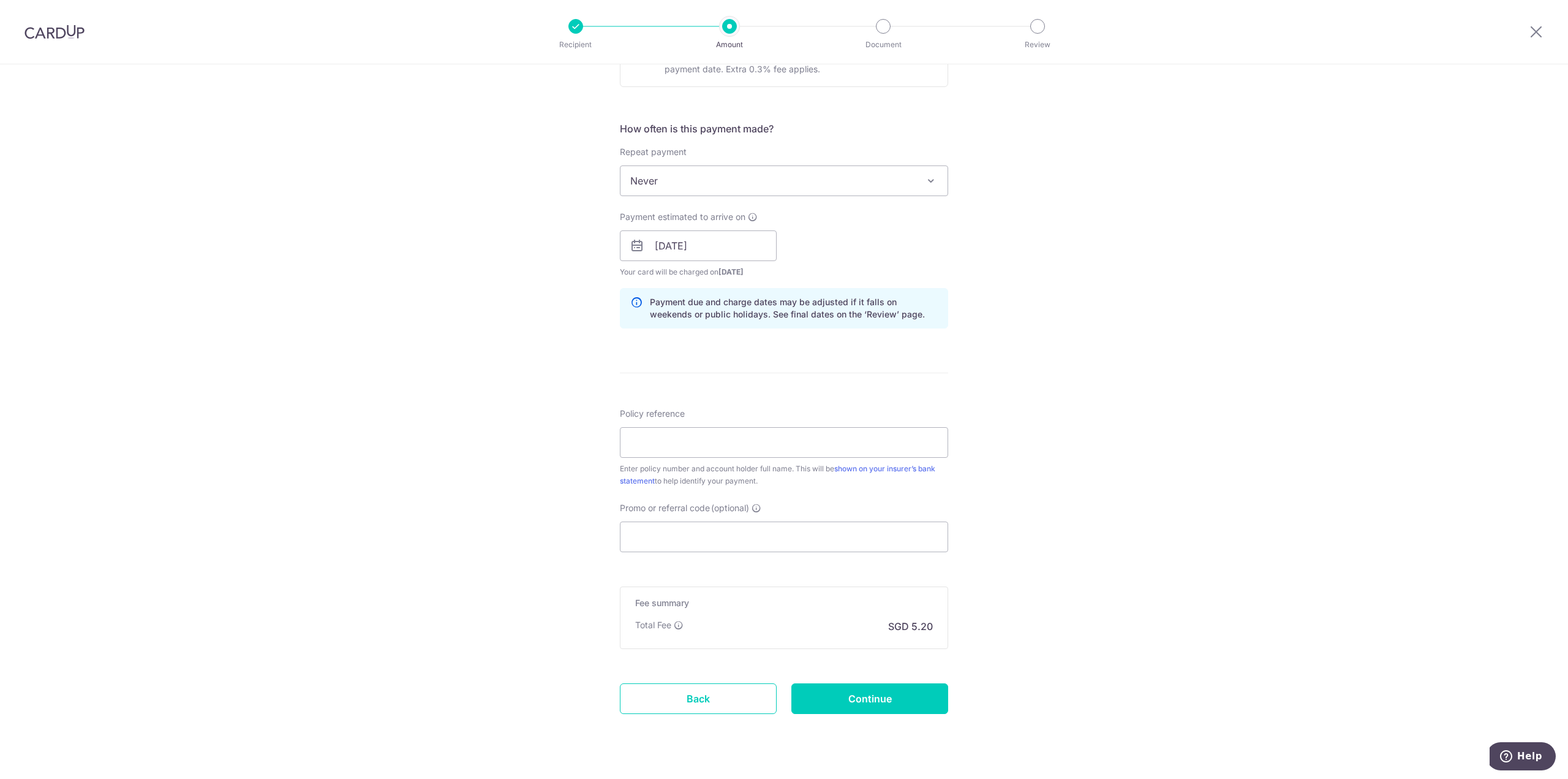
scroll to position [444, 0]
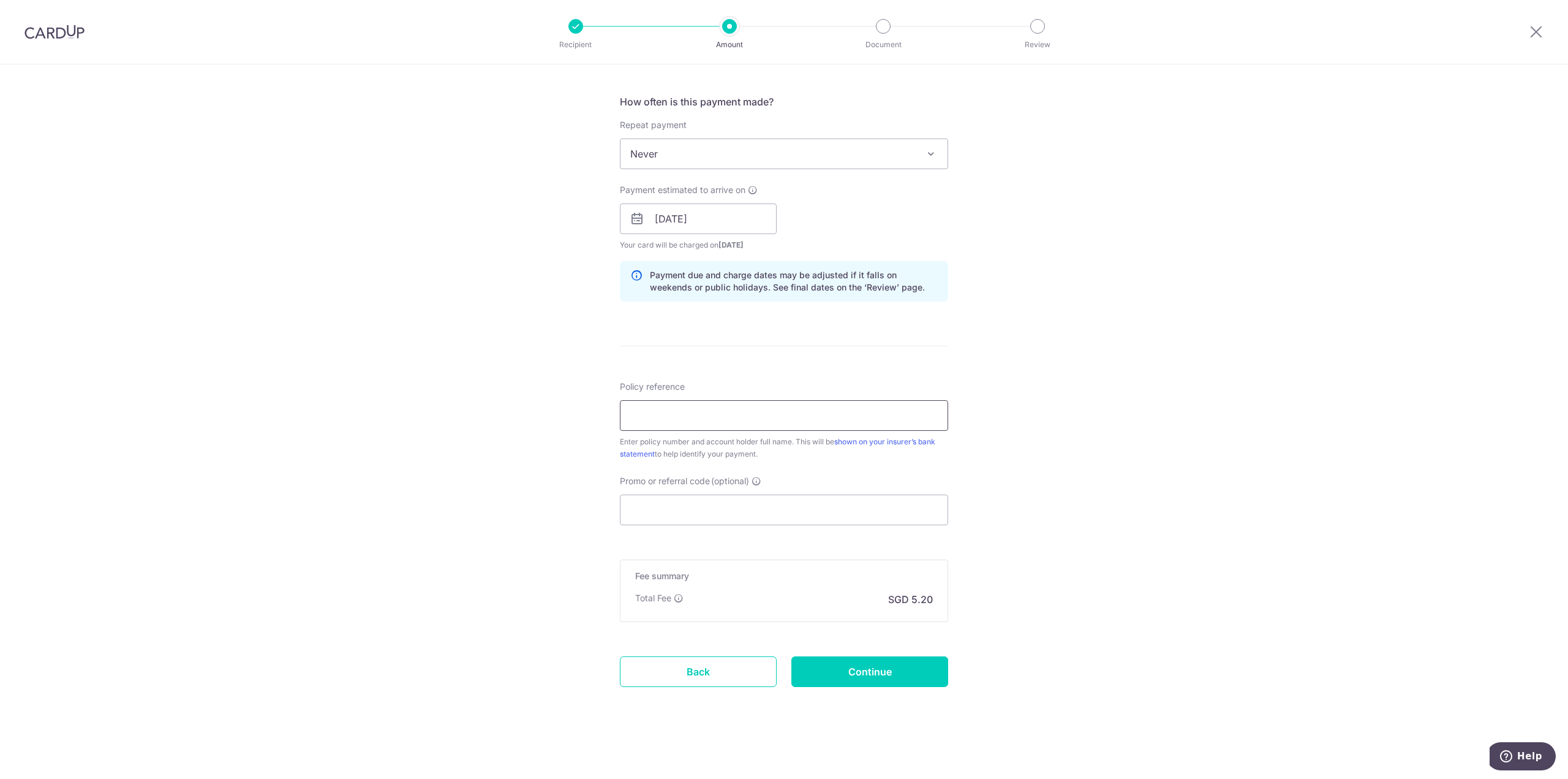
click at [657, 427] on input "Policy reference" at bounding box center [784, 415] width 328 height 31
click at [781, 417] on input "Policy reference" at bounding box center [784, 415] width 328 height 31
paste input "1492185545"
type input "1492185545"
click at [1068, 500] on div "Tell us more about your payment Enter payment amount SGD 200.00 200.00 Select C…" at bounding box center [784, 200] width 1568 height 1159
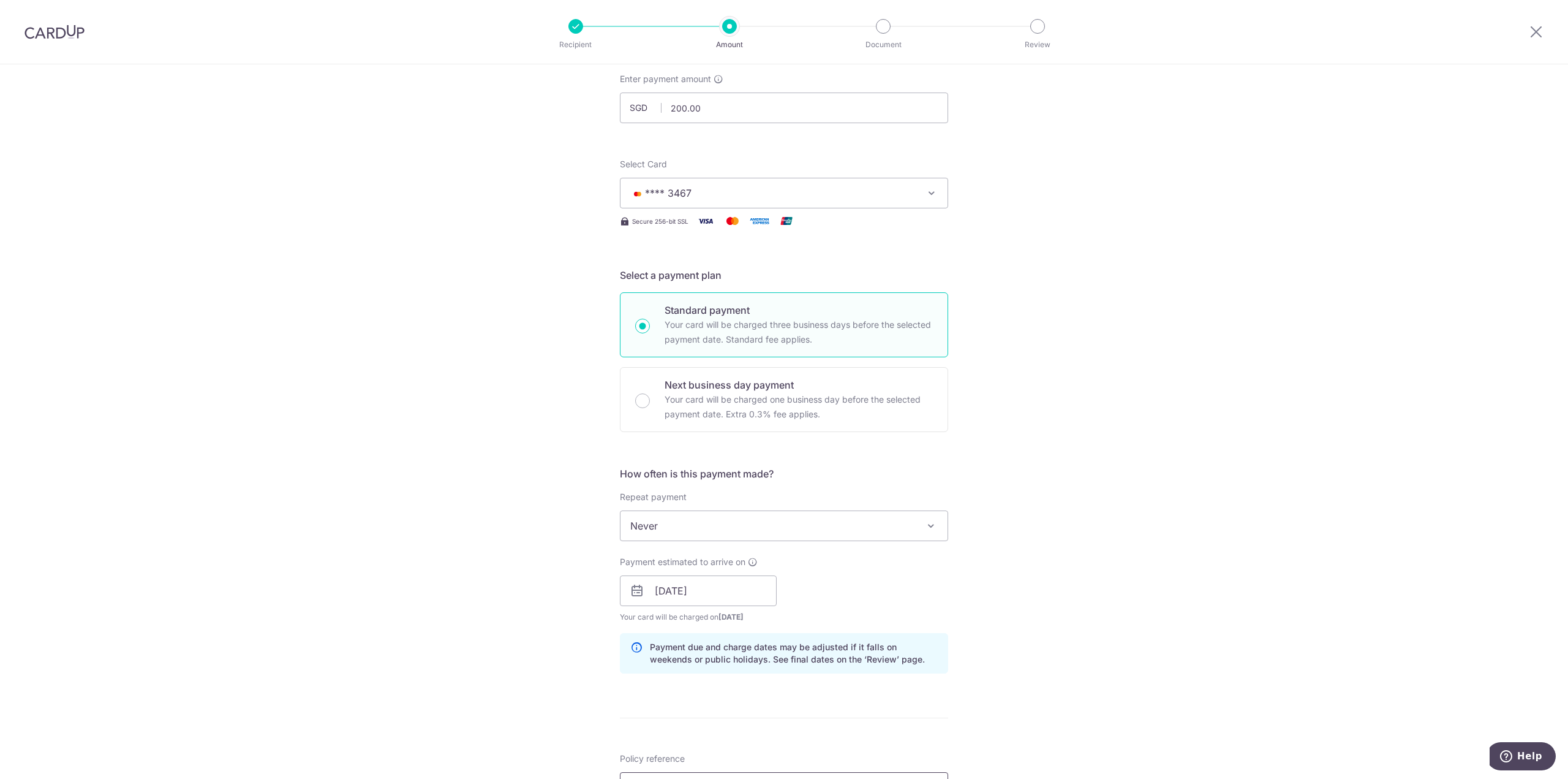
scroll to position [367, 0]
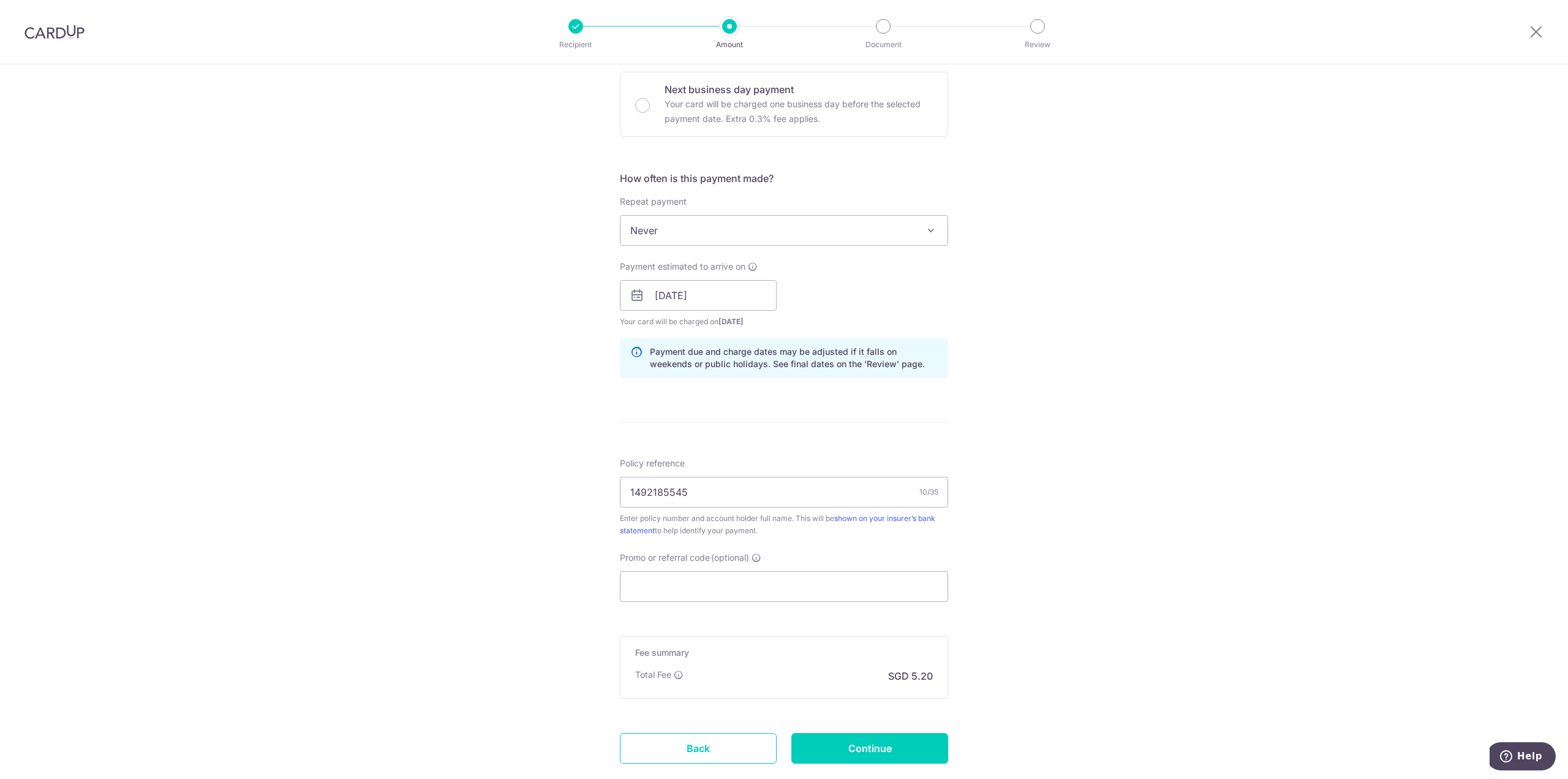
click at [668, 569] on div "Promo or referral code (optional) The discounted fee will be shown on the revie…" at bounding box center [784, 577] width 328 height 50
click at [670, 577] on input "Promo or referral code (optional)" at bounding box center [784, 586] width 328 height 31
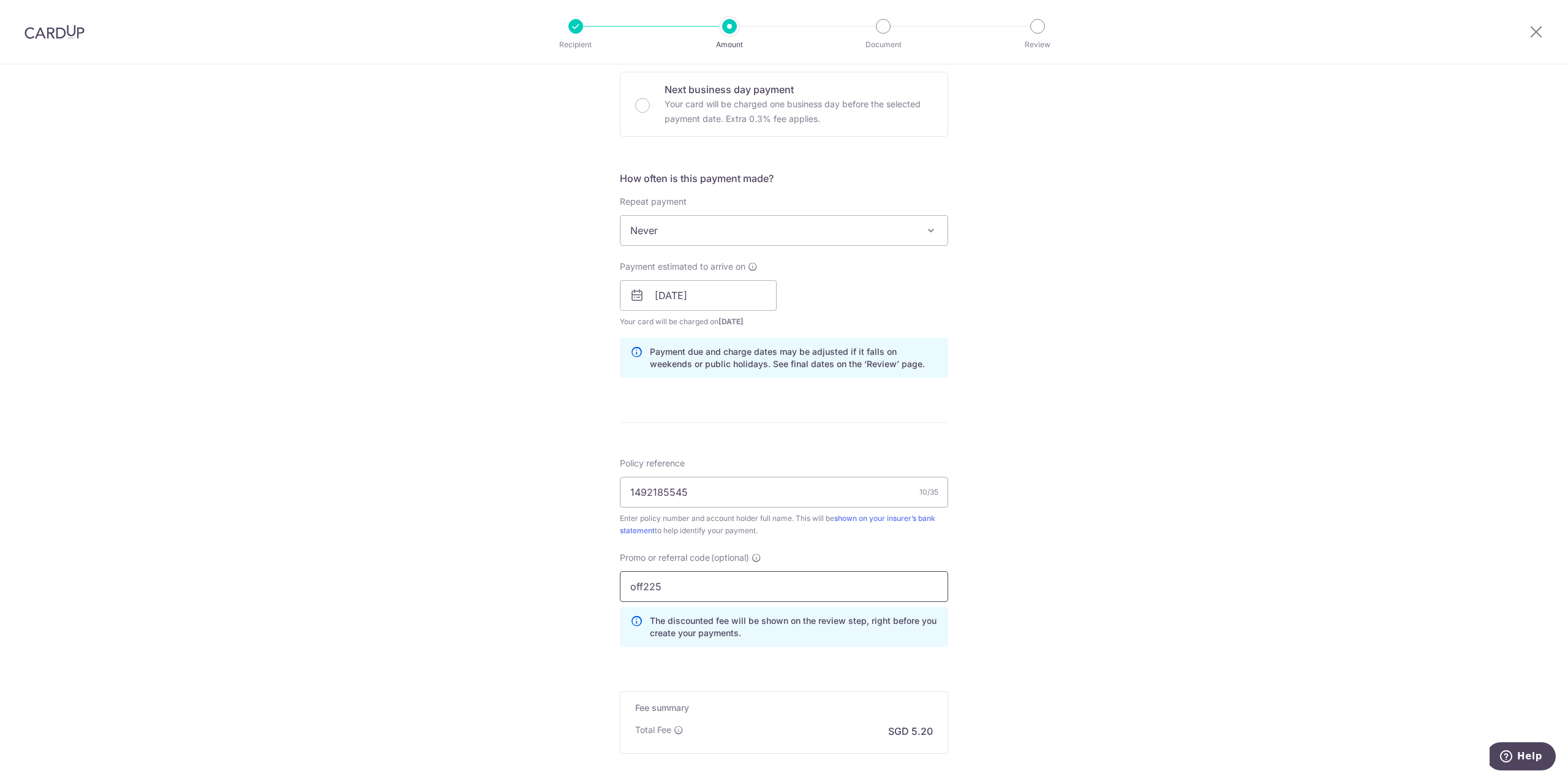
type input "off225"
click at [1199, 466] on div "Tell us more about your payment Enter payment amount SGD 200.00 200.00 Select C…" at bounding box center [784, 303] width 1568 height 1214
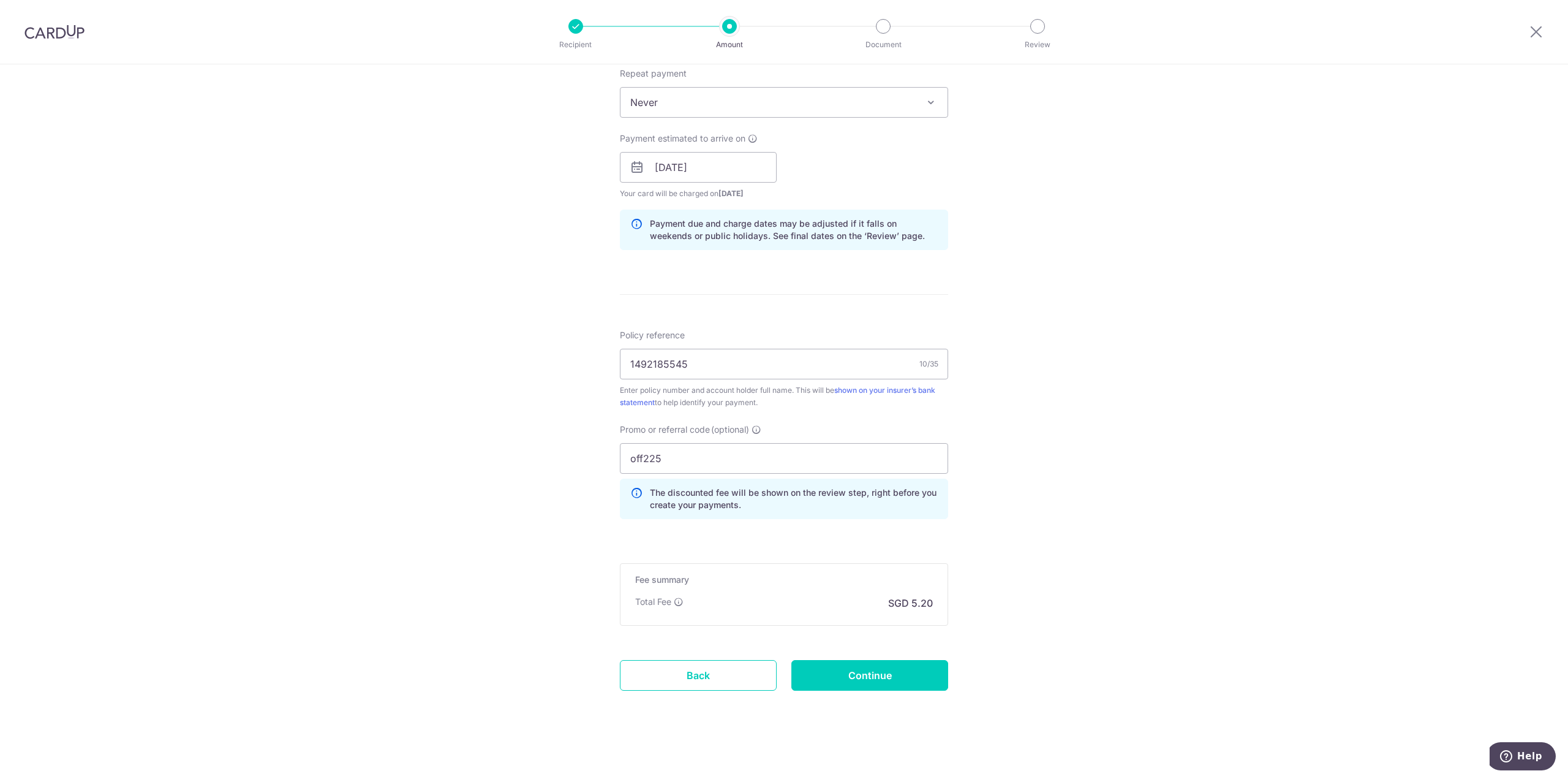
scroll to position [500, 0]
click at [872, 673] on input "Continue" at bounding box center [870, 672] width 157 height 31
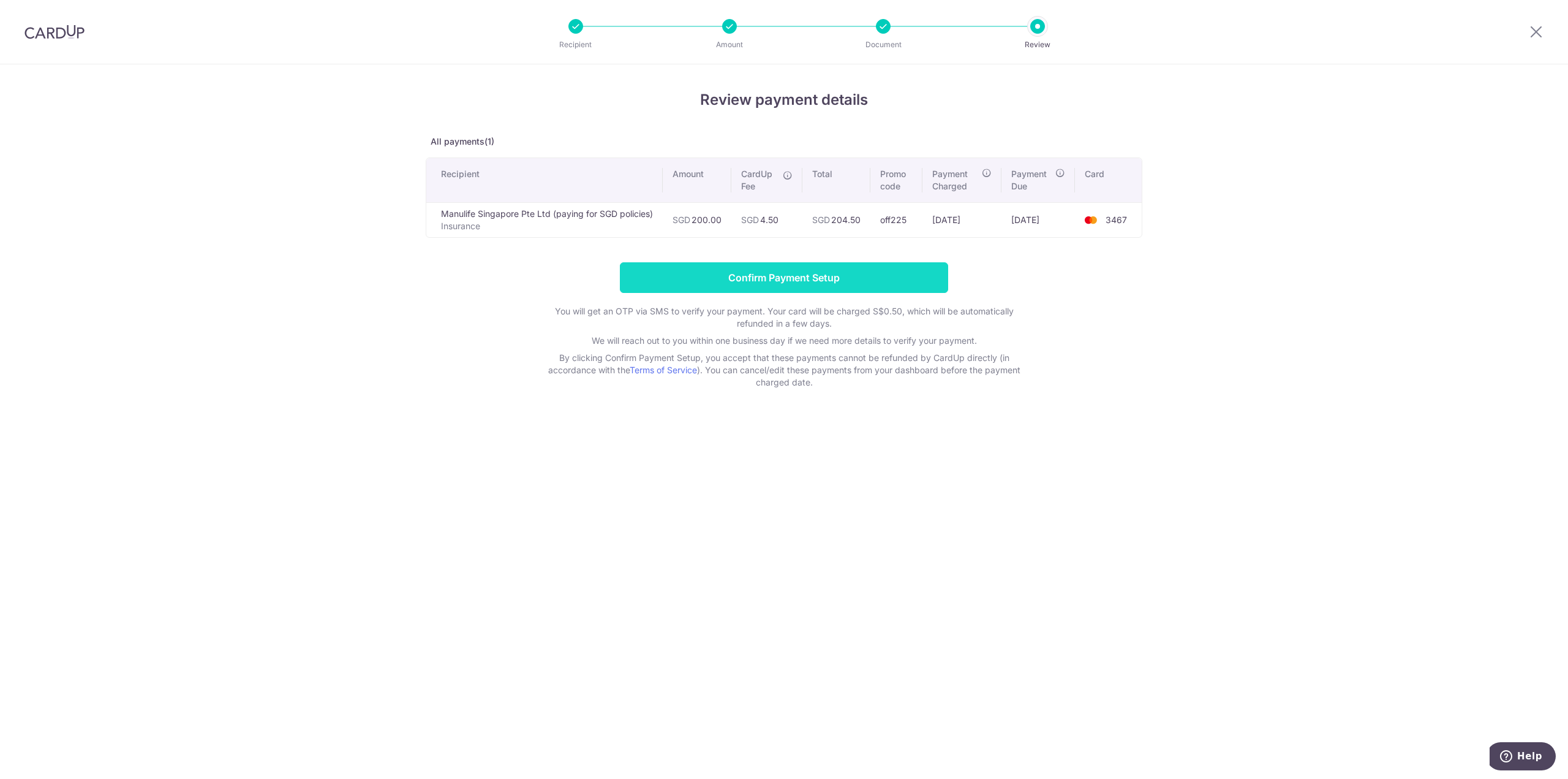
click at [783, 272] on input "Confirm Payment Setup" at bounding box center [784, 277] width 328 height 31
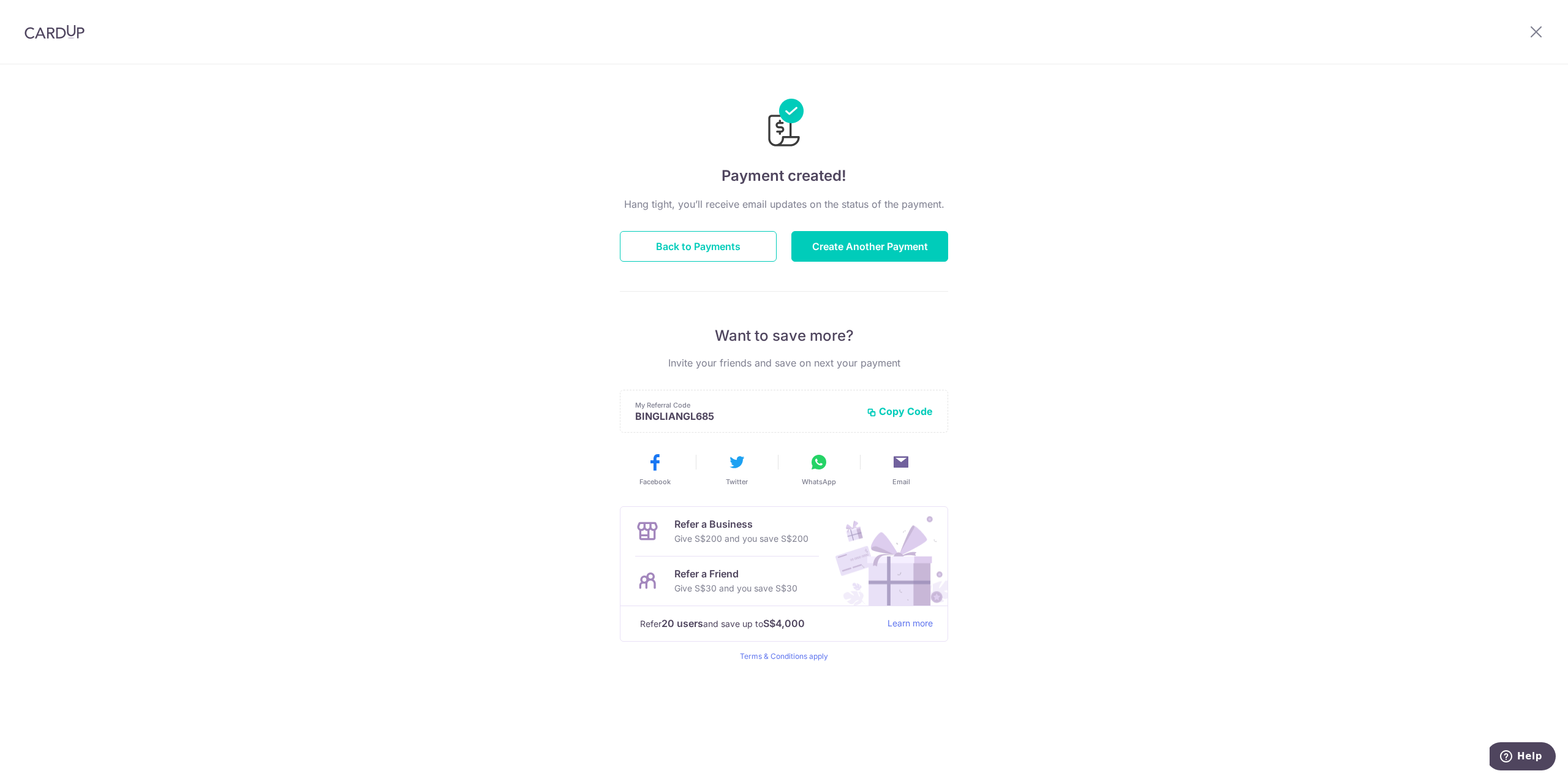
click at [1270, 584] on div "Payment created! Hang tight, you’ll receive email updates on the status of the …" at bounding box center [784, 421] width 1568 height 715
click at [48, 29] on img at bounding box center [55, 32] width 60 height 14
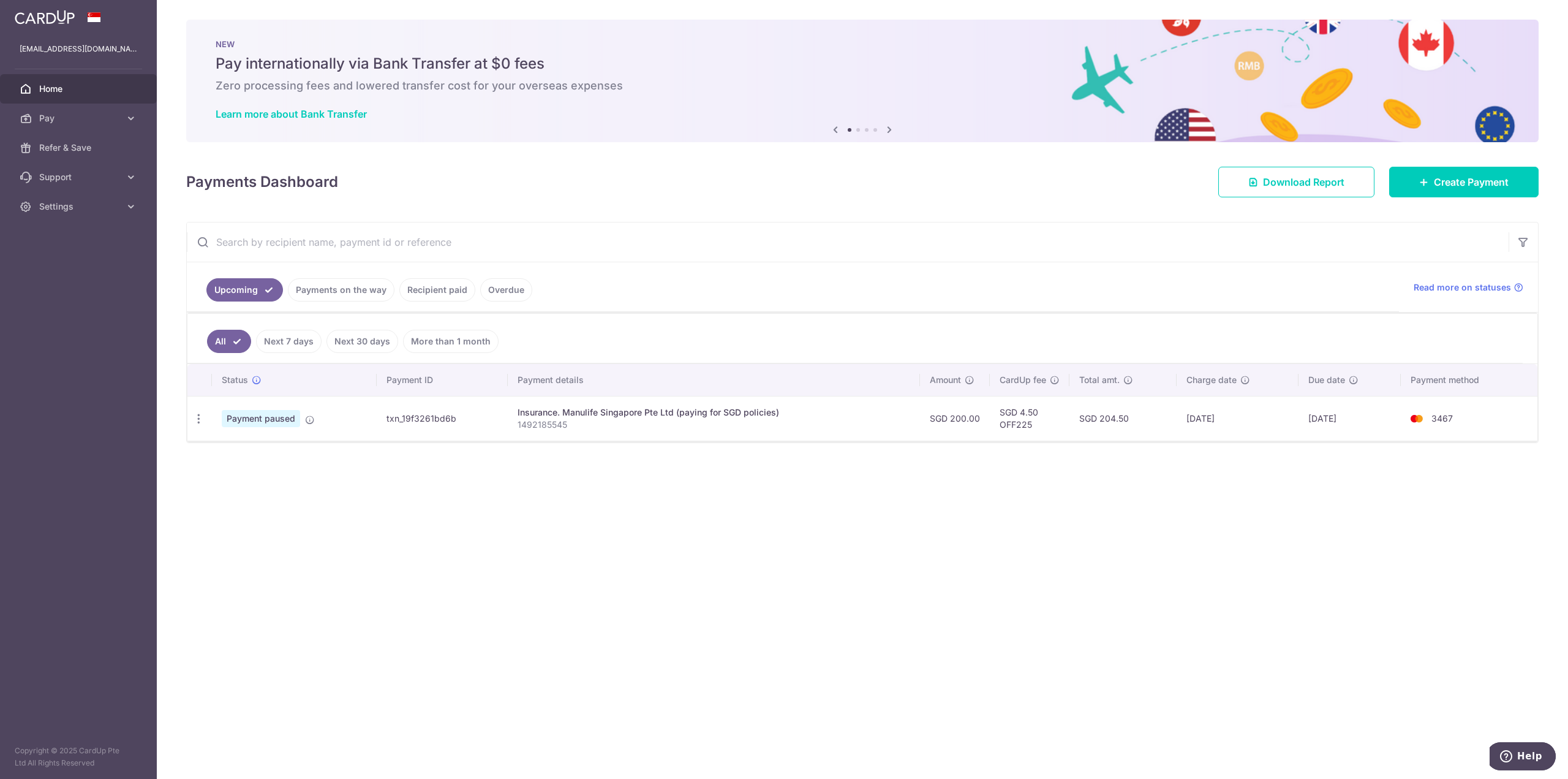
click at [57, 91] on span "Home" at bounding box center [80, 88] width 81 height 12
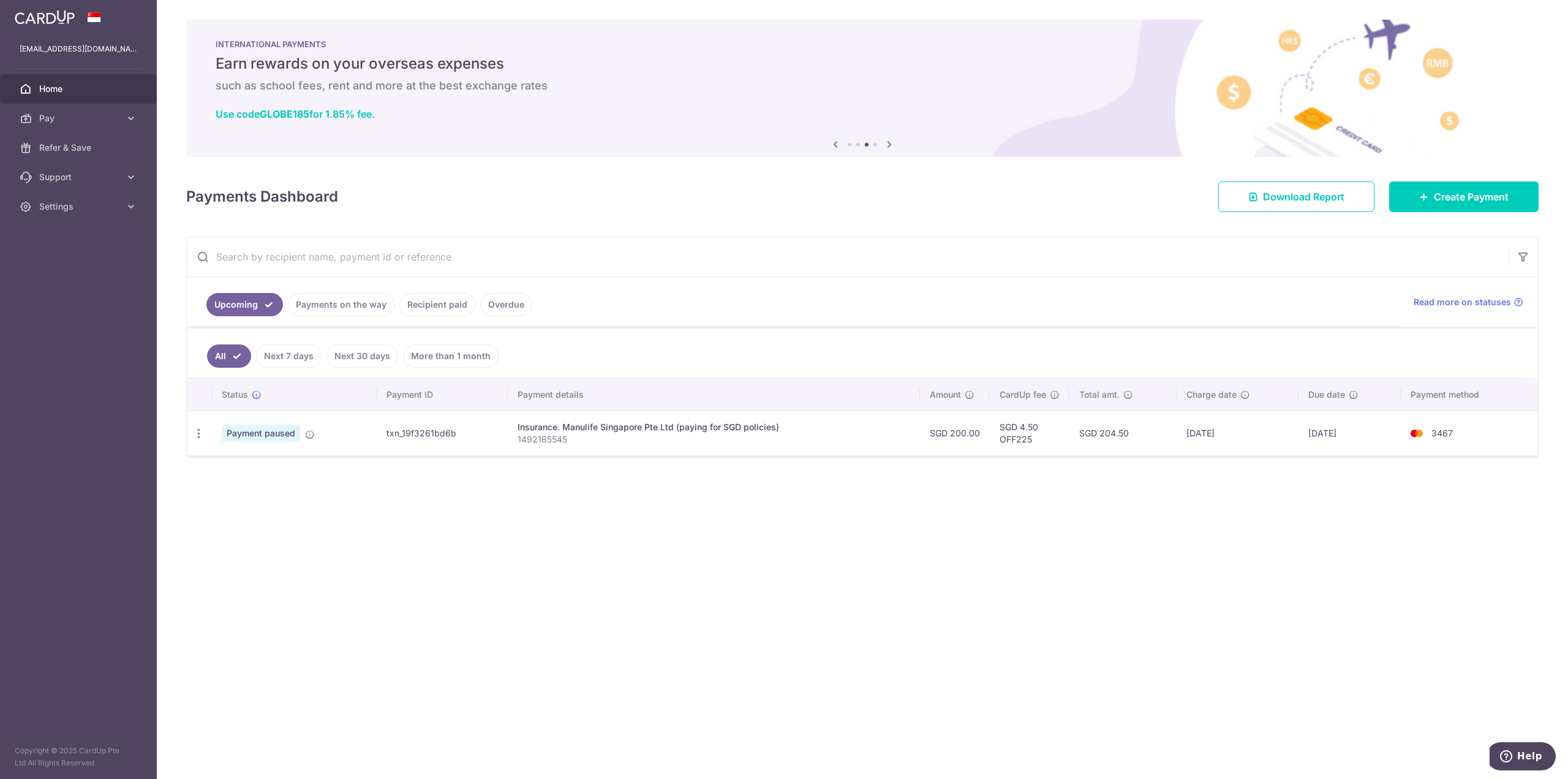
click at [1322, 489] on div "× Pause Schedule Pause all future payments in this series Pause just this one p…" at bounding box center [863, 390] width 1412 height 779
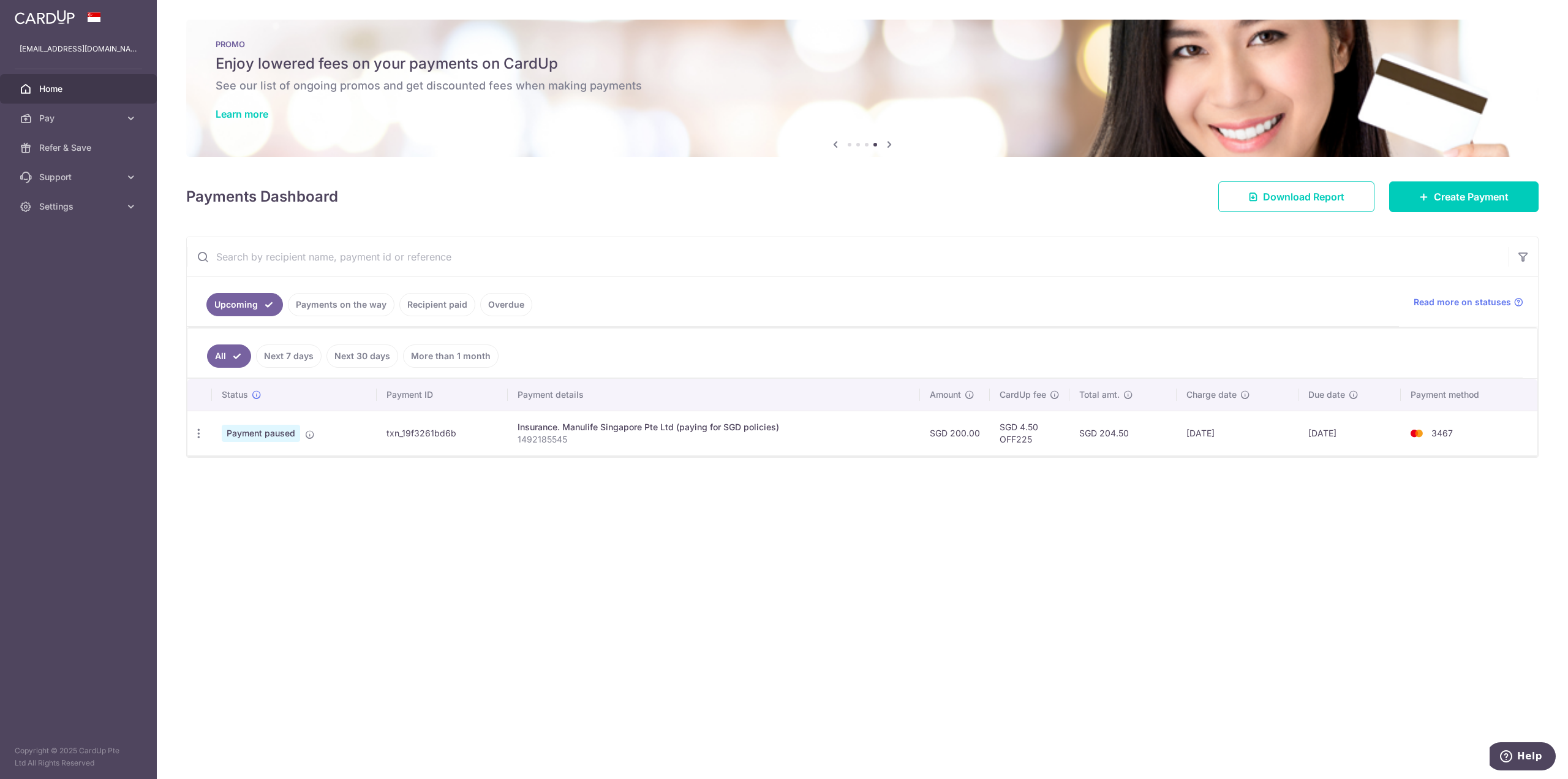
click at [676, 531] on div "× Pause Schedule Pause all future payments in this series Pause just this one p…" at bounding box center [863, 390] width 1412 height 779
click at [698, 519] on div "× Pause Schedule Pause all future payments in this series Pause just this one p…" at bounding box center [863, 390] width 1412 height 779
click at [603, 619] on div "× Pause Schedule Pause all future payments in this series Pause just this one p…" at bounding box center [863, 390] width 1412 height 779
